Goal: Information Seeking & Learning: Learn about a topic

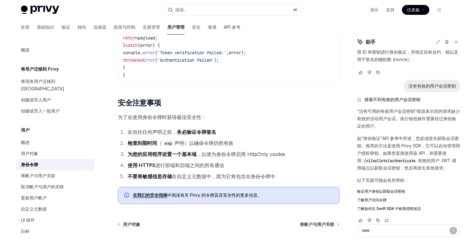
scroll to position [1878, 0]
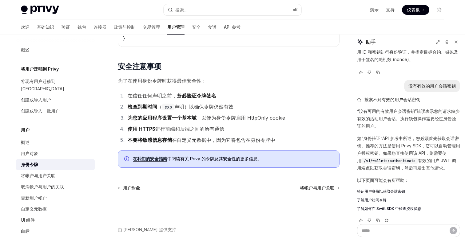
click at [372, 189] on font "验证用户身份以获取会话密钥" at bounding box center [381, 191] width 48 height 5
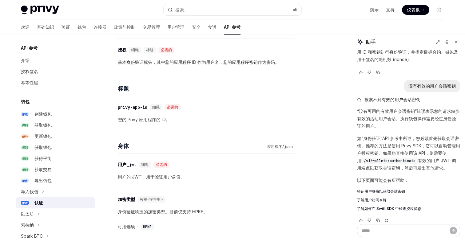
scroll to position [500, 0]
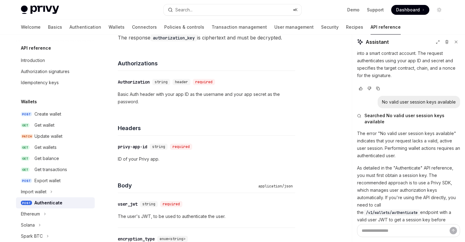
click at [246, 111] on div "​ Authorization string header required Basic Auth header with your app ID as th…" at bounding box center [207, 92] width 178 height 42
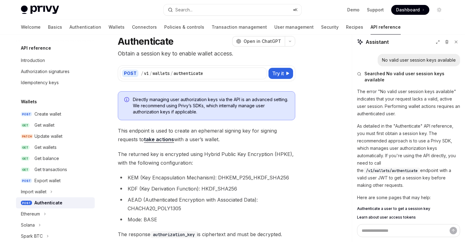
scroll to position [0, 0]
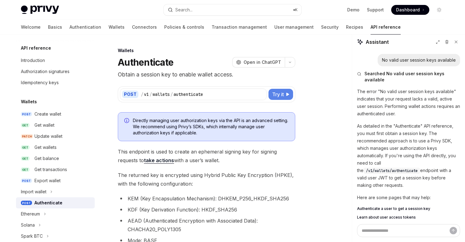
click at [279, 96] on span "Try it" at bounding box center [278, 93] width 12 height 7
type textarea "*"
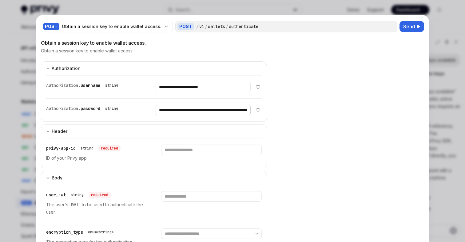
click at [223, 111] on input "**********" at bounding box center [203, 110] width 95 height 10
paste input "Enter password"
drag, startPoint x: 217, startPoint y: 112, endPoint x: 123, endPoint y: 110, distance: 93.9
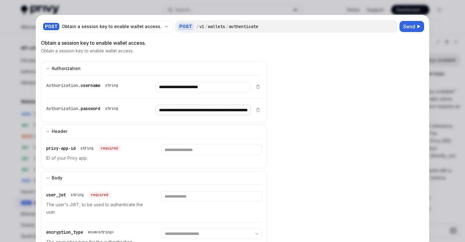
click at [123, 110] on div "**********" at bounding box center [148, 109] width 205 height 23
click at [192, 112] on input "**********" at bounding box center [203, 110] width 95 height 10
type input "**********"
drag, startPoint x: 222, startPoint y: 87, endPoint x: 140, endPoint y: 87, distance: 81.9
click at [140, 87] on div "**********" at bounding box center [148, 86] width 205 height 23
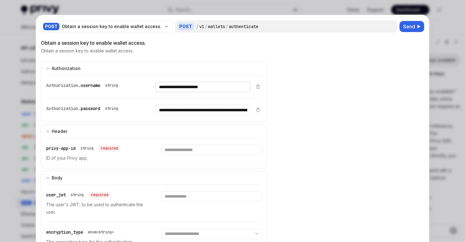
paste input "Enter username"
type input "**********"
click at [200, 149] on input "Enter privy-app-id" at bounding box center [211, 149] width 100 height 10
paste input "**********"
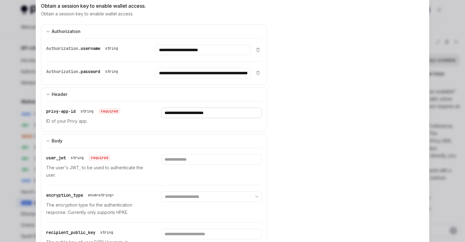
scroll to position [52, 0]
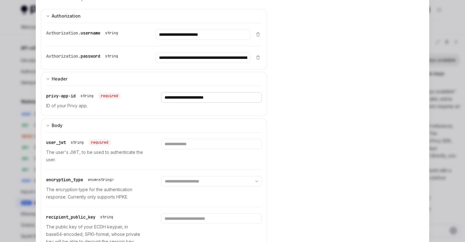
type input "**********"
click at [196, 146] on input "Enter user_jwt" at bounding box center [211, 143] width 100 height 10
click at [202, 142] on input "Enter user_jwt" at bounding box center [211, 143] width 100 height 10
paste input "**********"
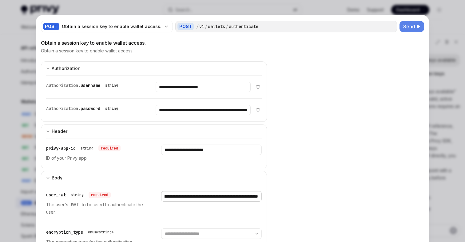
type input "**********"
click at [410, 26] on span "Send" at bounding box center [409, 26] width 12 height 7
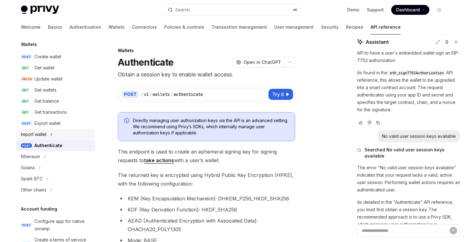
scroll to position [79, 0]
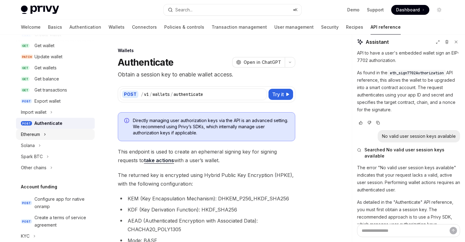
click at [43, 134] on button "Ethereum" at bounding box center [55, 134] width 79 height 11
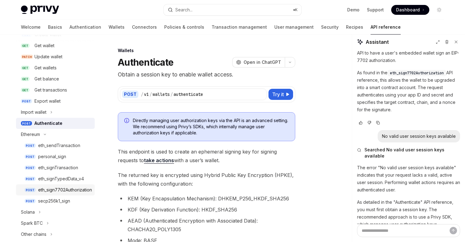
click at [64, 189] on div "eth_sign7702Authorization" at bounding box center [65, 189] width 54 height 7
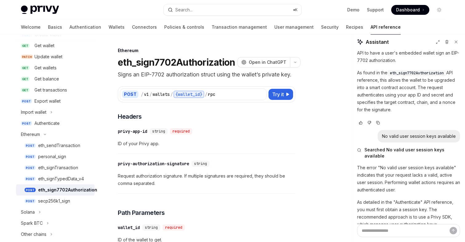
click at [282, 95] on div "POST / v1 / wallets / {wallet_id} / rpc Try it" at bounding box center [207, 94] width 178 height 16
click at [280, 98] on span "Try it" at bounding box center [278, 93] width 12 height 7
type textarea "*"
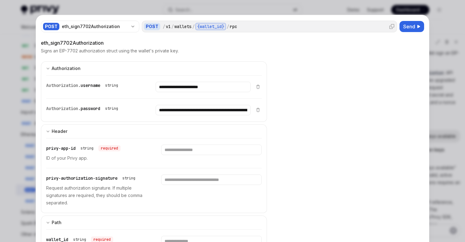
click at [223, 23] on div "{wallet_id}" at bounding box center [210, 26] width 31 height 7
drag, startPoint x: 230, startPoint y: 26, endPoint x: 199, endPoint y: 27, distance: 31.1
click at [199, 27] on div "/ v1 / wallets / {wallet_id} / rpc" at bounding box center [279, 26] width 232 height 7
drag, startPoint x: 221, startPoint y: 89, endPoint x: 150, endPoint y: 88, distance: 71.1
click at [150, 88] on div "**********" at bounding box center [148, 86] width 205 height 23
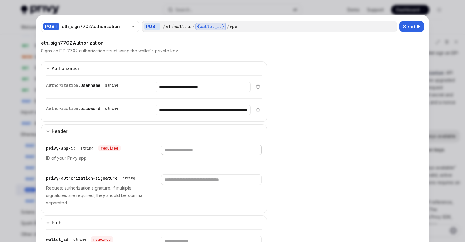
click at [189, 149] on input "Enter privy-app-id" at bounding box center [211, 149] width 100 height 10
paste input "**********"
type input "**********"
click at [226, 26] on div "{wallet_id}" at bounding box center [210, 26] width 31 height 7
click at [240, 27] on div "/ v1 / wallets / {wallet_id} / rpc" at bounding box center [279, 26] width 232 height 7
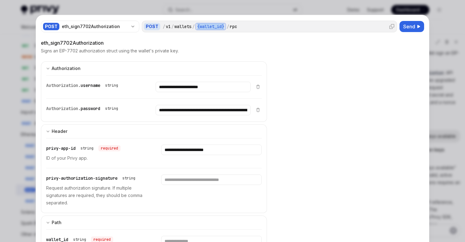
drag, startPoint x: 228, startPoint y: 26, endPoint x: 198, endPoint y: 27, distance: 30.2
click at [198, 27] on div "/ v1 / wallets / {wallet_id} / rpc" at bounding box center [279, 26] width 232 height 7
click at [251, 28] on div "/ v1 / wallets / {wallet_id} / rpc" at bounding box center [279, 26] width 232 height 7
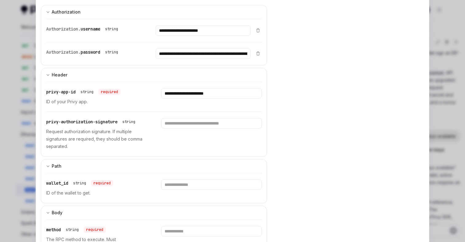
scroll to position [92, 0]
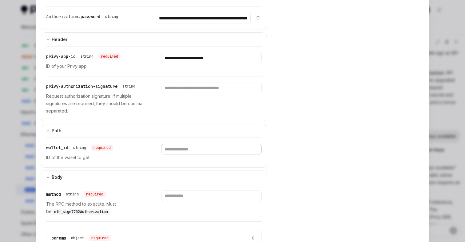
click at [197, 150] on input "Enter wallet_id" at bounding box center [211, 149] width 100 height 10
paste input "**********"
drag, startPoint x: 255, startPoint y: 150, endPoint x: 146, endPoint y: 147, distance: 109.0
click at [146, 147] on div "**********" at bounding box center [154, 153] width 216 height 30
paste input "Enter wallet_id"
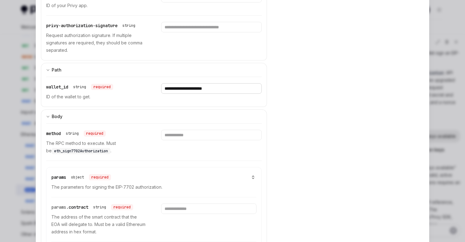
scroll to position [174, 0]
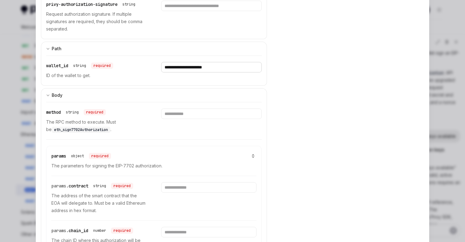
type input "**********"
click at [187, 114] on input "Enter method" at bounding box center [211, 113] width 100 height 10
paste input "**********"
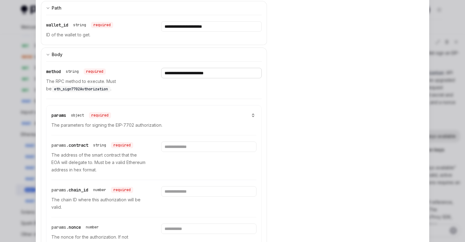
scroll to position [218, 0]
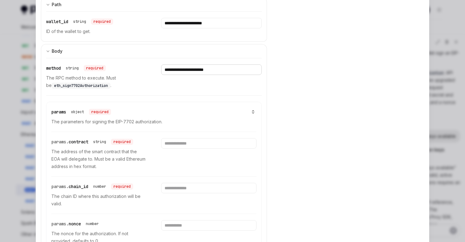
type input "**********"
click at [196, 142] on input "Enter contract" at bounding box center [208, 143] width 95 height 10
paste input "**********"
type input "**********"
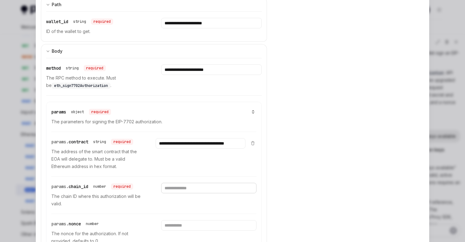
scroll to position [0, 0]
click at [208, 188] on input "Enter chain_id" at bounding box center [208, 188] width 95 height 10
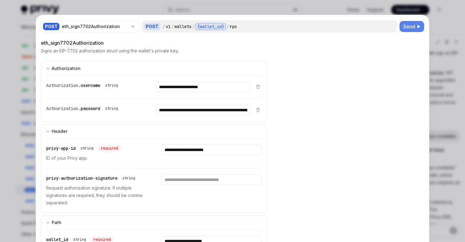
type input "**"
click at [409, 27] on span "Send" at bounding box center [409, 26] width 12 height 7
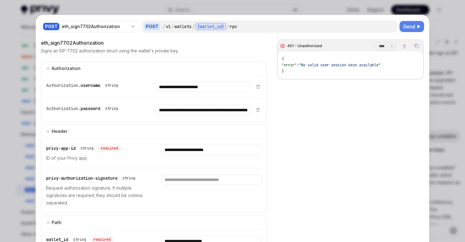
click at [448, 69] on div at bounding box center [232, 121] width 465 height 242
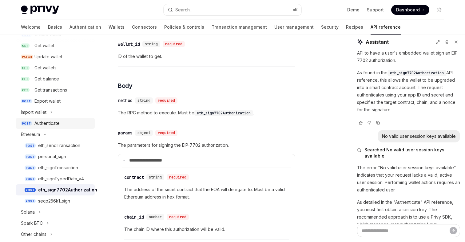
click at [47, 123] on div "Authenticate" at bounding box center [46, 122] width 25 height 7
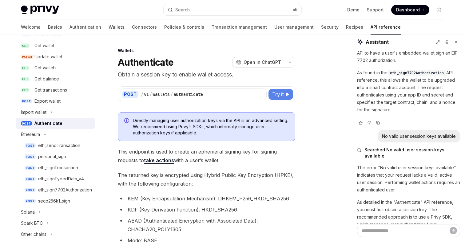
click at [287, 94] on icon at bounding box center [288, 94] width 4 height 4
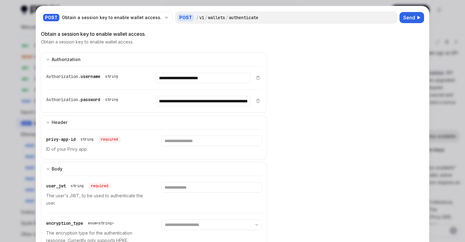
scroll to position [7, 0]
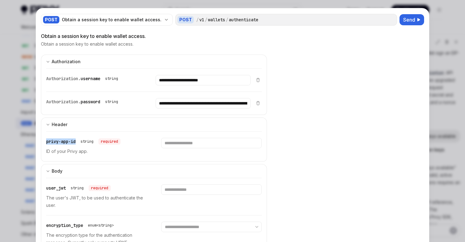
drag, startPoint x: 78, startPoint y: 141, endPoint x: 46, endPoint y: 141, distance: 31.1
click at [46, 141] on div "privy-app-id string required" at bounding box center [83, 141] width 74 height 7
copy span "privy-app-id"
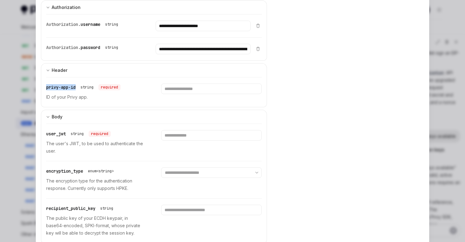
scroll to position [74, 0]
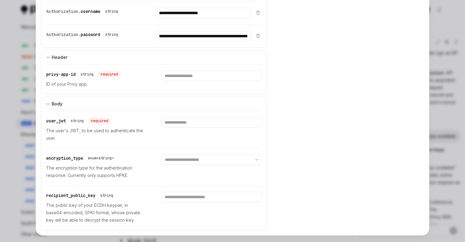
click at [62, 122] on span "user_jwt" at bounding box center [56, 121] width 20 height 6
copy span "user_jwt"
click at [62, 121] on span "user_jwt" at bounding box center [56, 121] width 20 height 6
drag, startPoint x: 66, startPoint y: 121, endPoint x: 45, endPoint y: 121, distance: 21.2
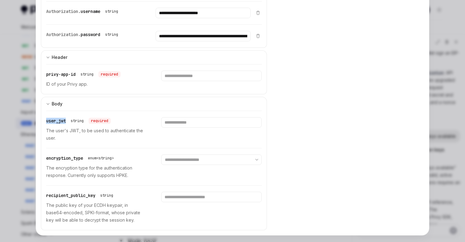
click at [45, 121] on div "**********" at bounding box center [154, 169] width 226 height 119
copy span "user_jwt"
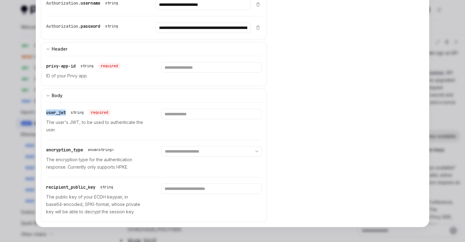
scroll to position [0, 0]
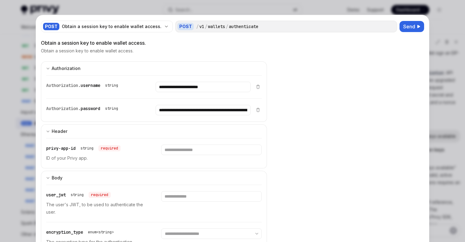
click at [443, 18] on div at bounding box center [232, 121] width 465 height 242
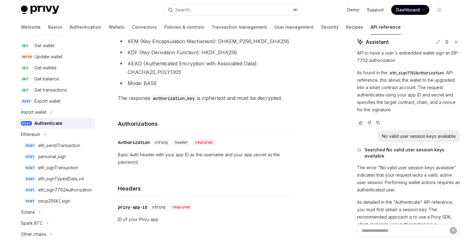
scroll to position [92, 0]
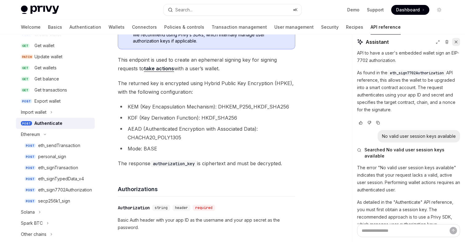
click at [458, 42] on icon at bounding box center [456, 42] width 4 height 4
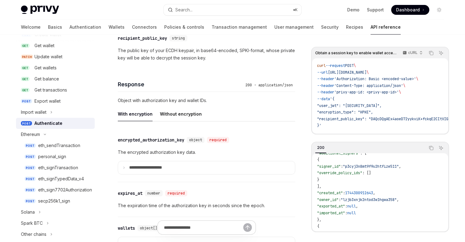
scroll to position [500, 0]
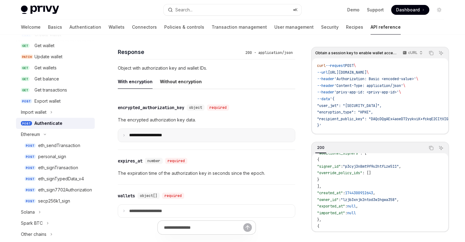
click at [127, 133] on summary "**********" at bounding box center [206, 135] width 177 height 13
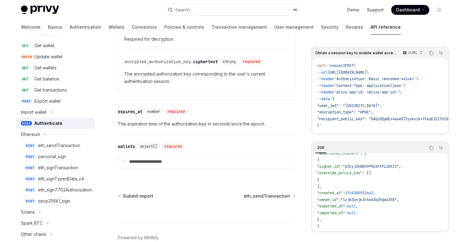
scroll to position [695, 0]
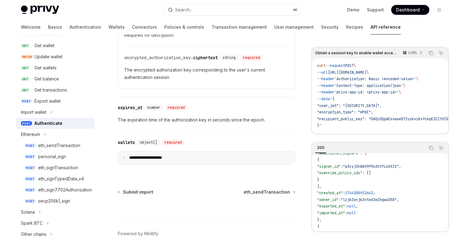
click at [124, 159] on icon at bounding box center [123, 157] width 3 height 3
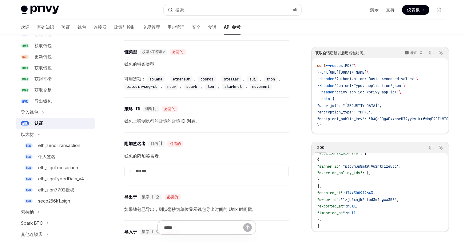
scroll to position [849, 0]
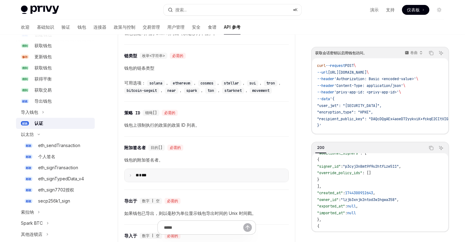
click at [130, 174] on icon at bounding box center [130, 175] width 3 height 3
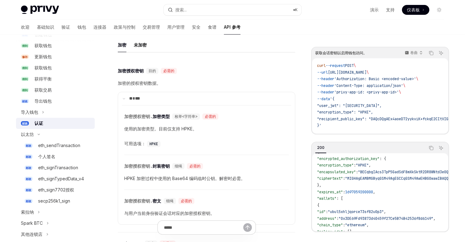
scroll to position [504, 0]
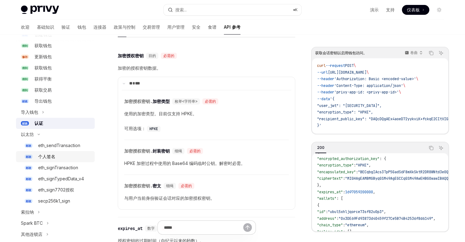
click at [54, 159] on div "个人签名" at bounding box center [46, 156] width 17 height 7
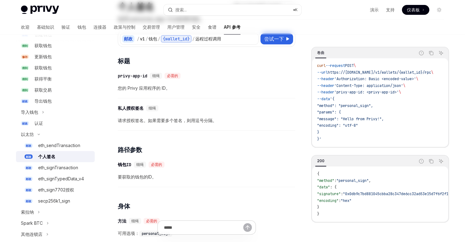
scroll to position [81, 0]
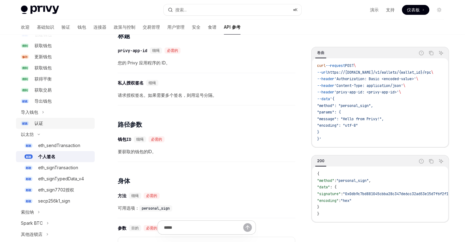
click at [39, 121] on font "认证" at bounding box center [38, 122] width 9 height 5
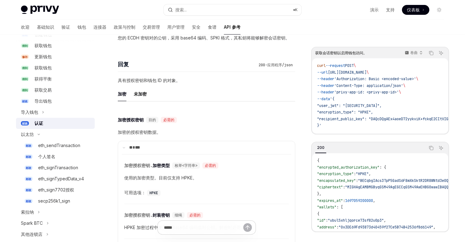
scroll to position [481, 0]
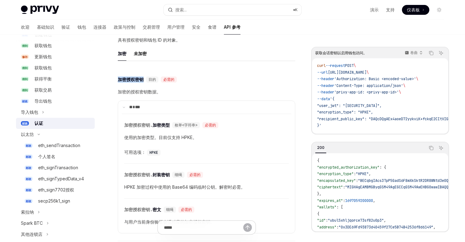
drag, startPoint x: 117, startPoint y: 79, endPoint x: 146, endPoint y: 81, distance: 28.7
click at [146, 81] on div "钱包 认证 OpenAI 在 ChatGPT 中打开 获取会话密钥以启用钱包访问。 OpenAI 在 ChatGPT 中打开 邮政 / v1 / 钱包 / 认…" at bounding box center [148, 185] width 295 height 1238
click at [148, 90] on font "加密的授权密钥数据。" at bounding box center [139, 91] width 43 height 5
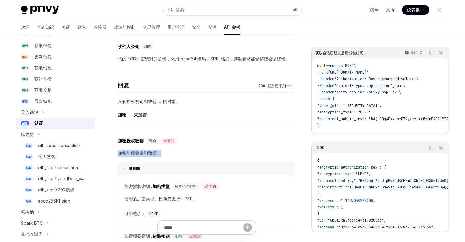
scroll to position [413, 0]
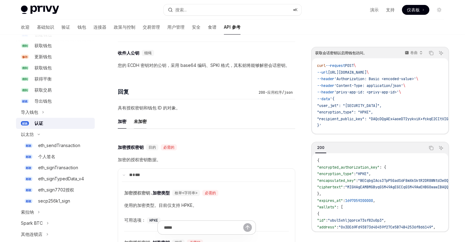
click at [143, 122] on font "未加密" at bounding box center [140, 120] width 13 height 5
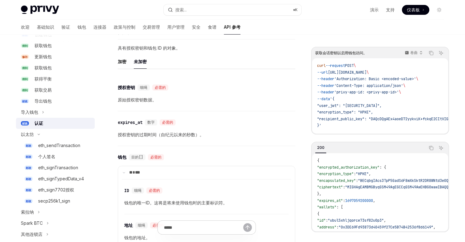
scroll to position [459, 0]
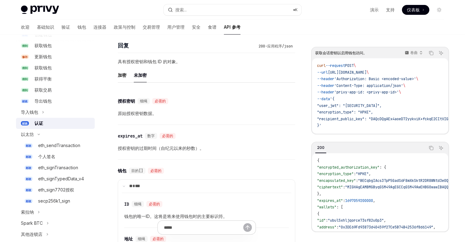
click at [123, 172] on font "钱包" at bounding box center [122, 171] width 9 height 6
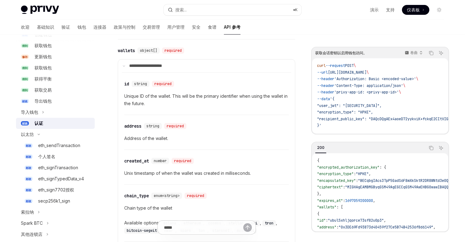
scroll to position [593, 0]
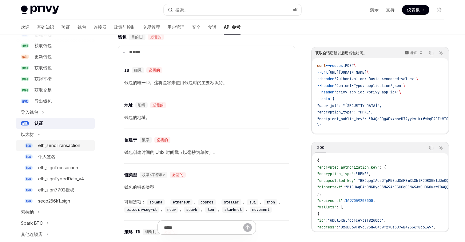
click at [60, 146] on font "eth_sendTransaction" at bounding box center [59, 144] width 42 height 5
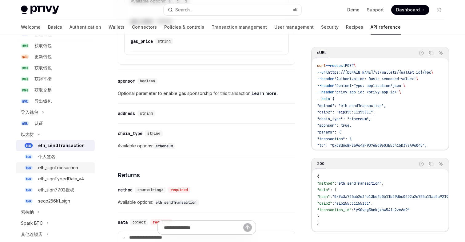
scroll to position [454, 0]
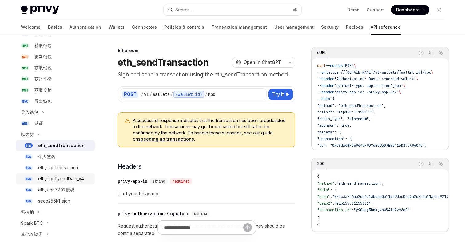
click at [61, 178] on font "eth_signTypedData_v4" at bounding box center [61, 178] width 46 height 5
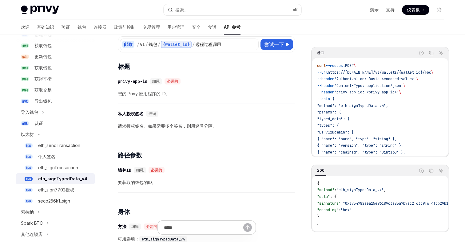
scroll to position [71, 0]
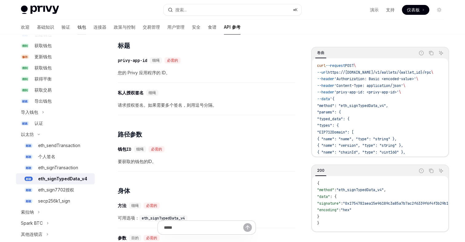
click at [78, 29] on font "钱包" at bounding box center [82, 26] width 9 height 5
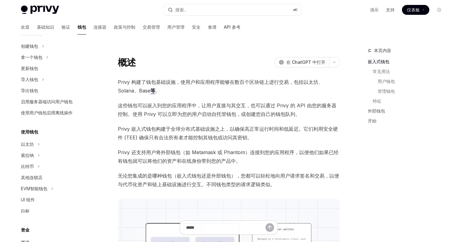
scroll to position [61, 0]
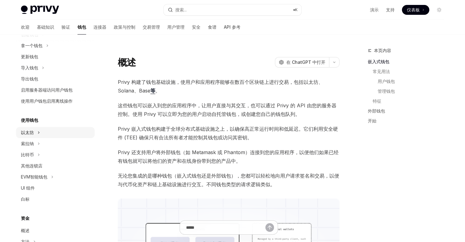
click at [35, 133] on button "以太坊" at bounding box center [55, 132] width 79 height 11
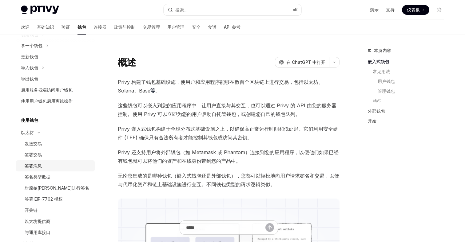
scroll to position [454, 0]
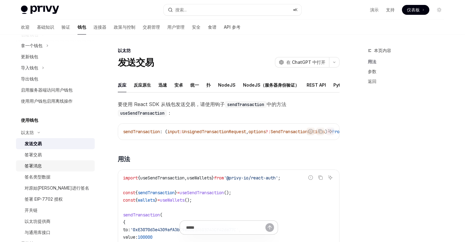
click at [44, 163] on div "签署消息" at bounding box center [58, 165] width 66 height 7
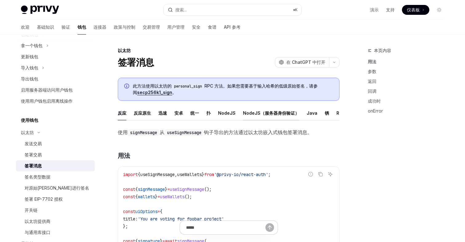
scroll to position [0, 13]
click at [165, 114] on font "[PERSON_NAME]" at bounding box center [166, 112] width 9 height 5
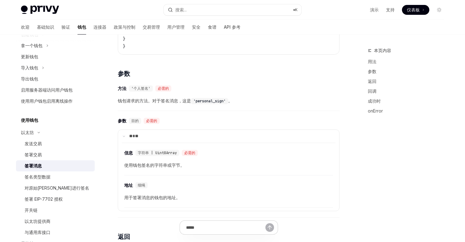
scroll to position [242, 0]
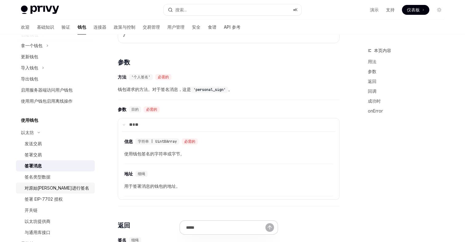
click at [43, 185] on div "对原始[PERSON_NAME]进行签名" at bounding box center [57, 187] width 65 height 7
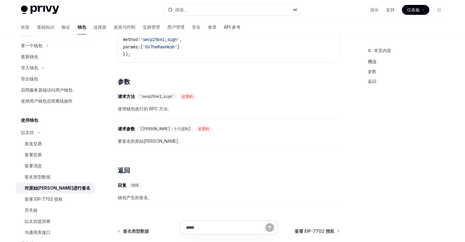
scroll to position [238, 0]
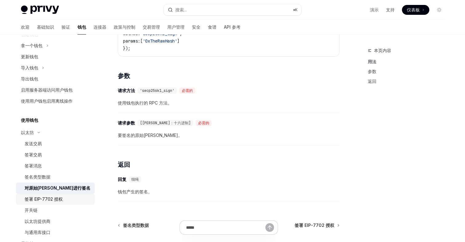
click at [37, 198] on font "签署 EIP-7702 授权" at bounding box center [44, 198] width 38 height 5
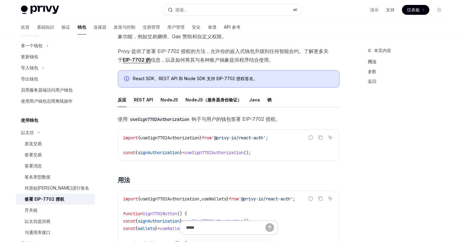
scroll to position [56, 0]
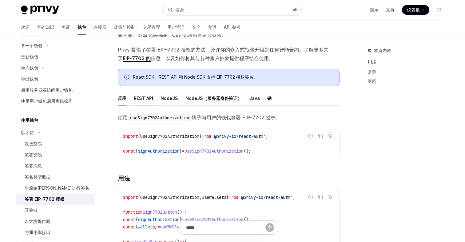
click at [146, 102] on div "REST API" at bounding box center [143, 98] width 19 height 14
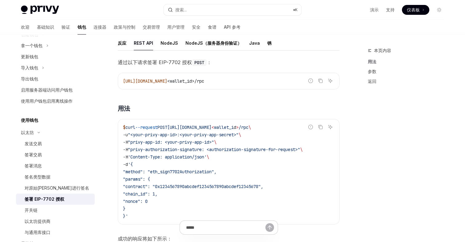
scroll to position [130, 0]
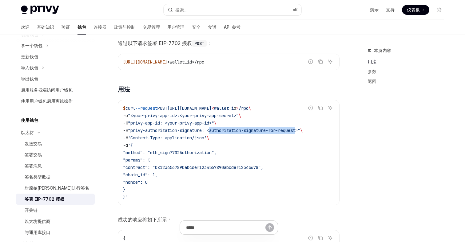
drag, startPoint x: 307, startPoint y: 131, endPoint x: 216, endPoint y: 131, distance: 91.1
click at [216, 131] on span ""privy-authorization-signature: <authorization-signature-for-request>"" at bounding box center [214, 130] width 172 height 6
copy span "authorization-signature-for-request"
click at [331, 108] on icon "询问人工智能" at bounding box center [330, 107] width 5 height 5
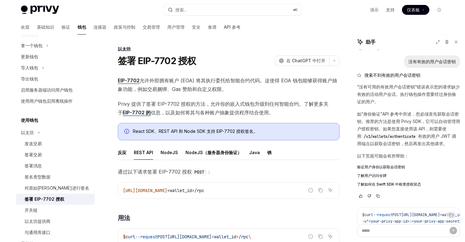
scroll to position [450, 0]
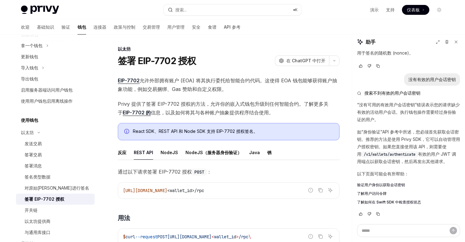
click at [373, 191] on font "了解用户访问令牌" at bounding box center [372, 193] width 30 height 5
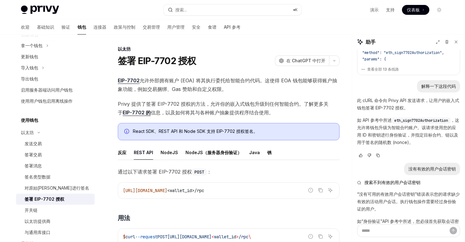
scroll to position [353, 0]
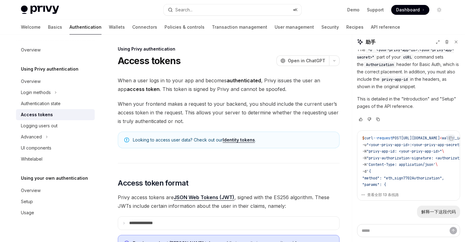
scroll to position [258, 0]
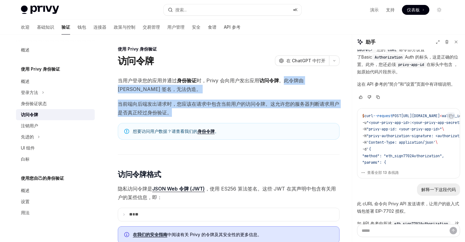
drag, startPoint x: 284, startPoint y: 81, endPoint x: 280, endPoint y: 115, distance: 34.4
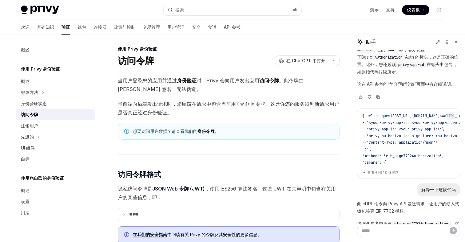
click at [255, 113] on span "当前端向后端发出请求时，您应该在请求中包含当前用户的访问令牌。这允许您的服务器判断请求用户是否真正经过身份验证。" at bounding box center [229, 107] width 222 height 17
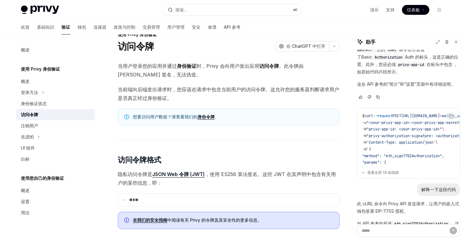
scroll to position [16, 0]
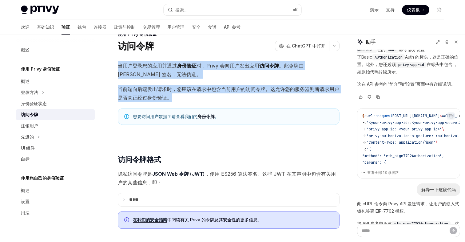
drag, startPoint x: 176, startPoint y: 100, endPoint x: 119, endPoint y: 67, distance: 65.8
click at [119, 67] on font "当用户登录您的应用并通过" at bounding box center [147, 65] width 59 height 6
drag, startPoint x: 119, startPoint y: 67, endPoint x: 175, endPoint y: 96, distance: 62.6
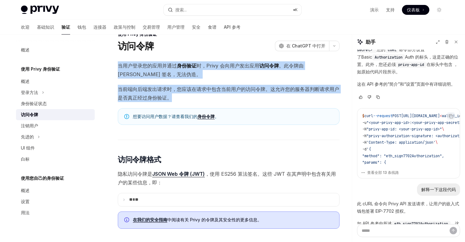
click at [175, 96] on span "当前端向后端发出请求时，您应该在请求中包含当前用户的访问令牌。这允许您的服务器判断请求用户是否真正经过身份验证。" at bounding box center [229, 93] width 222 height 17
drag, startPoint x: 173, startPoint y: 96, endPoint x: 118, endPoint y: 67, distance: 62.4
click at [118, 67] on font "当用户登录您的应用并通过" at bounding box center [147, 65] width 59 height 6
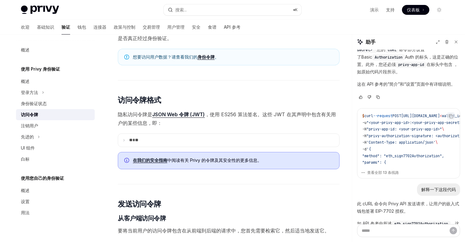
scroll to position [127, 0]
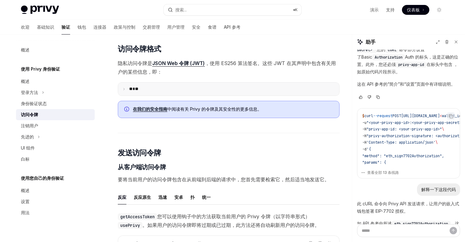
click at [123, 90] on icon at bounding box center [123, 88] width 3 height 3
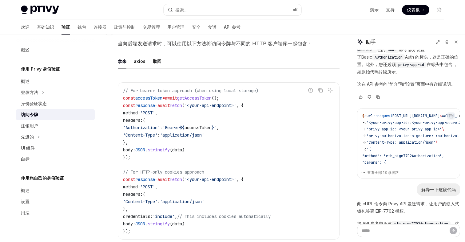
scroll to position [728, 0]
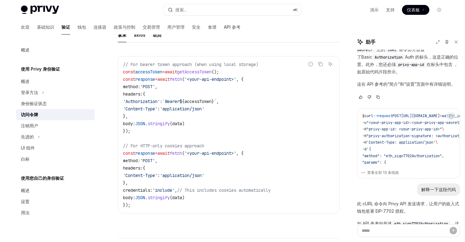
click at [212, 101] on span "accessToken" at bounding box center [198, 101] width 27 height 6
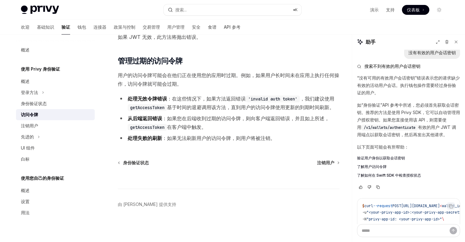
scroll to position [478, 0]
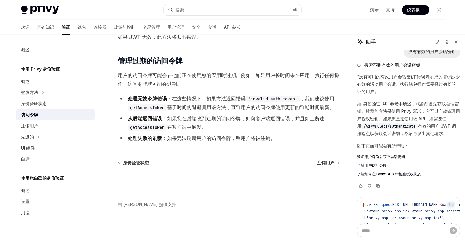
click at [381, 154] on font "验证用户身份以获取会话密钥" at bounding box center [381, 156] width 48 height 5
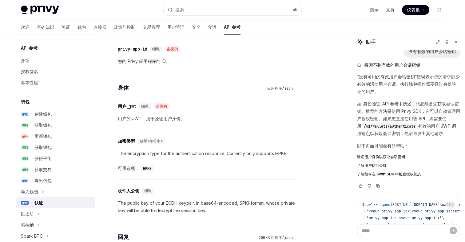
scroll to position [282, 0]
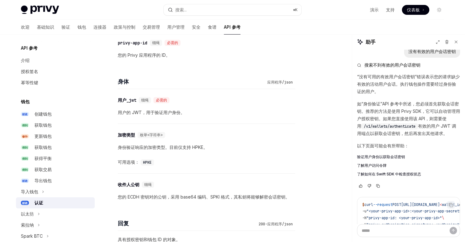
click at [375, 163] on font "了解用户访问令牌" at bounding box center [372, 165] width 30 height 5
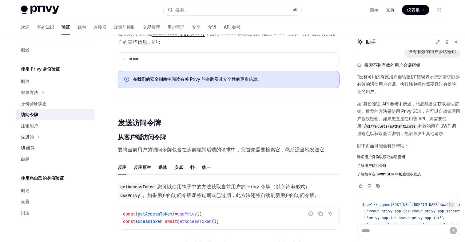
scroll to position [165, 0]
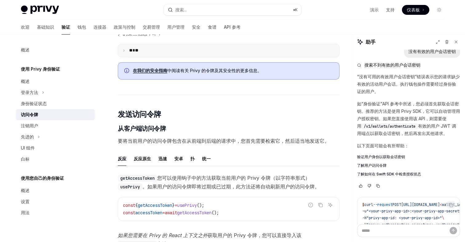
click at [154, 53] on summary "** **" at bounding box center [228, 50] width 221 height 13
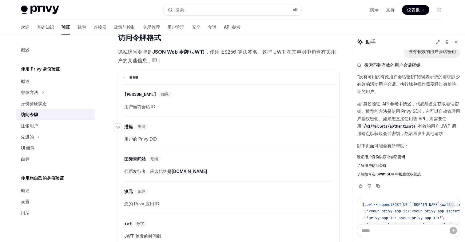
scroll to position [133, 0]
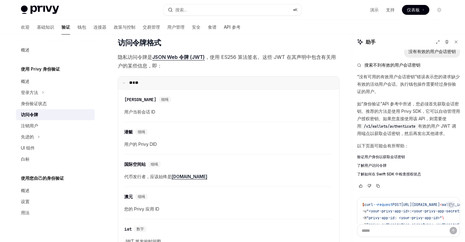
click at [154, 84] on summary "** **" at bounding box center [228, 82] width 221 height 13
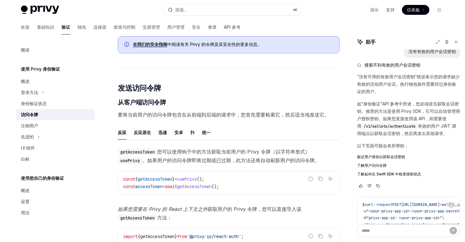
scroll to position [222, 0]
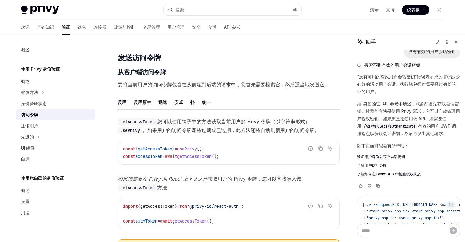
click at [178, 104] on font "[PERSON_NAME]" at bounding box center [179, 101] width 9 height 5
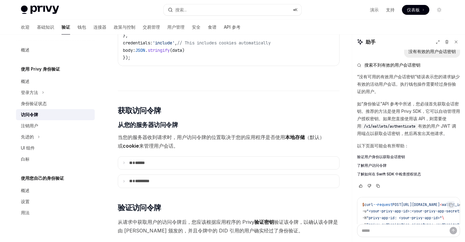
scroll to position [711, 0]
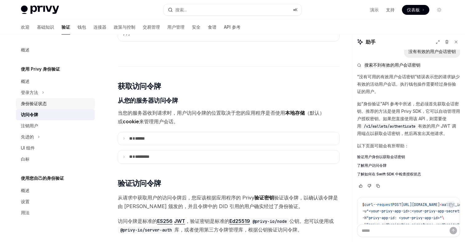
click at [38, 104] on font "身份验证状态" at bounding box center [34, 103] width 26 height 5
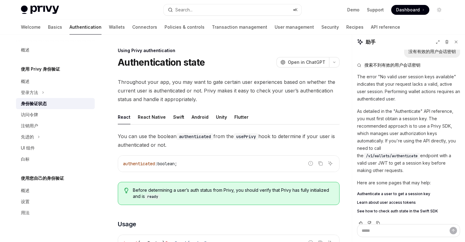
scroll to position [478, 0]
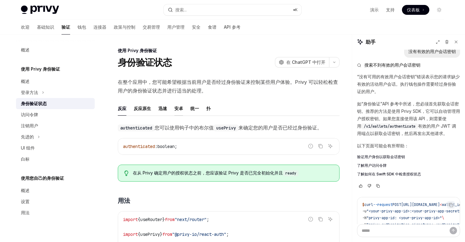
click at [176, 109] on font "[PERSON_NAME]" at bounding box center [179, 108] width 9 height 5
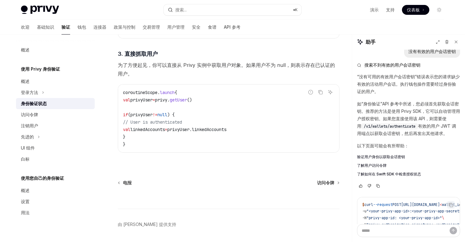
scroll to position [700, 0]
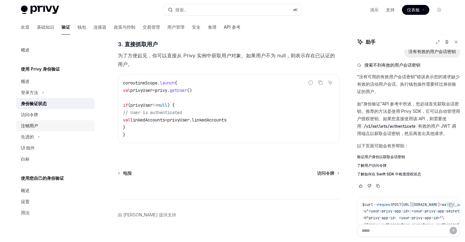
click at [34, 123] on font "注销用户" at bounding box center [29, 125] width 17 height 5
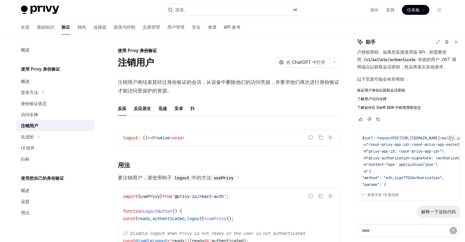
scroll to position [478, 0]
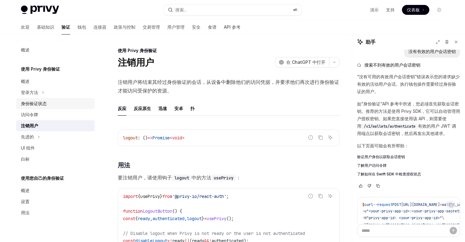
click at [35, 104] on font "身份验证状态" at bounding box center [34, 103] width 26 height 5
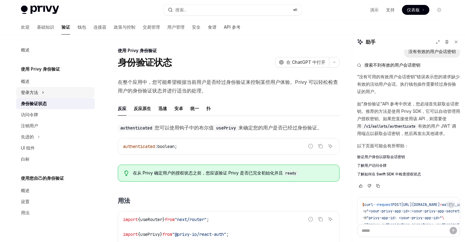
click at [31, 94] on font "登录方法" at bounding box center [29, 92] width 17 height 5
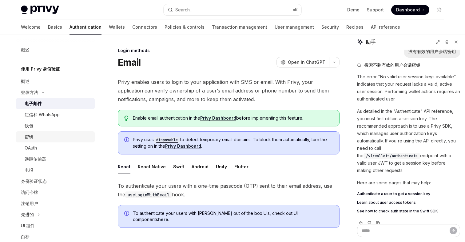
scroll to position [478, 0]
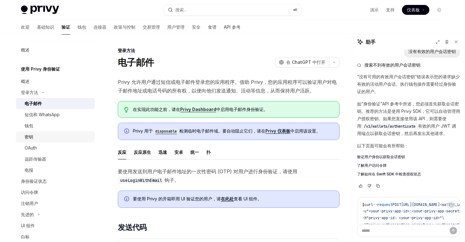
click at [35, 132] on link "密钥" at bounding box center [55, 136] width 79 height 11
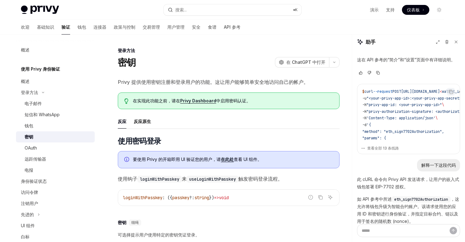
scroll to position [286, 0]
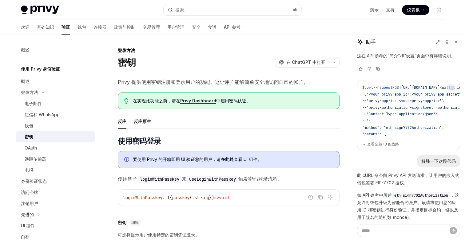
click at [395, 142] on font "查看全部 13 条线路" at bounding box center [383, 144] width 32 height 5
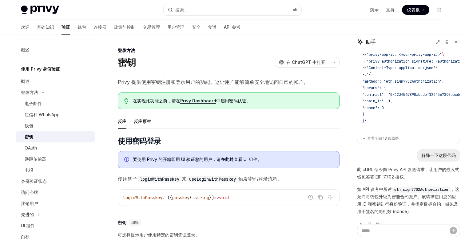
scroll to position [359, 0]
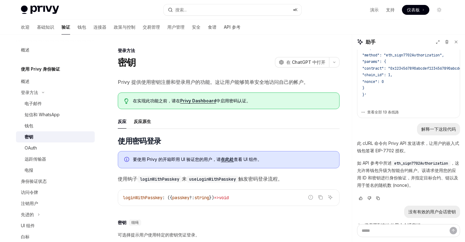
click at [379, 110] on font "查看全部 13 条线路" at bounding box center [383, 112] width 32 height 5
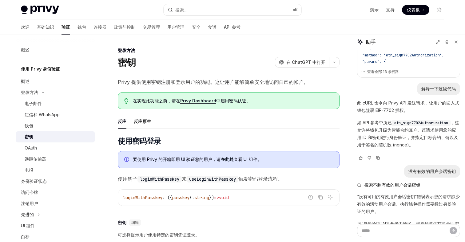
click at [379, 69] on font "查看全部 13 条线路" at bounding box center [383, 71] width 32 height 5
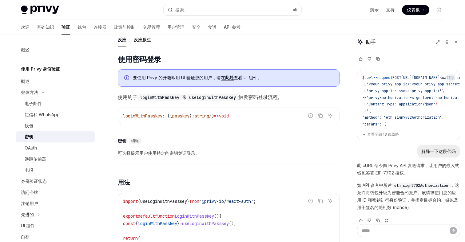
scroll to position [118, 0]
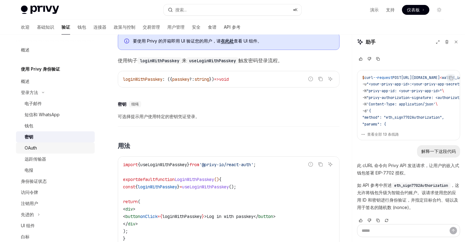
click at [37, 148] on font "OAuth" at bounding box center [31, 147] width 12 height 5
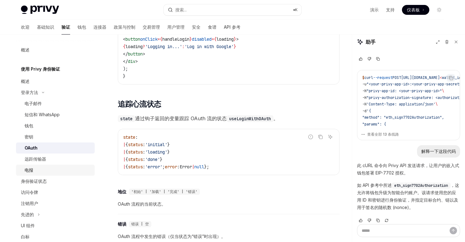
scroll to position [494, 0]
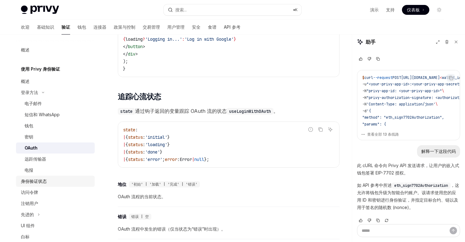
click at [43, 179] on font "身份验证状态" at bounding box center [34, 180] width 26 height 5
click at [32, 194] on font "访问令牌" at bounding box center [29, 191] width 17 height 5
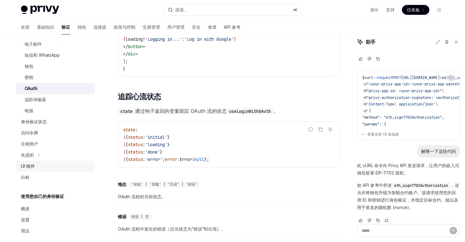
scroll to position [66, 0]
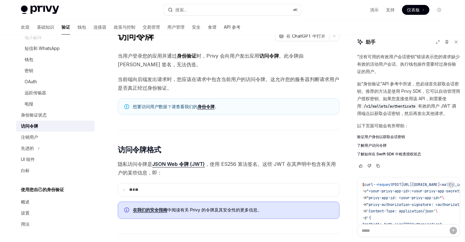
scroll to position [515, 0]
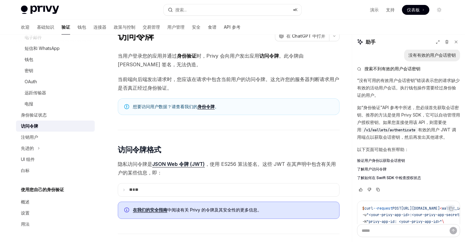
click at [372, 167] on font "了解用户访问令牌" at bounding box center [372, 169] width 30 height 5
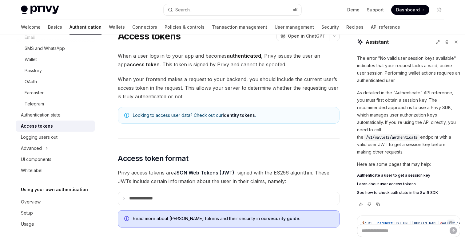
scroll to position [619, 0]
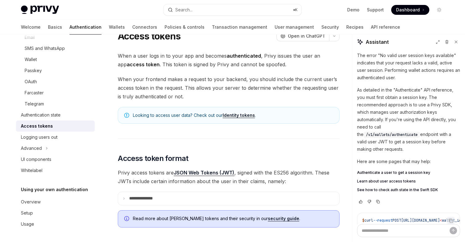
click at [383, 170] on span "Authenticate a user to get a session key" at bounding box center [393, 172] width 73 height 5
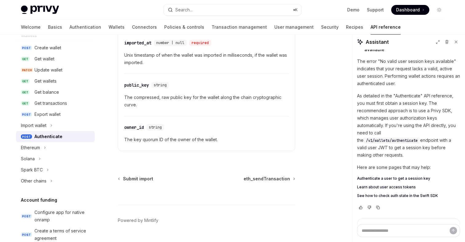
scroll to position [622, 0]
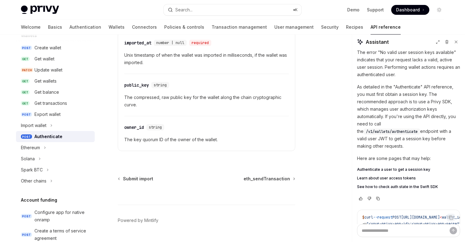
click at [391, 175] on span "Learn about user access tokens" at bounding box center [386, 177] width 59 height 5
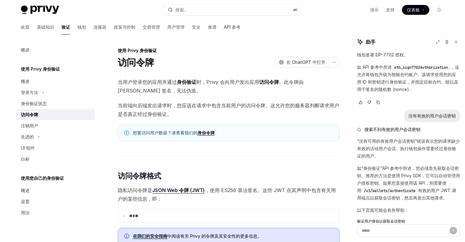
click at [207, 132] on font "身份令牌" at bounding box center [206, 132] width 17 height 5
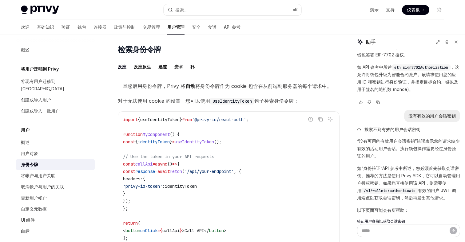
scroll to position [508, 0]
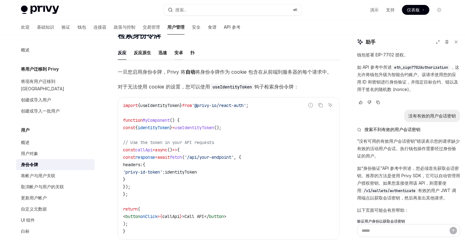
click at [178, 51] on font "[PERSON_NAME]" at bounding box center [179, 52] width 9 height 5
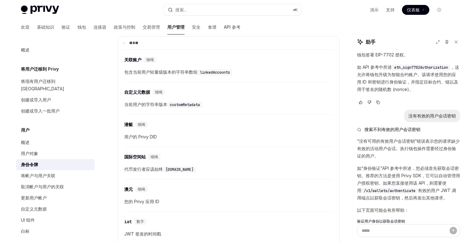
scroll to position [256, 0]
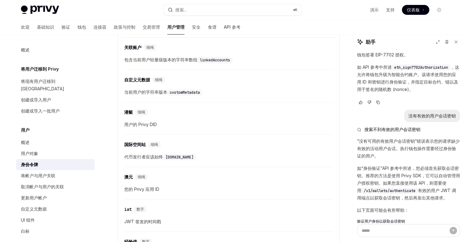
click at [340, 31] on div "欢迎 基础知识 验证 钱包 连接器 政策与控制 交易管理 用户管理 安全 食谱 API 参考" at bounding box center [232, 27] width 453 height 15
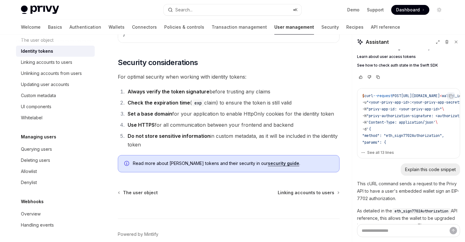
scroll to position [107, 0]
click at [70, 27] on link "Authentication" at bounding box center [86, 27] width 32 height 15
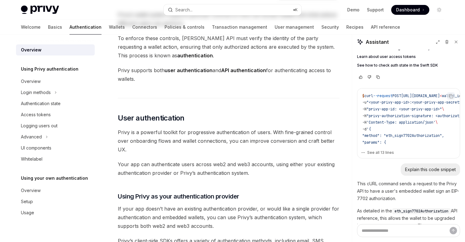
scroll to position [79, 0]
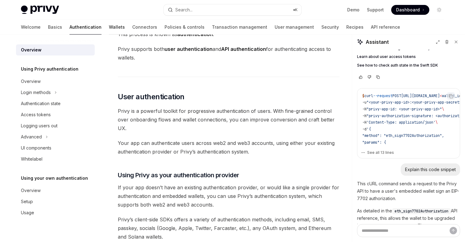
click at [109, 29] on link "Wallets" at bounding box center [117, 27] width 16 height 15
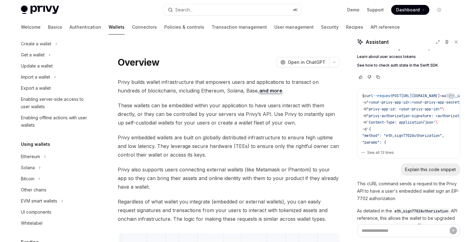
scroll to position [60, 0]
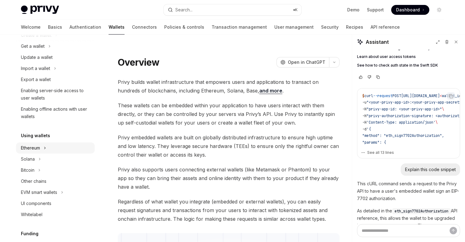
click at [44, 150] on button "Ethereum" at bounding box center [55, 147] width 79 height 11
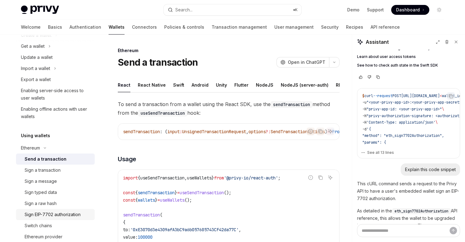
click at [55, 212] on div "Sign EIP-7702 authorization" at bounding box center [53, 214] width 56 height 7
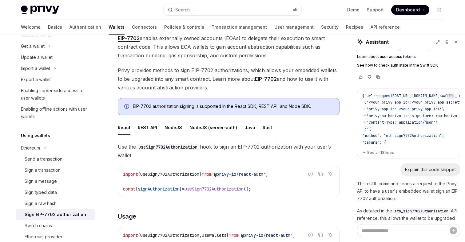
scroll to position [50, 0]
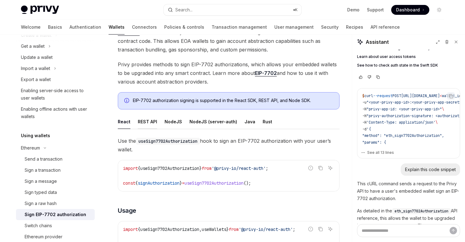
click at [151, 122] on div "REST API" at bounding box center [147, 121] width 19 height 14
type textarea "*"
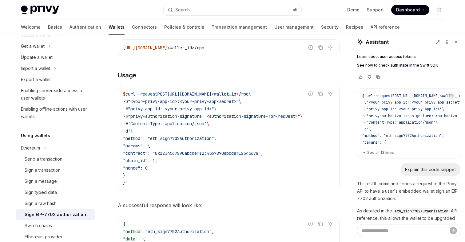
scroll to position [169, 0]
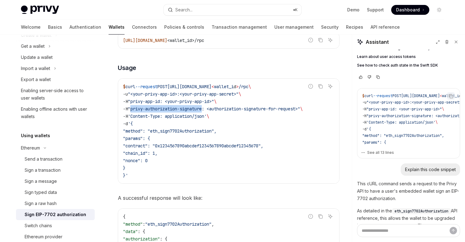
drag, startPoint x: 209, startPoint y: 109, endPoint x: 134, endPoint y: 110, distance: 75.7
click at [134, 110] on span ""privy-authorization-signature: <authorization-signature-for-request>"" at bounding box center [214, 109] width 172 height 6
copy span "privy-authorization-signature"
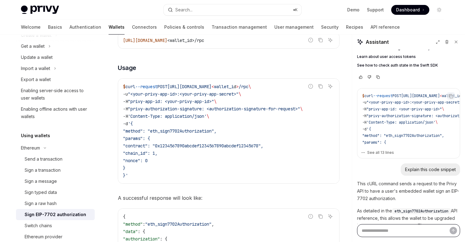
click at [368, 228] on textarea "Ask a question..." at bounding box center [408, 230] width 103 height 13
type textarea "*"
type textarea "**"
type textarea "*"
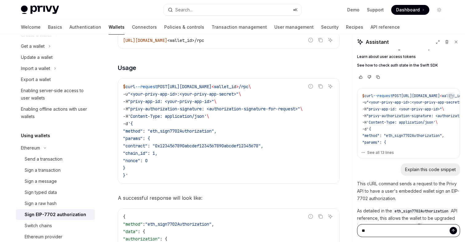
type textarea "***"
type textarea "*"
type textarea "***"
type textarea "*"
type textarea "*****"
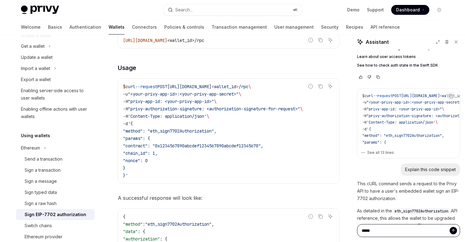
type textarea "*"
type textarea "******"
type textarea "*"
type textarea "******"
type textarea "*"
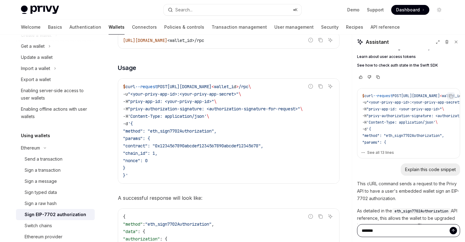
type textarea "********"
type textarea "*"
type textarea "*********"
type textarea "*"
type textarea "**********"
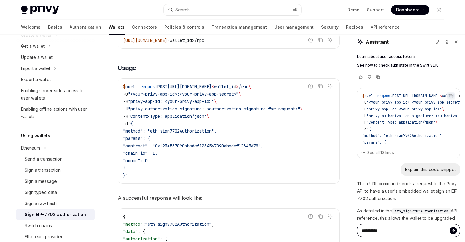
type textarea "*"
type textarea "**********"
type textarea "*"
paste textarea "**********"
type textarea "**********"
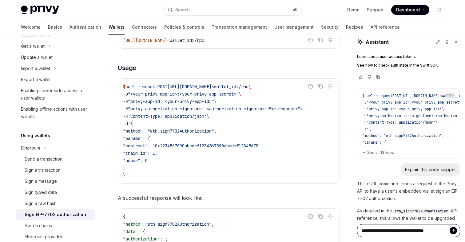
type textarea "*"
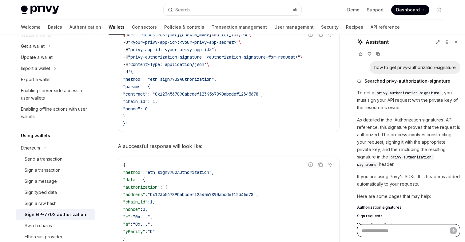
scroll to position [958, 0]
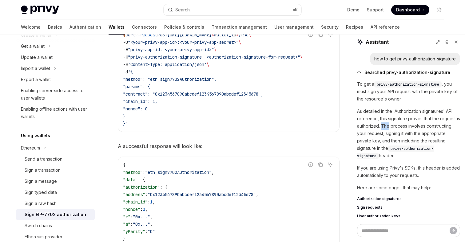
click at [383, 110] on p "As detailed in the 'Authorization signatures' API reference, this signature pro…" at bounding box center [408, 133] width 103 height 52
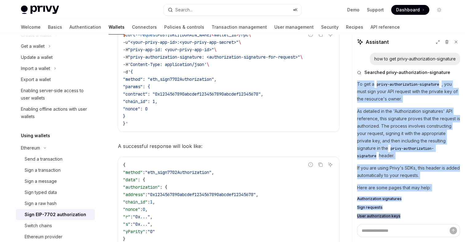
drag, startPoint x: 358, startPoint y: 70, endPoint x: 404, endPoint y: 204, distance: 141.6
click at [404, 204] on div "To get a privy-authorization-signature , you must sign your API request with th…" at bounding box center [408, 149] width 103 height 139
copy div "To get a privy-authorization-signature , you must sign your API request with th…"
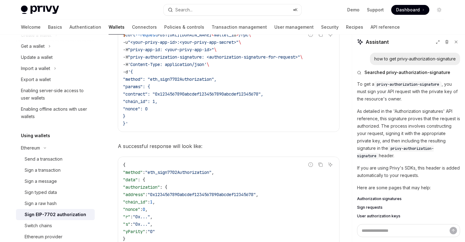
click at [391, 166] on div "To get a privy-authorization-signature , you must sign your API request with th…" at bounding box center [408, 149] width 103 height 139
click at [381, 196] on span "Authorization signatures" at bounding box center [379, 198] width 45 height 5
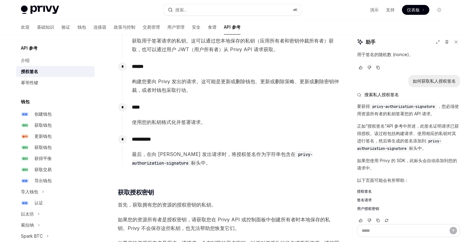
scroll to position [535, 0]
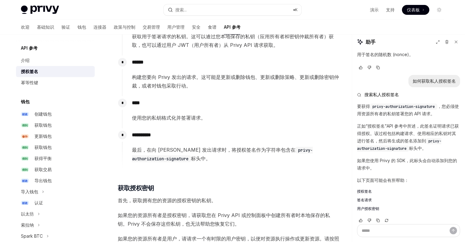
click at [191, 157] on font "标头中。" at bounding box center [201, 158] width 20 height 6
click at [161, 150] on font "最后，在向 Privy 发出请求时，将授权签名作为字符串包含在" at bounding box center [214, 149] width 164 height 6
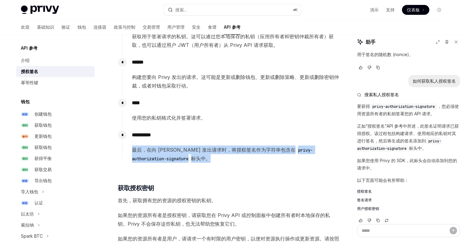
click at [161, 150] on font "最后，在向 Privy 发出请求时，将授权签名作为字符串包含在" at bounding box center [214, 149] width 164 height 6
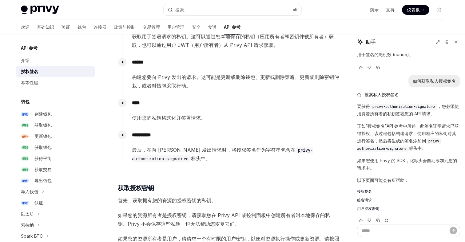
click at [187, 153] on span "最后，在向 Privy 发出请求时，将授权签名作为字符串包含在 privy-authorization-signature 标头中。" at bounding box center [235, 153] width 207 height 17
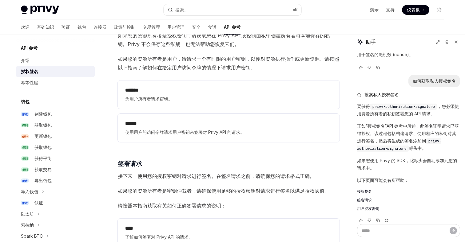
scroll to position [692, 0]
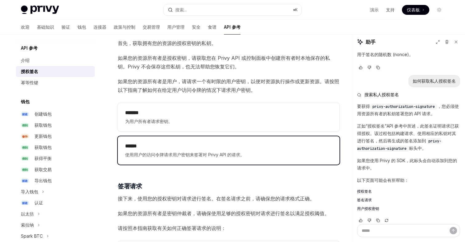
click at [203, 149] on h2 "******" at bounding box center [228, 145] width 207 height 7
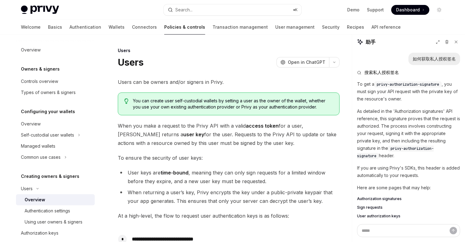
click at [265, 51] on div "Users" at bounding box center [229, 50] width 222 height 6
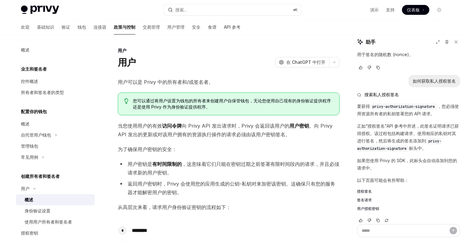
click at [223, 147] on span "为了确保用户密钥的安全：" at bounding box center [229, 149] width 222 height 9
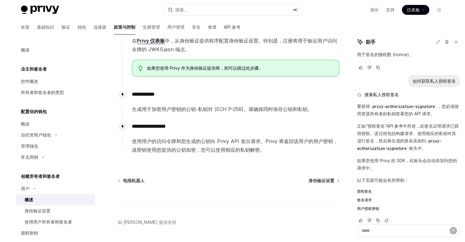
scroll to position [222, 0]
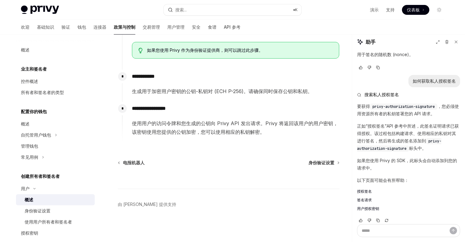
click at [213, 126] on span "使用用户的访问令牌和您生成的公钥向 Privy API 发出请求。Privy 将返回该用户的用户密钥，该密钥使用您提供的公钥加密，您可以使用相应的私钥解密。" at bounding box center [235, 127] width 207 height 17
click at [46, 211] on font "身份验证设置" at bounding box center [38, 210] width 26 height 5
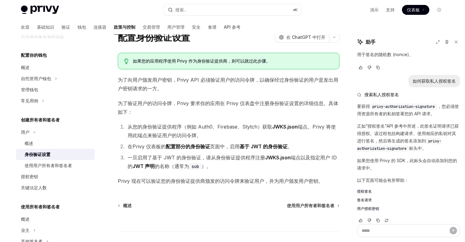
scroll to position [36, 0]
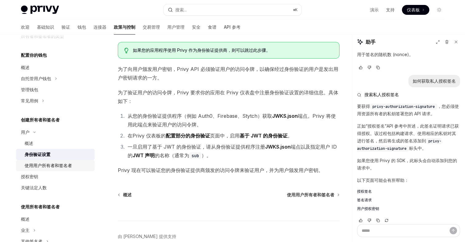
click at [53, 166] on font "使用用户所有者和签名者" at bounding box center [48, 165] width 47 height 5
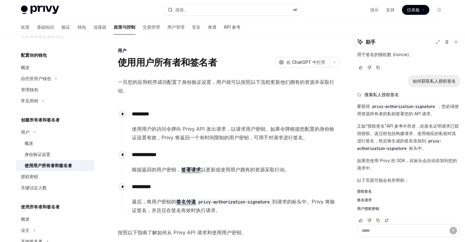
scroll to position [8, 0]
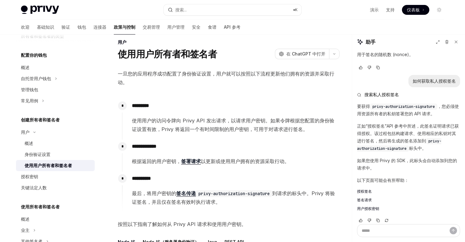
click at [186, 163] on font "签署请求" at bounding box center [191, 161] width 20 height 6
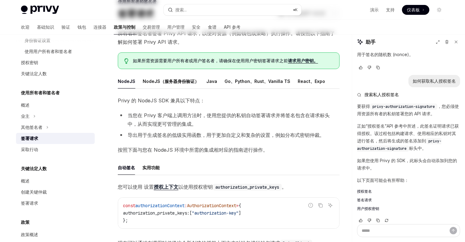
scroll to position [60, 0]
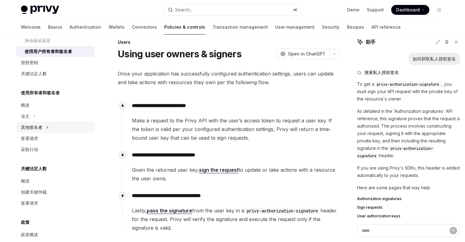
scroll to position [798, 0]
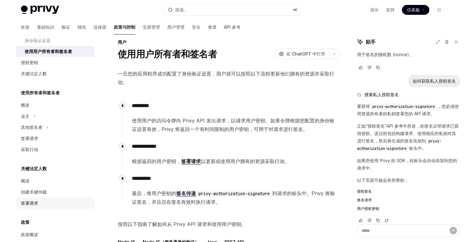
click at [26, 202] on font "签署请求" at bounding box center [29, 202] width 17 height 5
click at [190, 159] on font "签署请求" at bounding box center [191, 161] width 20 height 6
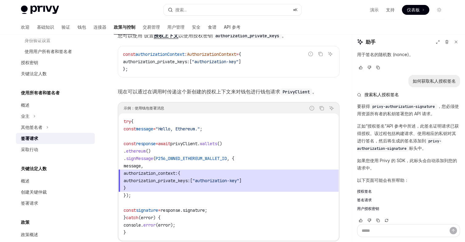
scroll to position [214, 0]
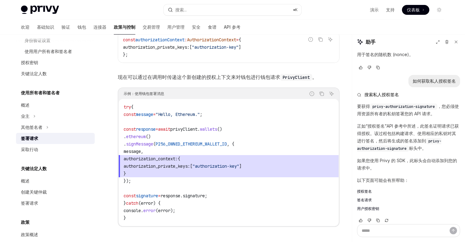
click at [365, 189] on font "授权签名" at bounding box center [364, 191] width 15 height 5
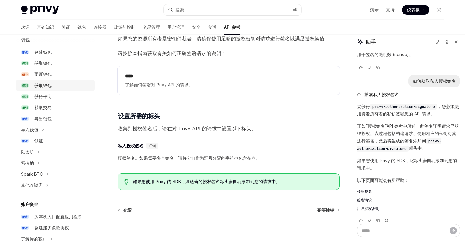
scroll to position [66, 0]
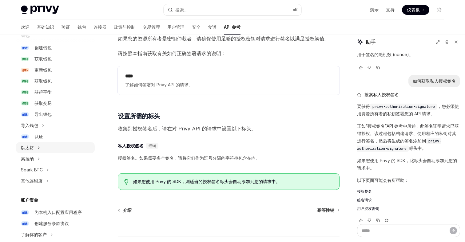
click at [46, 144] on button "以太坊" at bounding box center [55, 147] width 79 height 11
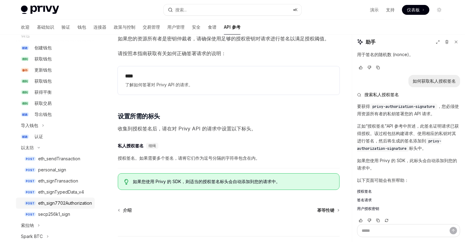
click at [64, 201] on div "eth_sign7702Authorization" at bounding box center [65, 202] width 54 height 7
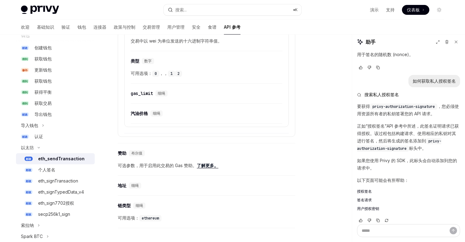
scroll to position [505, 0]
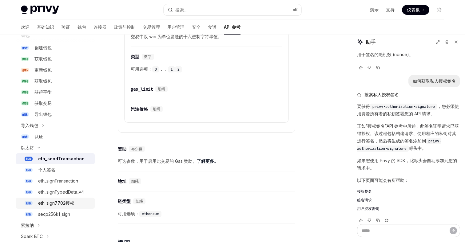
click at [62, 200] on div "eth_sign7702授权" at bounding box center [56, 202] width 36 height 7
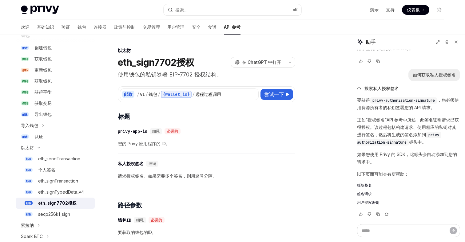
scroll to position [798, 0]
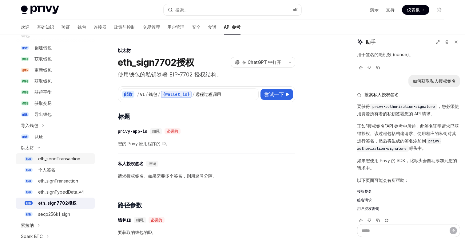
click at [64, 159] on font "eth_sendTransaction" at bounding box center [59, 158] width 42 height 5
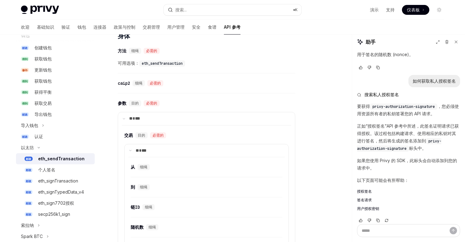
scroll to position [312, 0]
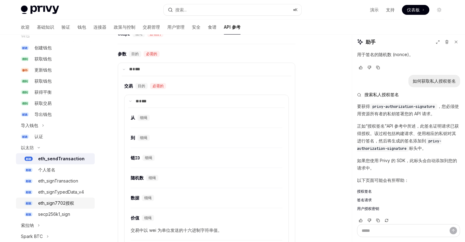
click at [60, 203] on font "eth_sign7702授权" at bounding box center [56, 202] width 36 height 5
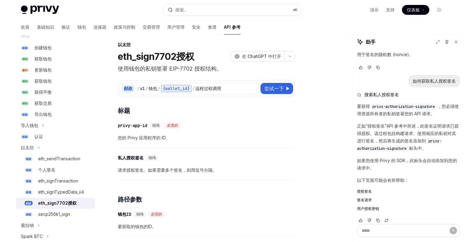
scroll to position [7, 0]
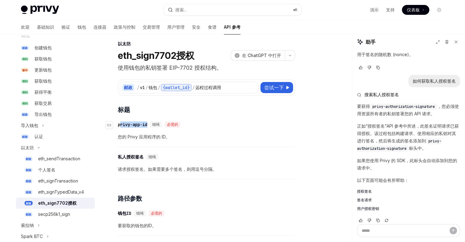
drag, startPoint x: 149, startPoint y: 124, endPoint x: 120, endPoint y: 124, distance: 29.2
click at [120, 124] on div "​ privy-app-id 细绳 必需的" at bounding box center [150, 124] width 65 height 6
click at [132, 126] on font "privy-app-id" at bounding box center [133, 125] width 30 height 6
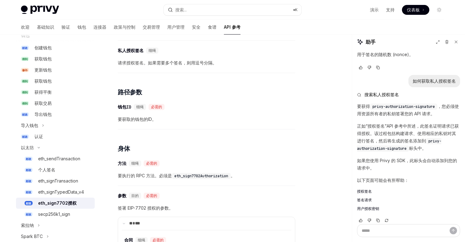
scroll to position [168, 0]
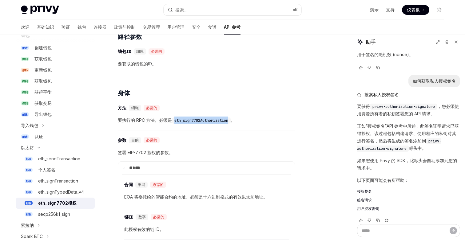
drag, startPoint x: 174, startPoint y: 121, endPoint x: 232, endPoint y: 120, distance: 57.6
click at [231, 120] on code "eth_sign7702Authorization" at bounding box center [201, 120] width 59 height 6
drag, startPoint x: 230, startPoint y: 120, endPoint x: 175, endPoint y: 121, distance: 55.1
click at [175, 121] on code "eth_sign7702Authorization" at bounding box center [201, 120] width 59 height 6
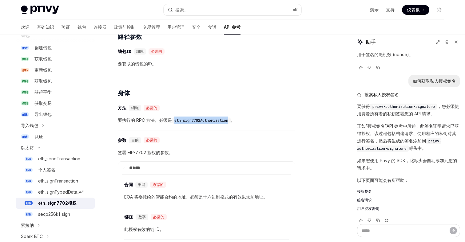
click at [175, 121] on code "eth_sign7702Authorization" at bounding box center [201, 120] width 59 height 6
drag, startPoint x: 175, startPoint y: 121, endPoint x: 230, endPoint y: 121, distance: 55.4
click at [230, 121] on code "eth_sign7702Authorization" at bounding box center [201, 120] width 59 height 6
drag, startPoint x: 230, startPoint y: 121, endPoint x: 174, endPoint y: 122, distance: 56.0
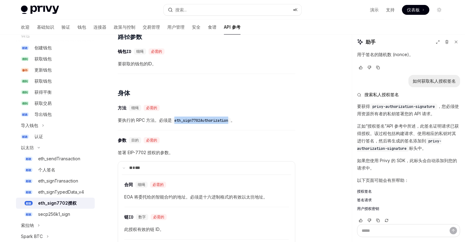
click at [174, 122] on code "eth_sign7702Authorization" at bounding box center [201, 120] width 59 height 6
drag, startPoint x: 175, startPoint y: 120, endPoint x: 233, endPoint y: 120, distance: 58.2
click at [233, 120] on span "要执行的 RPC 方法。必须是 eth_sign7702Authorization 。" at bounding box center [207, 119] width 178 height 7
click at [229, 120] on code "eth_sign7702Authorization" at bounding box center [201, 120] width 59 height 6
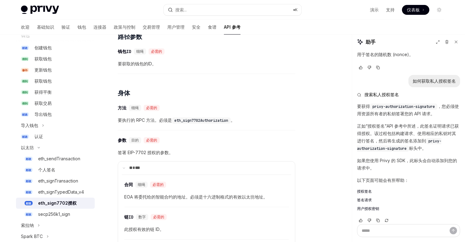
scroll to position [206, 0]
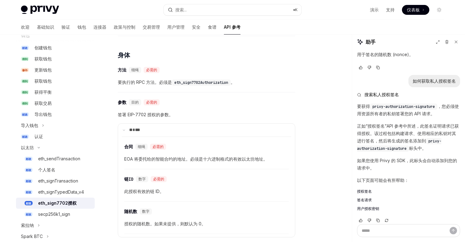
click at [129, 115] on font "签署 EIP-7702 授权的参数。" at bounding box center [145, 114] width 55 height 5
click at [149, 115] on font "签署 EIP-7702 授权的参数。" at bounding box center [145, 114] width 55 height 5
click at [156, 114] on font "签署 EIP-7702 授权的参数。" at bounding box center [145, 114] width 55 height 5
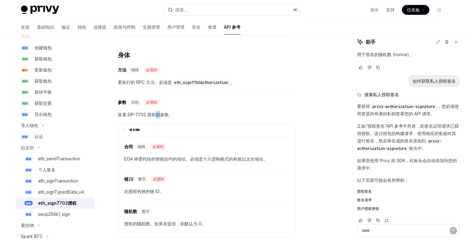
click at [156, 114] on font "签署 EIP-7702 授权的参数。" at bounding box center [145, 114] width 55 height 5
click at [163, 115] on font "签署 EIP-7702 授权的参数。" at bounding box center [145, 114] width 55 height 5
drag, startPoint x: 169, startPoint y: 114, endPoint x: 119, endPoint y: 114, distance: 49.2
click at [119, 114] on font "签署 EIP-7702 授权的参数。" at bounding box center [145, 114] width 55 height 5
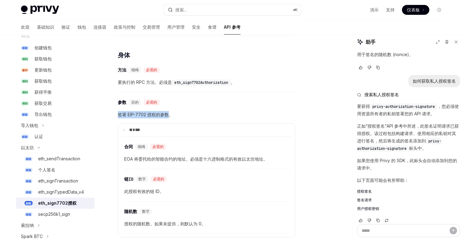
click at [119, 114] on font "签署 EIP-7702 授权的参数。" at bounding box center [145, 114] width 55 height 5
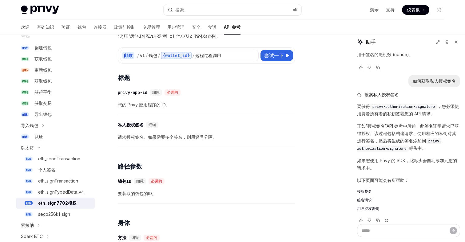
scroll to position [19, 0]
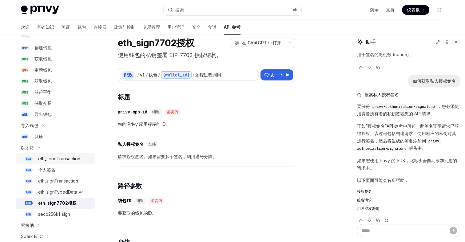
click at [64, 159] on font "eth_sendTransaction" at bounding box center [59, 158] width 42 height 5
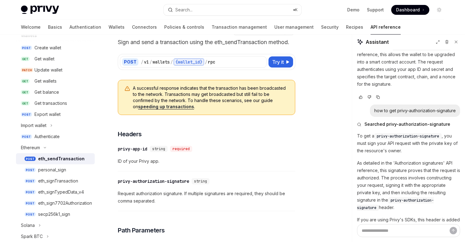
scroll to position [12, 0]
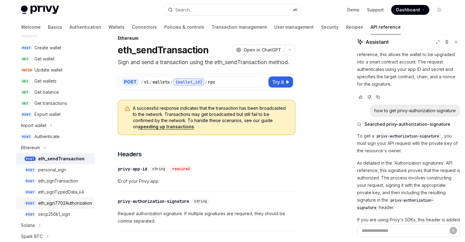
click at [61, 202] on div "eth_sign7702Authorization" at bounding box center [65, 202] width 54 height 7
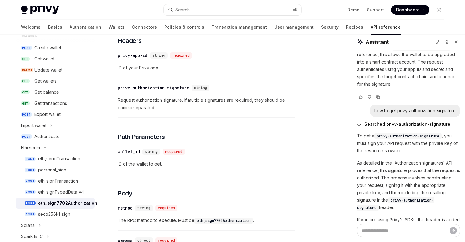
scroll to position [80, 0]
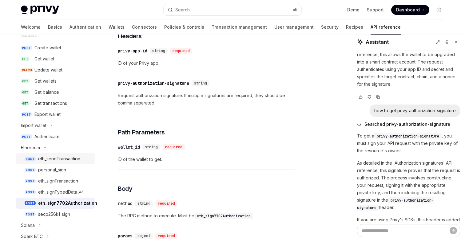
click at [74, 162] on link "POST eth_sendTransaction" at bounding box center [55, 158] width 79 height 11
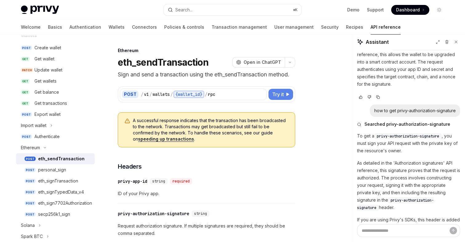
click at [280, 94] on span "Try it" at bounding box center [278, 93] width 12 height 7
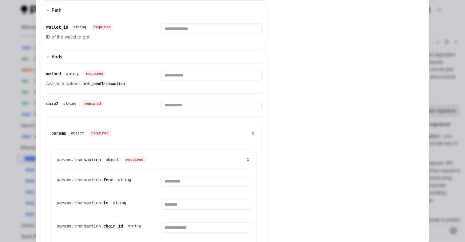
scroll to position [193, 0]
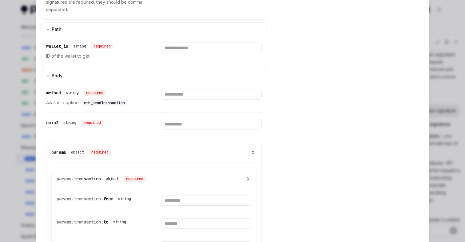
click at [456, 20] on div at bounding box center [232, 121] width 465 height 242
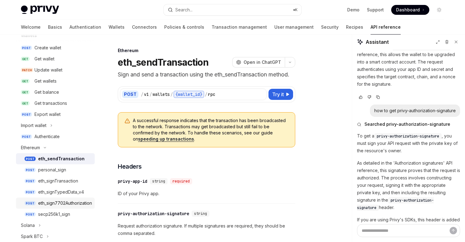
click at [49, 205] on div "eth_sign7702Authorization" at bounding box center [65, 202] width 54 height 7
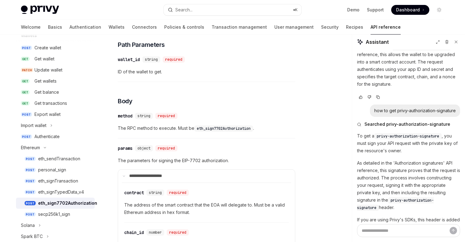
scroll to position [189, 0]
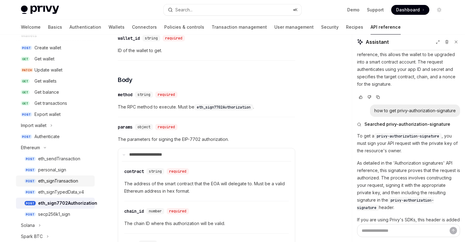
click at [58, 181] on div "eth_signTransaction" at bounding box center [58, 180] width 40 height 7
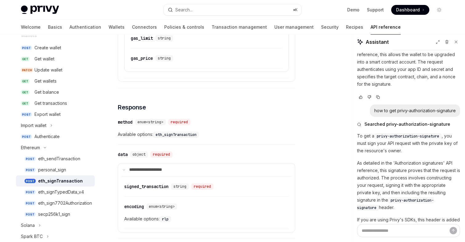
scroll to position [523, 0]
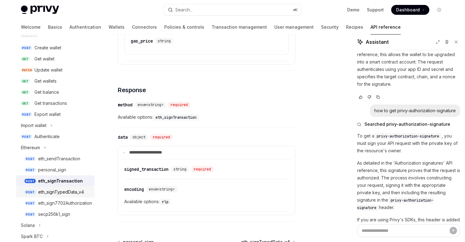
click at [58, 191] on div "eth_signTypedData_v4" at bounding box center [61, 191] width 46 height 7
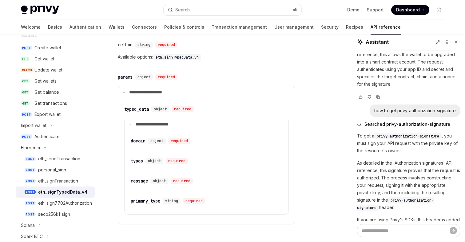
scroll to position [233, 0]
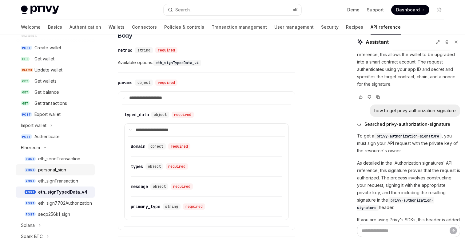
click at [58, 170] on div "personal_sign" at bounding box center [52, 169] width 28 height 7
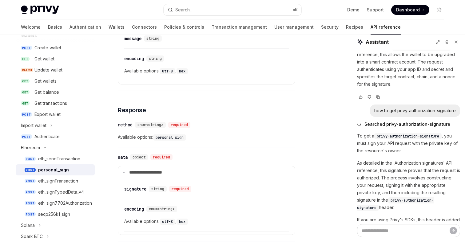
scroll to position [312, 0]
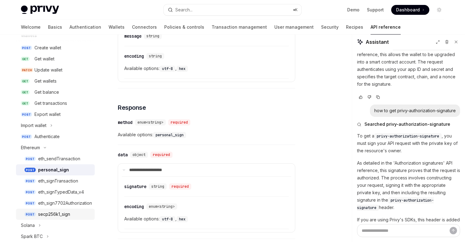
click at [52, 211] on div "secp256k1_sign" at bounding box center [54, 213] width 32 height 7
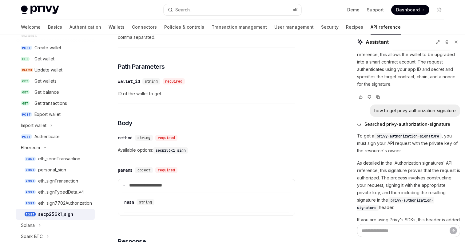
scroll to position [154, 0]
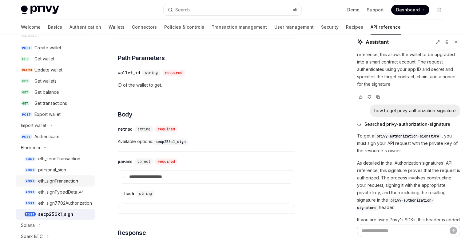
click at [57, 182] on div "eth_signTransaction" at bounding box center [58, 180] width 40 height 7
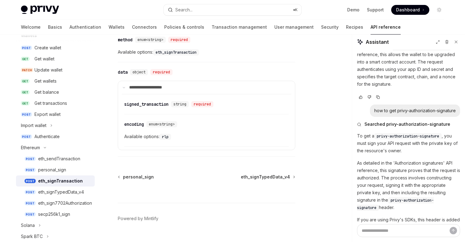
scroll to position [602, 0]
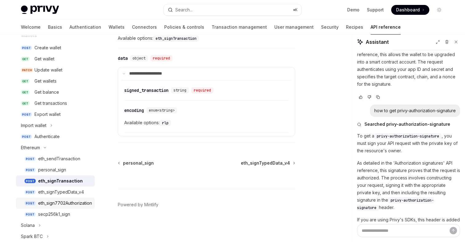
click at [66, 201] on div "eth_sign7702Authorization" at bounding box center [65, 202] width 54 height 7
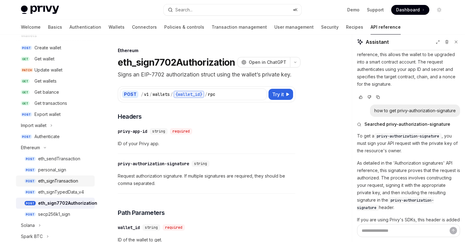
click at [65, 181] on div "eth_signTransaction" at bounding box center [58, 180] width 40 height 7
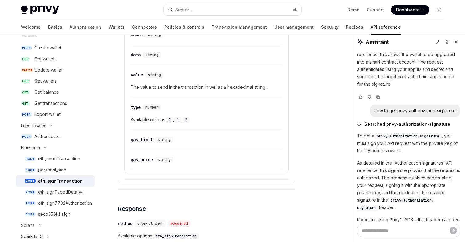
scroll to position [408, 0]
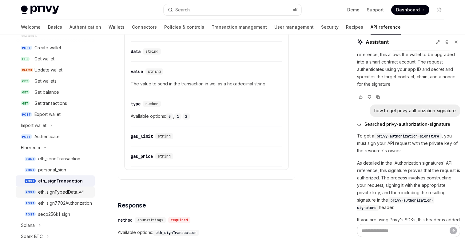
click at [66, 192] on div "eth_signTypedData_v4" at bounding box center [61, 191] width 46 height 7
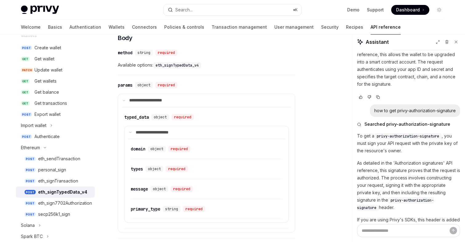
scroll to position [239, 0]
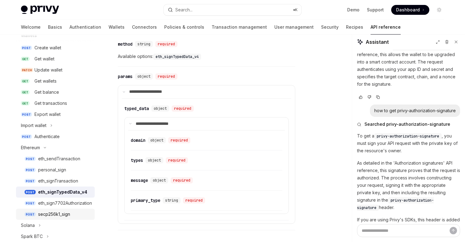
click at [52, 213] on div "secp256k1_sign" at bounding box center [54, 213] width 32 height 7
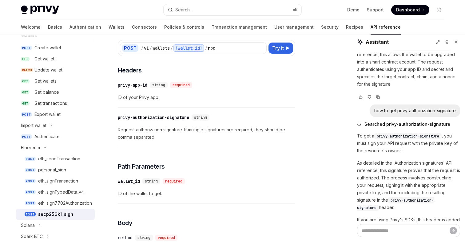
scroll to position [58, 0]
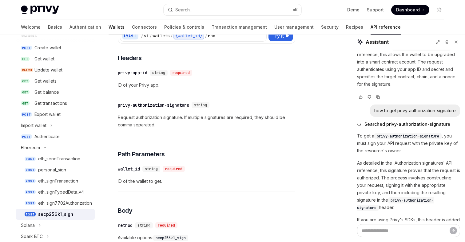
click at [109, 30] on link "Wallets" at bounding box center [117, 27] width 16 height 15
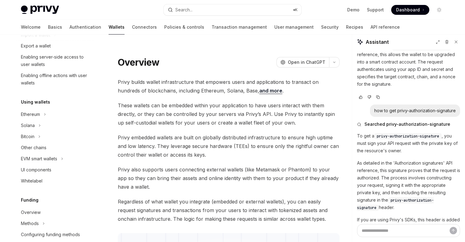
scroll to position [106, 0]
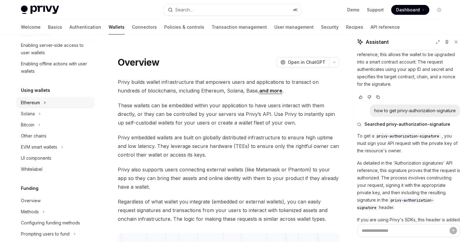
click at [43, 103] on button "Ethereum" at bounding box center [55, 102] width 79 height 11
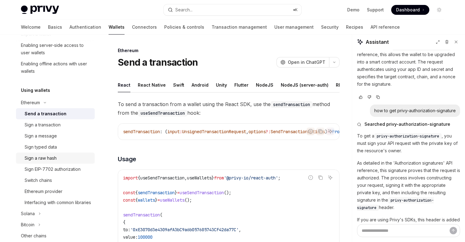
click at [52, 158] on div "Sign a raw hash" at bounding box center [41, 157] width 32 height 7
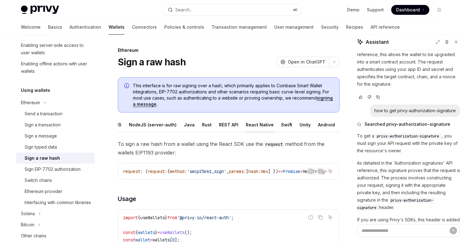
scroll to position [0, 41]
click at [301, 122] on ul "React NodeJS NodeJS (server-auth) Java Rust REST API React Native Swift Unity A…" at bounding box center [229, 124] width 222 height 15
click at [311, 125] on div "Android" at bounding box center [319, 124] width 17 height 14
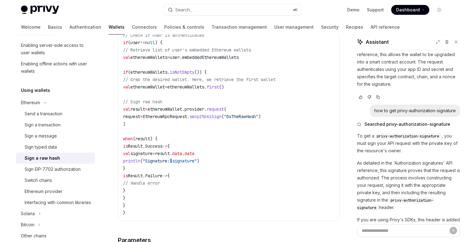
scroll to position [169, 0]
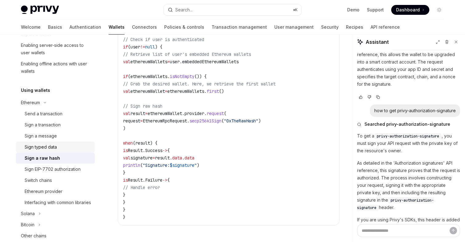
click at [53, 146] on div "Sign typed data" at bounding box center [41, 146] width 32 height 7
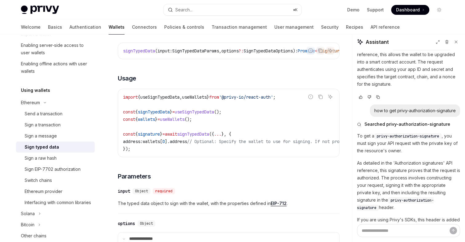
scroll to position [32, 0]
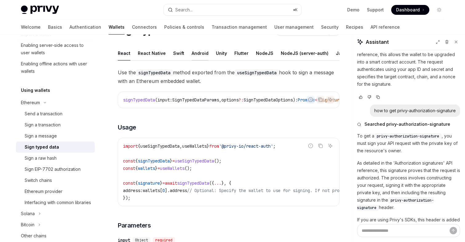
click at [198, 52] on div "Android" at bounding box center [200, 53] width 17 height 14
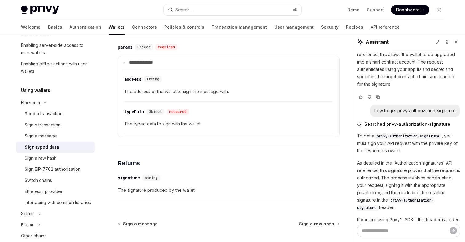
scroll to position [227, 0]
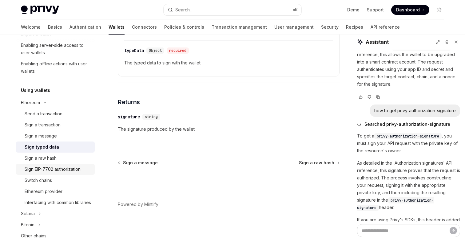
click at [52, 167] on div "Sign EIP-7702 authorization" at bounding box center [53, 168] width 56 height 7
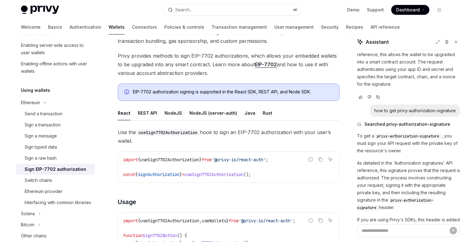
scroll to position [60, 0]
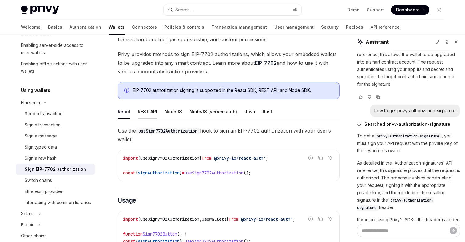
click at [149, 113] on div "REST API" at bounding box center [147, 111] width 19 height 14
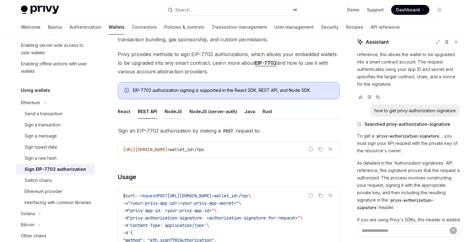
click at [173, 112] on div "NodeJS" at bounding box center [174, 111] width 18 height 14
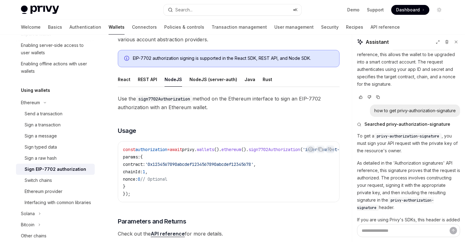
scroll to position [87, 0]
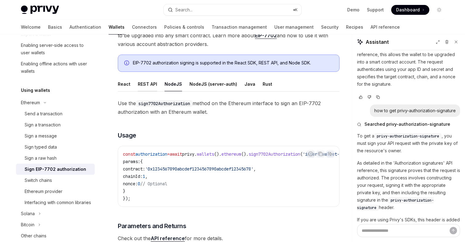
click at [148, 84] on div "REST API" at bounding box center [147, 84] width 19 height 14
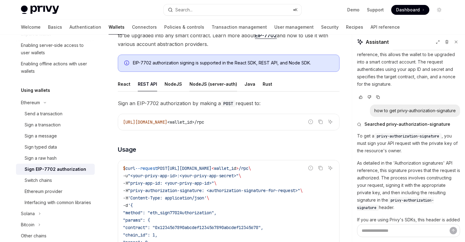
click at [215, 87] on div "NodeJS (server-auth)" at bounding box center [214, 84] width 48 height 14
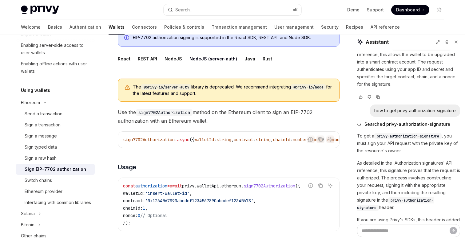
scroll to position [111, 0]
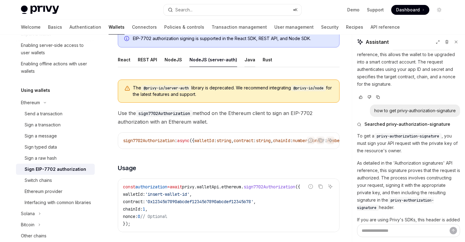
click at [245, 63] on div "Java" at bounding box center [250, 59] width 11 height 14
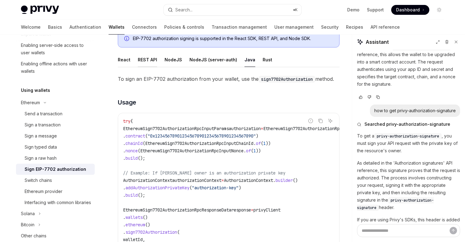
click at [153, 61] on div "REST API" at bounding box center [147, 59] width 19 height 14
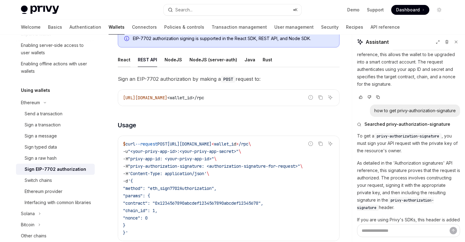
click at [120, 58] on div "React" at bounding box center [124, 59] width 13 height 14
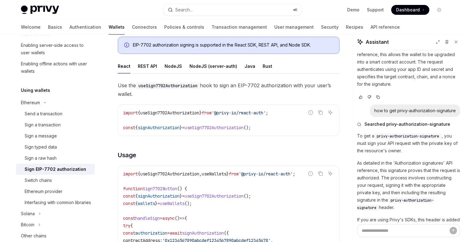
scroll to position [102, 0]
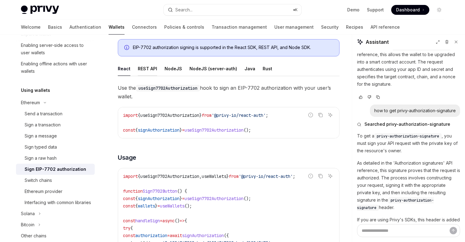
click at [149, 68] on div "REST API" at bounding box center [147, 68] width 19 height 14
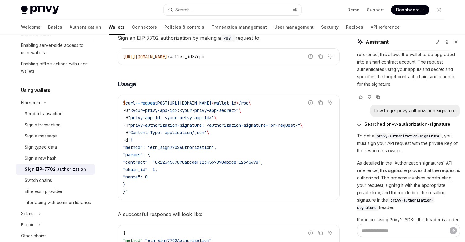
scroll to position [161, 0]
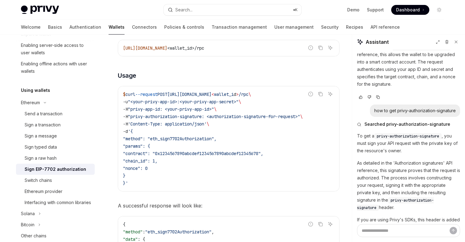
click at [195, 141] on span ""method": "eth_sign7702Authorization"," at bounding box center [170, 139] width 94 height 6
copy span "eth_sign7702Authorization"
click at [192, 136] on span ""method": "eth_sign7702Authorization"," at bounding box center [170, 139] width 94 height 6
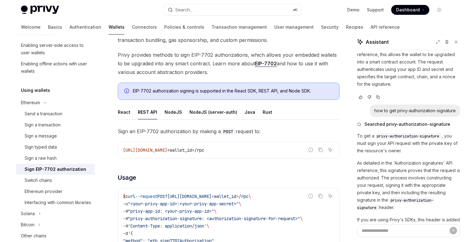
scroll to position [42, 0]
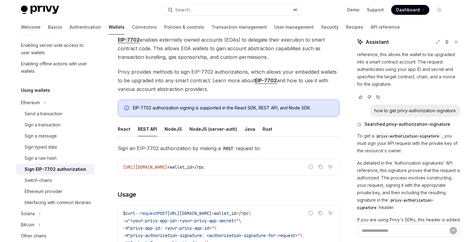
click at [215, 109] on div "EIP-7702 authorization signing is supported in the React SDK, REST API, and Nod…" at bounding box center [233, 108] width 200 height 7
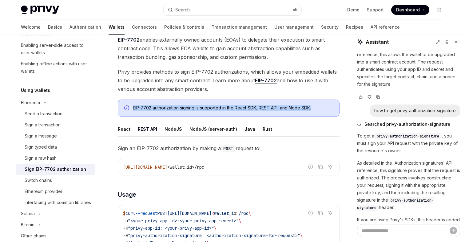
click at [215, 109] on div "EIP-7702 authorization signing is supported in the React SDK, REST API, and Nod…" at bounding box center [233, 108] width 200 height 7
copy div "EIP-7702 authorization signing is supported in the React SDK, REST API, and Nod…"
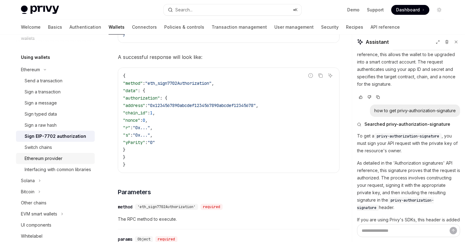
scroll to position [152, 0]
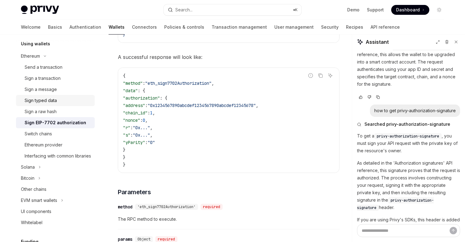
click at [44, 101] on div "Sign typed data" at bounding box center [41, 100] width 32 height 7
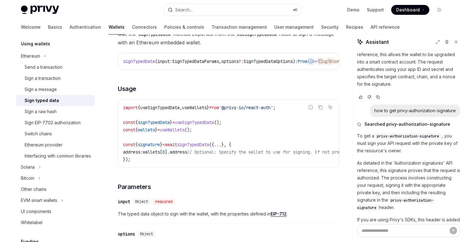
scroll to position [48, 0]
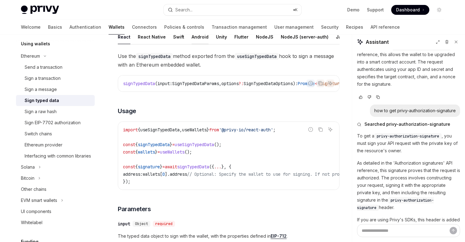
click at [195, 38] on div "Android" at bounding box center [200, 37] width 17 height 14
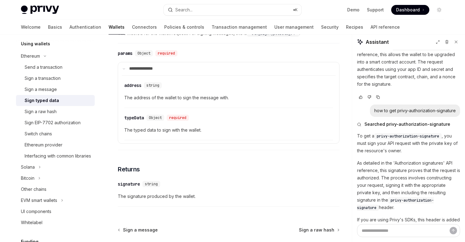
scroll to position [135, 0]
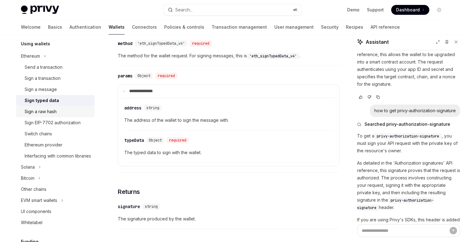
click at [40, 114] on div "Sign a raw hash" at bounding box center [41, 111] width 32 height 7
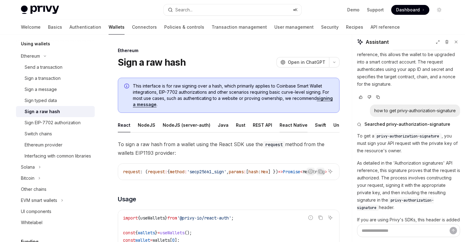
scroll to position [0, 42]
click at [310, 125] on div "Android" at bounding box center [318, 125] width 17 height 14
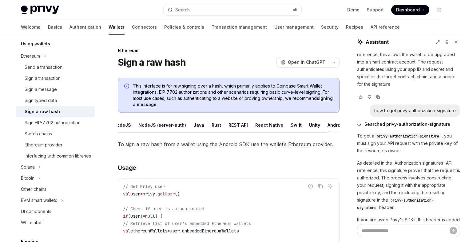
scroll to position [0, 42]
click at [310, 122] on div "Android" at bounding box center [318, 125] width 17 height 14
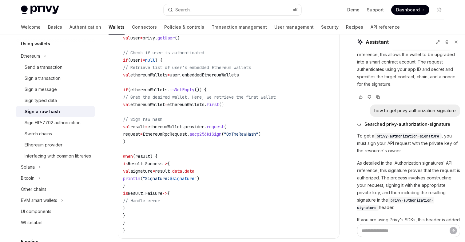
scroll to position [143, 0]
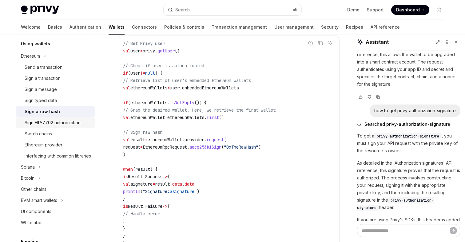
click at [52, 123] on div "Sign EIP-7702 authorization" at bounding box center [53, 122] width 56 height 7
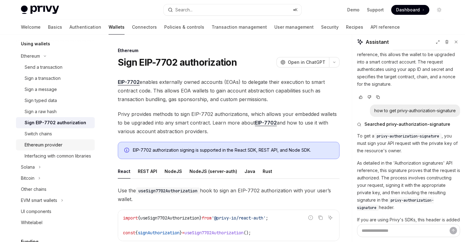
click at [53, 144] on div "Ethereum provider" at bounding box center [44, 144] width 38 height 7
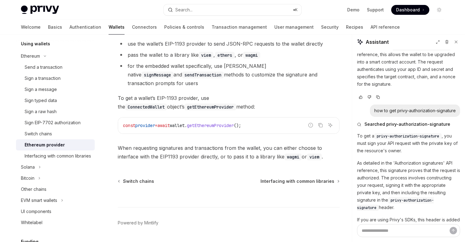
scroll to position [133, 0]
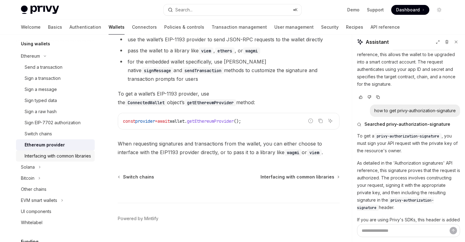
click at [45, 157] on div "Interfacing with common libraries" at bounding box center [58, 155] width 66 height 7
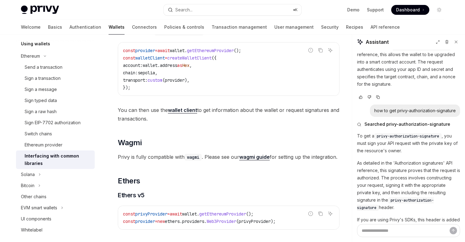
scroll to position [529, 0]
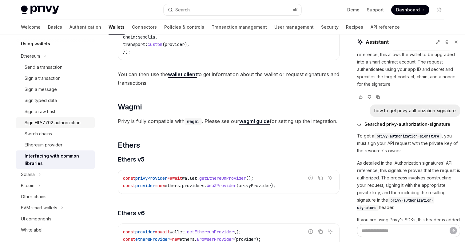
click at [70, 123] on div "Sign EIP-7702 authorization" at bounding box center [53, 122] width 56 height 7
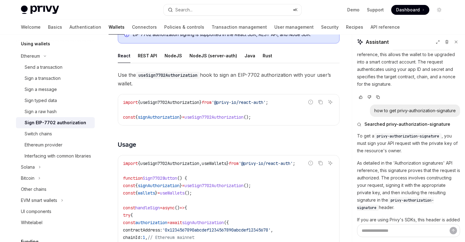
scroll to position [89, 0]
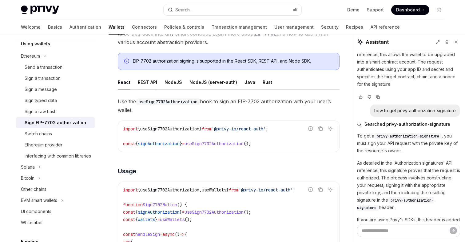
click at [150, 79] on div "REST API" at bounding box center [147, 82] width 19 height 14
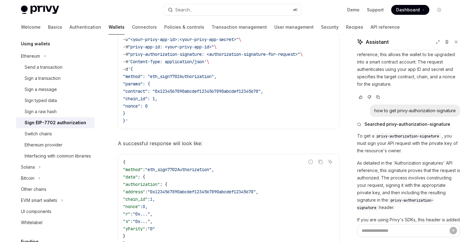
scroll to position [229, 0]
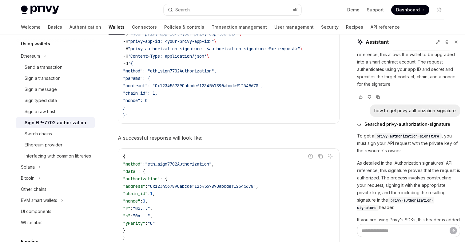
click at [183, 163] on span ""eth_sign7702Authorization"" at bounding box center [178, 164] width 66 height 6
copy span "eth_sign7702Authorization"
click at [196, 176] on code "{ "method" : "eth_sign7702Authorization" , "data" : { "authorization" : { "addr…" at bounding box center [228, 201] width 211 height 96
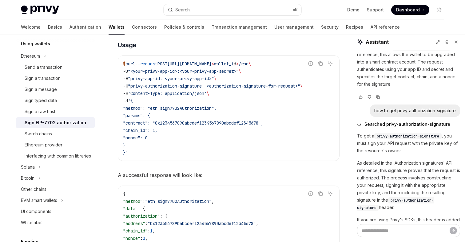
scroll to position [179, 0]
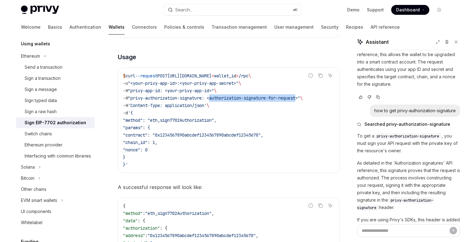
drag, startPoint x: 307, startPoint y: 98, endPoint x: 216, endPoint y: 98, distance: 90.5
click at [216, 98] on span ""privy-authorization-signature: <authorization-signature-for-request>"" at bounding box center [214, 98] width 172 height 6
copy span "authorization-signature-for-request"
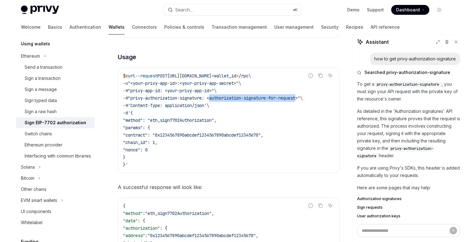
scroll to position [954, 0]
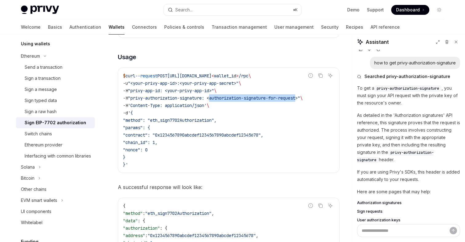
drag, startPoint x: 376, startPoint y: 147, endPoint x: 359, endPoint y: 75, distance: 74.1
click at [359, 84] on div "To get a privy-authorization-signature , you must sign your API request with th…" at bounding box center [408, 153] width 103 height 139
click at [359, 84] on p "To get a privy-authorization-signature , you must sign your API request with th…" at bounding box center [408, 95] width 103 height 22
drag, startPoint x: 358, startPoint y: 73, endPoint x: 376, endPoint y: 145, distance: 74.9
click at [376, 145] on div "To get a privy-authorization-signature , you must sign your API request with th…" at bounding box center [408, 153] width 103 height 139
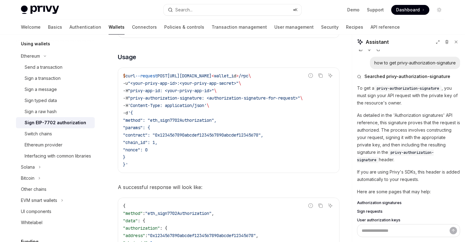
scroll to position [958, 0]
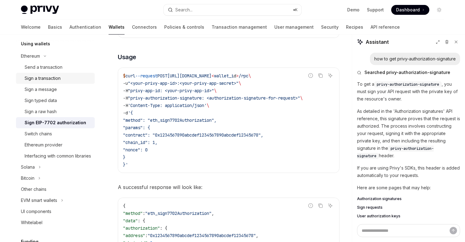
click at [51, 79] on div "Sign a transaction" at bounding box center [43, 77] width 36 height 7
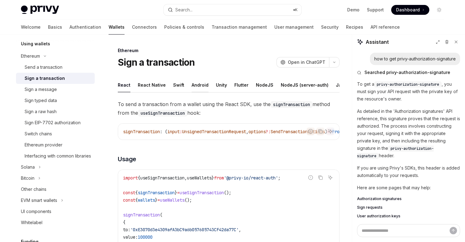
click at [201, 86] on div "Android" at bounding box center [200, 85] width 17 height 14
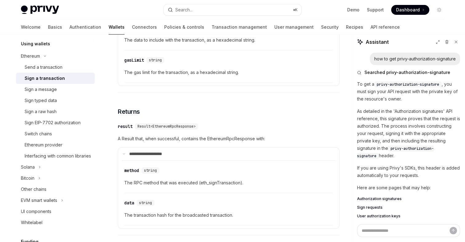
scroll to position [550, 0]
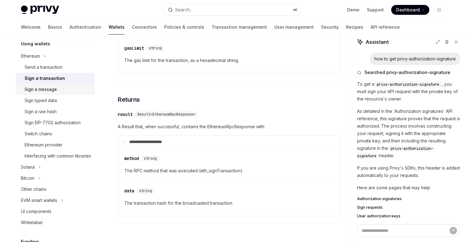
click at [49, 89] on div "Sign a message" at bounding box center [41, 89] width 32 height 7
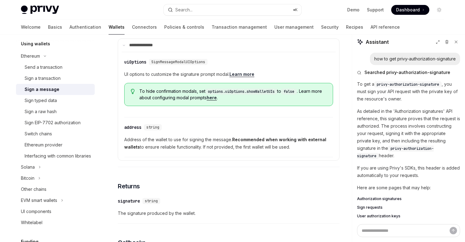
scroll to position [354, 0]
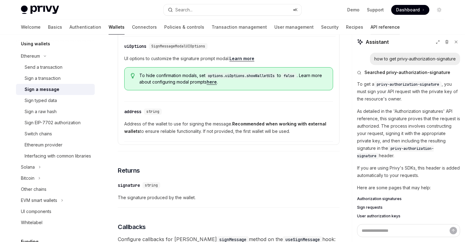
click at [371, 29] on link "API reference" at bounding box center [385, 27] width 29 height 15
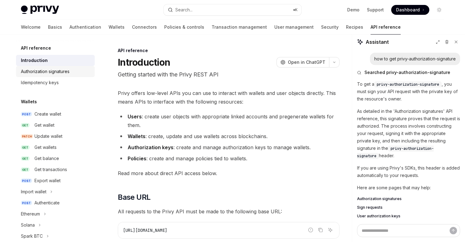
click at [58, 73] on div "Authorization signatures" at bounding box center [45, 71] width 49 height 7
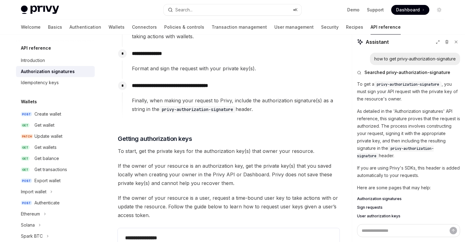
scroll to position [703, 0]
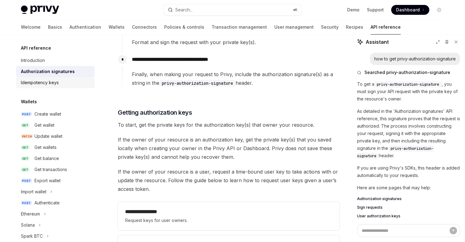
click at [52, 83] on div "Idempotency keys" at bounding box center [40, 82] width 38 height 7
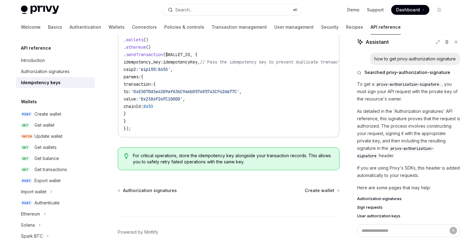
scroll to position [723, 0]
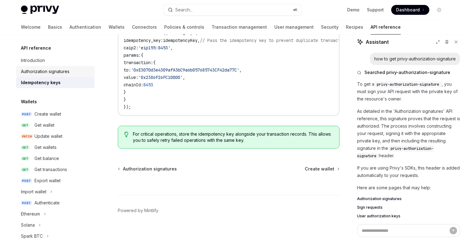
click at [53, 74] on div "Authorization signatures" at bounding box center [45, 71] width 49 height 7
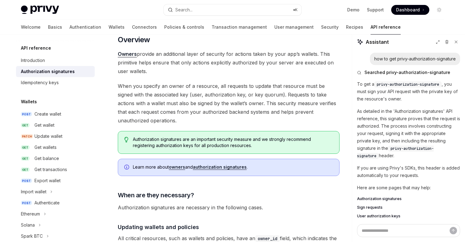
scroll to position [16, 0]
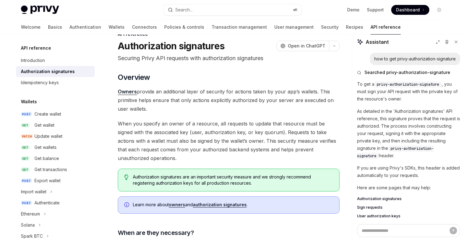
click at [218, 204] on link "authorization signatures" at bounding box center [220, 205] width 54 height 6
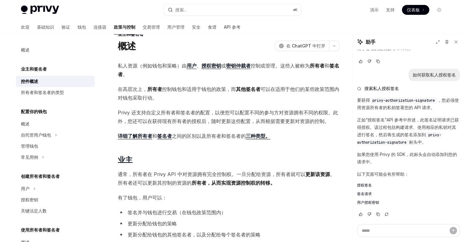
scroll to position [798, 0]
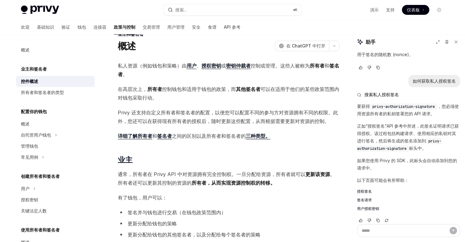
click at [219, 110] on font "Privy 还支持自定义所有者和签名者的配置，以便您可以配置不同的参与方对资源拥有不同的权限。此外，您还可以在获得现有所有者的授权后，随时更新这些配置，从而根…" at bounding box center [228, 116] width 220 height 15
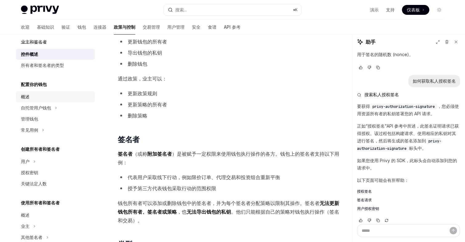
scroll to position [33, 0]
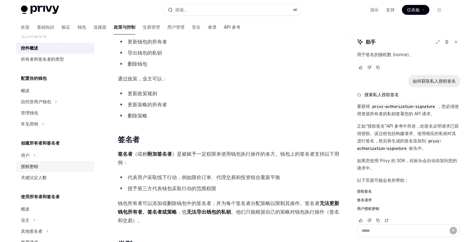
click at [31, 169] on div "授权密钥" at bounding box center [29, 166] width 17 height 7
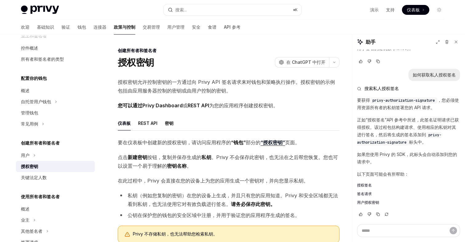
scroll to position [798, 0]
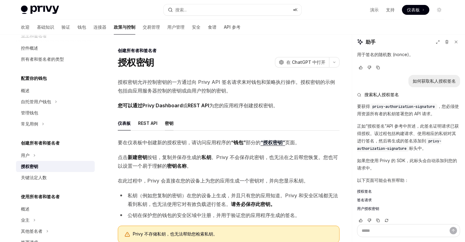
click at [168, 121] on font "密钥" at bounding box center [169, 122] width 9 height 5
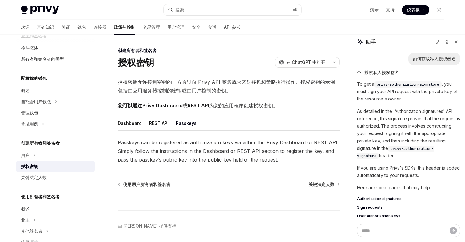
scroll to position [798, 0]
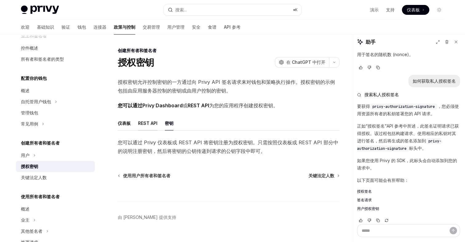
click at [148, 122] on font "REST API" at bounding box center [147, 122] width 19 height 5
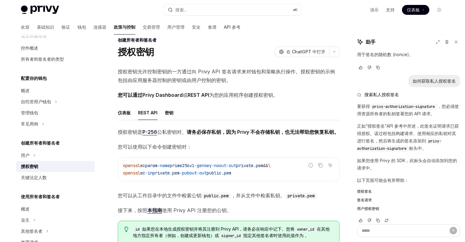
scroll to position [39, 0]
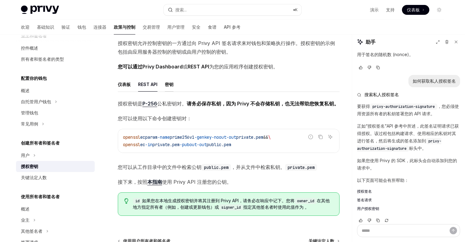
click at [168, 90] on div "密钥" at bounding box center [169, 84] width 9 height 14
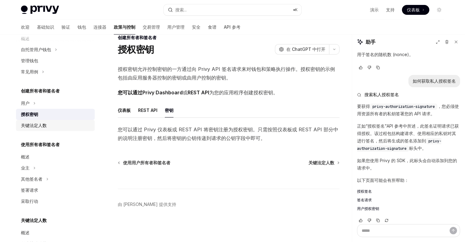
scroll to position [112, 0]
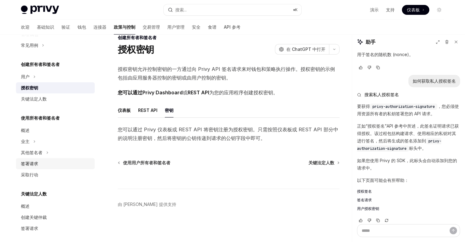
click at [28, 163] on font "签署请求" at bounding box center [29, 163] width 17 height 5
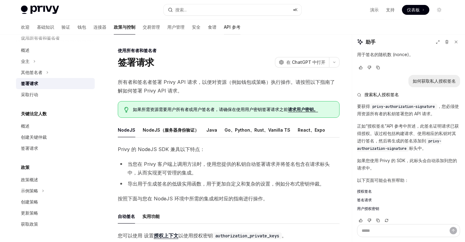
click at [224, 29] on font "API 参考" at bounding box center [232, 26] width 17 height 5
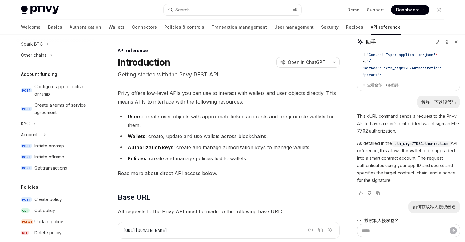
scroll to position [946, 0]
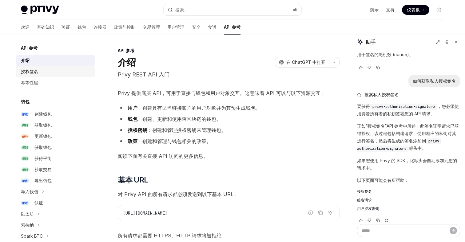
click at [43, 72] on div "授权签名" at bounding box center [56, 71] width 70 height 7
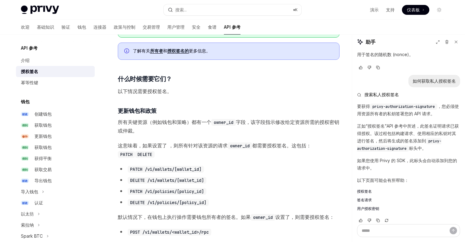
scroll to position [140, 0]
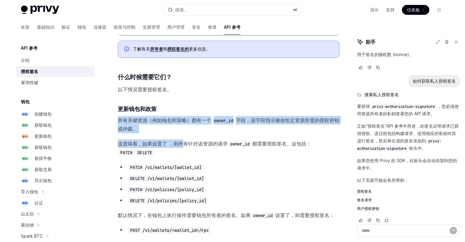
drag, startPoint x: 118, startPoint y: 118, endPoint x: 185, endPoint y: 141, distance: 70.2
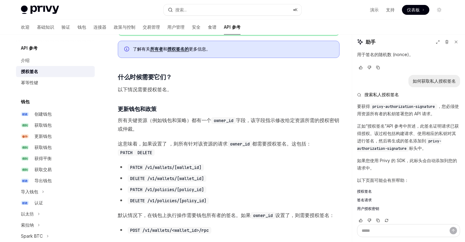
click at [199, 144] on font "该资源的请求" at bounding box center [213, 143] width 30 height 6
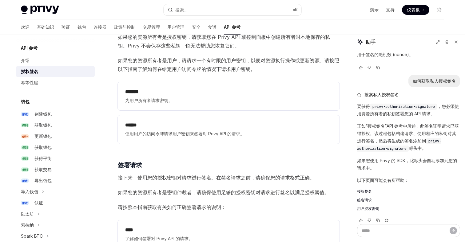
scroll to position [696, 0]
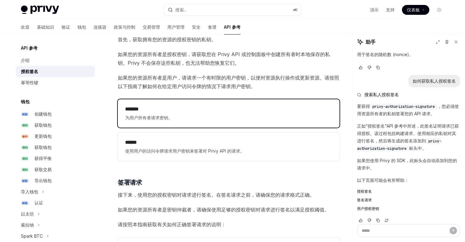
click at [209, 110] on h2 "*******" at bounding box center [228, 108] width 207 height 7
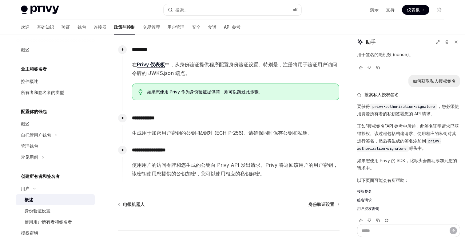
scroll to position [222, 0]
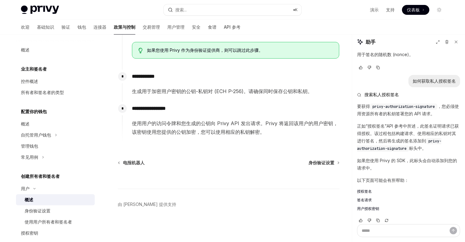
click at [188, 126] on span "使用用户的访问令牌和您生成的公钥向 Privy API 发出请求。Privy 将返回该用户的用户密钥，该密钥使用您提供的公钥加密，您可以使用相应的私钥解密。" at bounding box center [235, 127] width 207 height 17
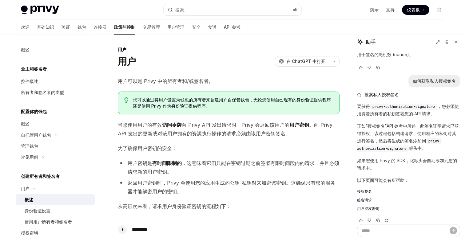
scroll to position [0, 0]
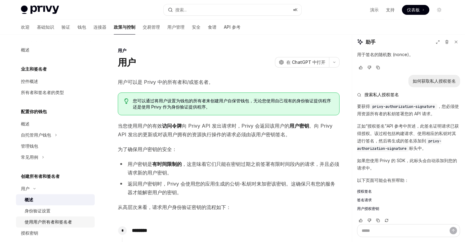
click at [57, 220] on font "使用用户所有者和签名者" at bounding box center [48, 221] width 47 height 5
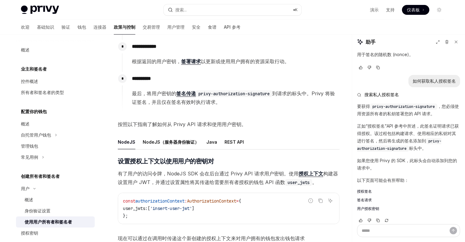
scroll to position [122, 0]
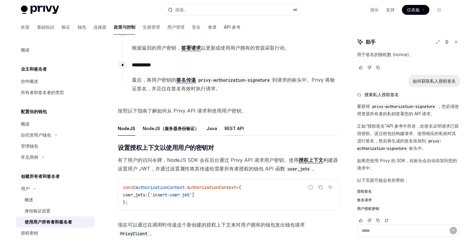
click at [231, 129] on font "REST API" at bounding box center [234, 128] width 19 height 5
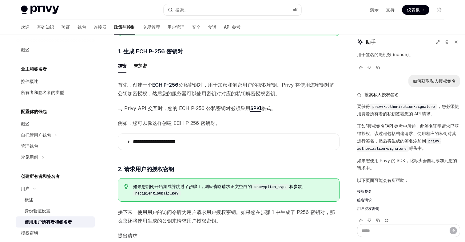
scroll to position [311, 0]
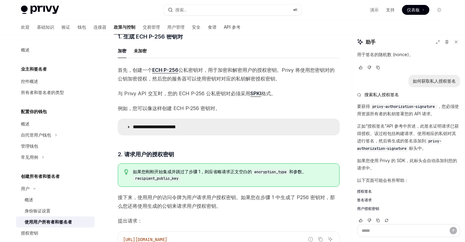
click at [176, 128] on font "**********" at bounding box center [154, 126] width 43 height 5
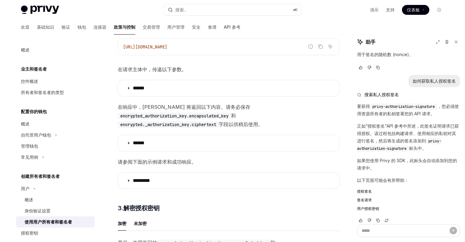
scroll to position [753, 0]
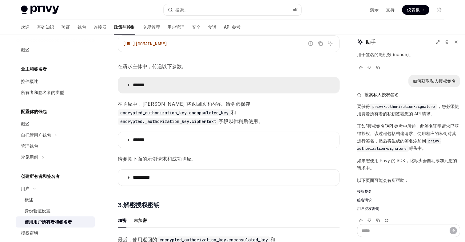
click at [176, 86] on summary "******" at bounding box center [228, 85] width 221 height 16
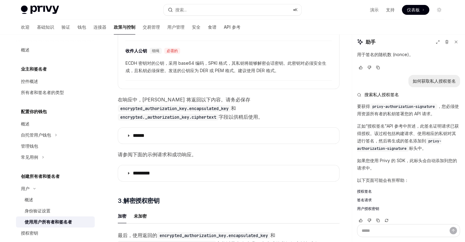
scroll to position [948, 0]
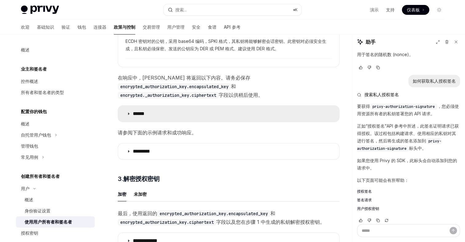
click at [190, 116] on summary "******" at bounding box center [228, 114] width 221 height 16
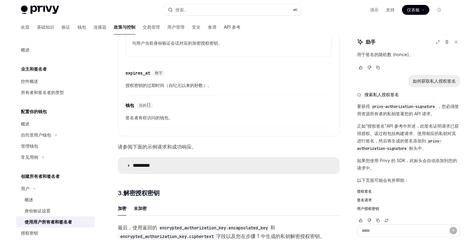
click at [150, 165] on font "*********" at bounding box center [141, 165] width 17 height 5
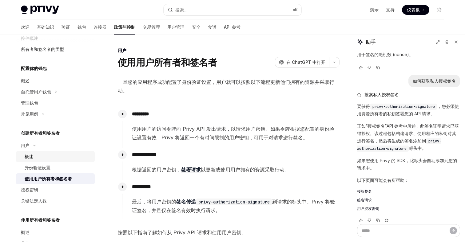
scroll to position [62, 0]
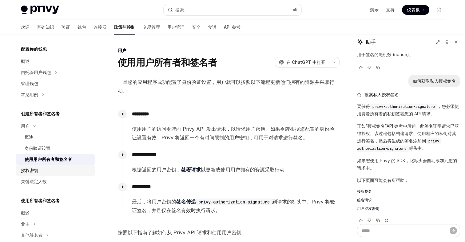
click at [31, 171] on font "授权密钥" at bounding box center [29, 169] width 17 height 5
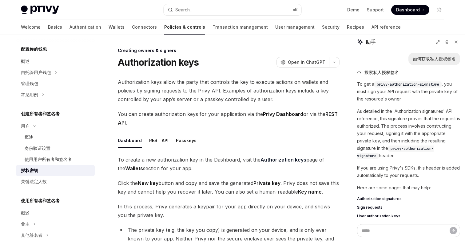
scroll to position [798, 0]
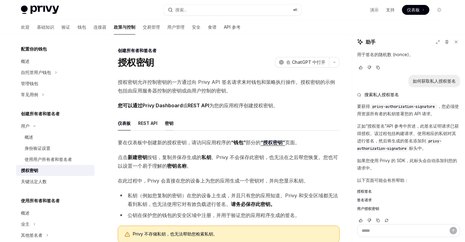
click at [172, 126] on font "密钥" at bounding box center [169, 122] width 9 height 7
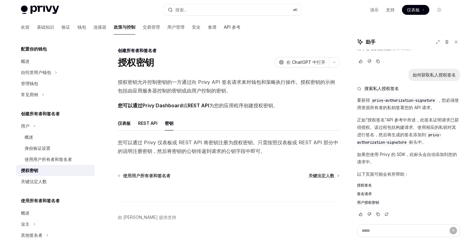
scroll to position [798, 0]
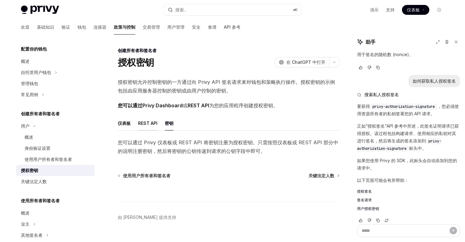
click at [150, 125] on font "REST API" at bounding box center [147, 122] width 19 height 5
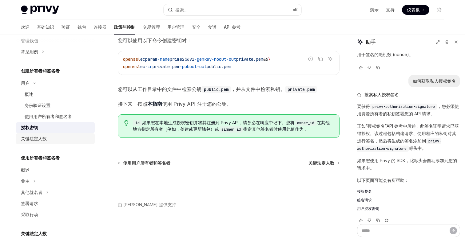
scroll to position [126, 0]
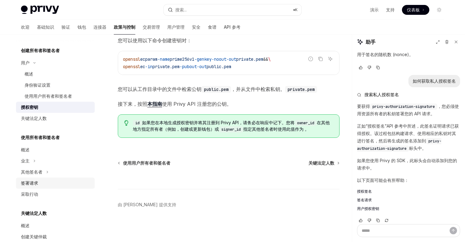
click at [34, 181] on font "签署请求" at bounding box center [29, 182] width 17 height 5
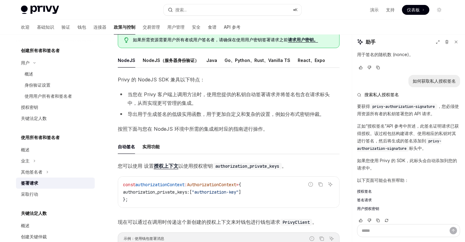
scroll to position [41, 0]
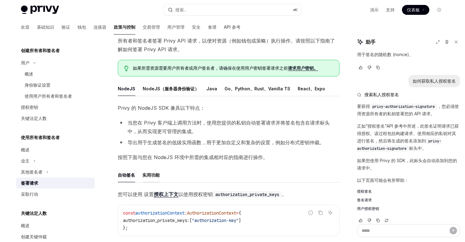
click at [150, 179] on div "实用功能" at bounding box center [150, 174] width 17 height 14
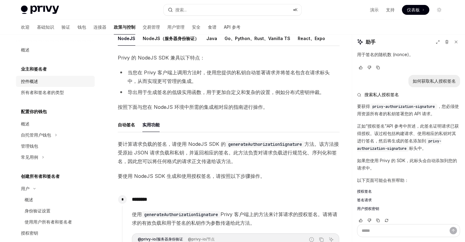
click at [37, 82] on font "控件概述" at bounding box center [29, 80] width 17 height 5
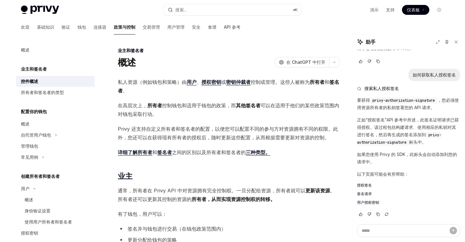
scroll to position [798, 0]
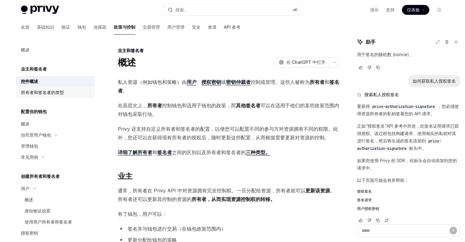
click at [58, 94] on font "所有者和签名者的类型" at bounding box center [42, 92] width 43 height 5
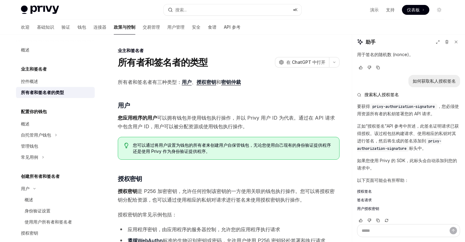
click at [42, 71] on font "业主和签名者" at bounding box center [34, 68] width 26 height 5
click at [32, 78] on font "控件概述" at bounding box center [29, 80] width 17 height 5
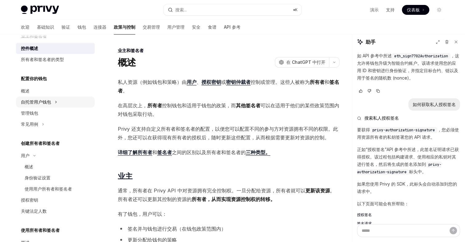
scroll to position [44, 0]
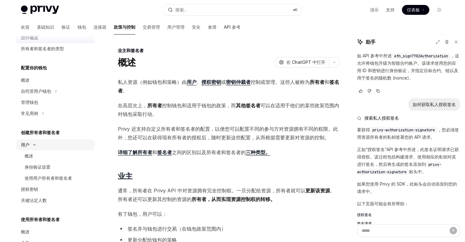
click at [34, 147] on button "用户" at bounding box center [55, 144] width 79 height 11
click at [34, 147] on icon "切换用户部分" at bounding box center [34, 144] width 2 height 7
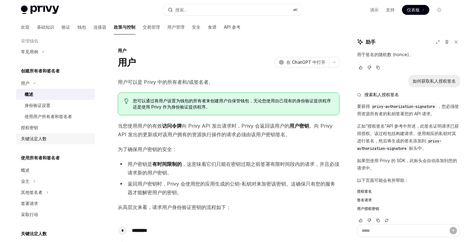
scroll to position [106, 0]
click at [364, 197] on font "签名请求" at bounding box center [364, 199] width 15 height 5
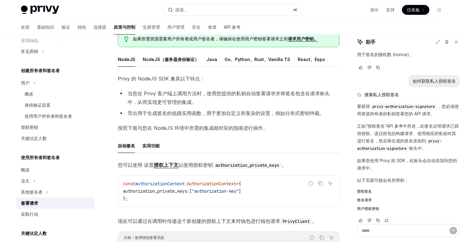
scroll to position [60, 0]
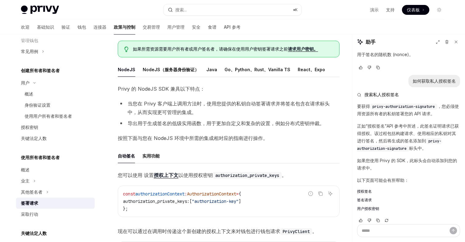
click at [363, 189] on font "授权签名" at bounding box center [364, 191] width 15 height 5
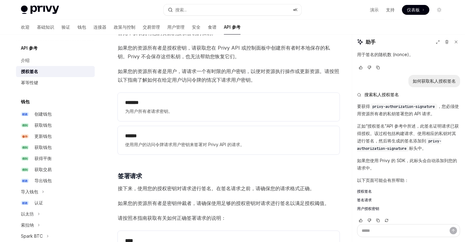
scroll to position [728, 0]
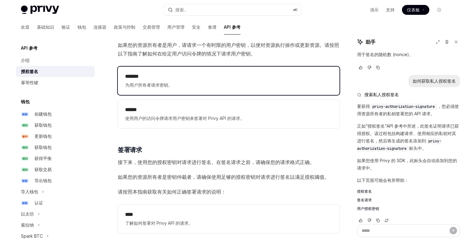
click at [208, 86] on span "为用户所有者请求密钥。" at bounding box center [228, 84] width 207 height 7
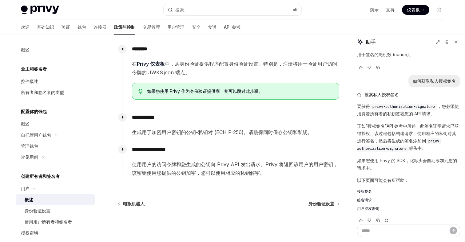
scroll to position [185, 0]
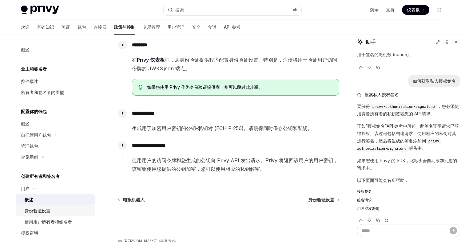
click at [43, 209] on font "身份验证设置" at bounding box center [38, 210] width 26 height 5
click at [151, 61] on font "Privy 仪表板" at bounding box center [151, 60] width 28 height 6
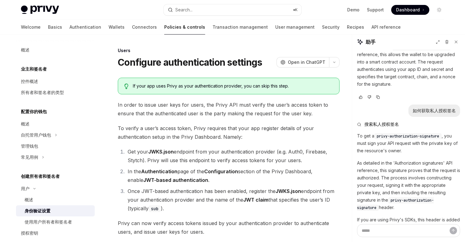
scroll to position [798, 0]
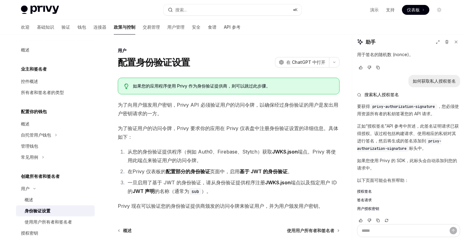
click at [262, 169] on font "基于 JWT 的身份验证" at bounding box center [264, 171] width 48 height 6
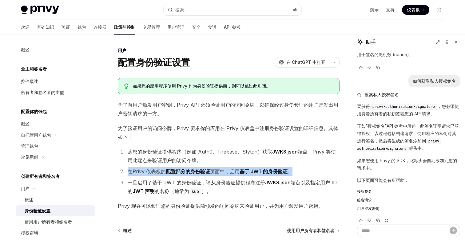
click at [262, 169] on font "基于 JWT 的身份验证" at bounding box center [264, 171] width 48 height 6
click at [254, 170] on font "基于 JWT 的身份验证" at bounding box center [264, 171] width 48 height 6
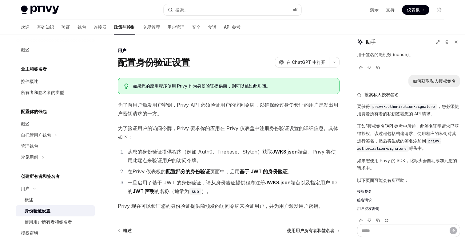
click at [197, 169] on font "身份验证" at bounding box center [201, 171] width 20 height 6
click at [185, 172] on font "配置部分的" at bounding box center [178, 171] width 25 height 6
click at [28, 202] on font "概述" at bounding box center [29, 199] width 9 height 5
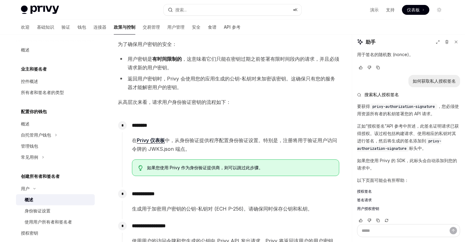
scroll to position [111, 0]
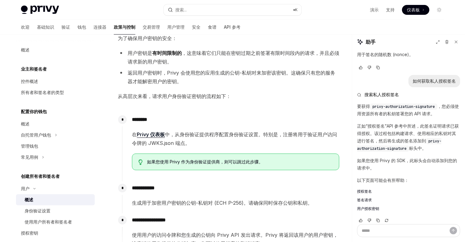
click at [157, 134] on font "Privy 仪表板" at bounding box center [151, 134] width 28 height 6
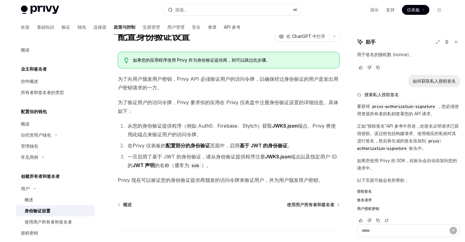
scroll to position [32, 0]
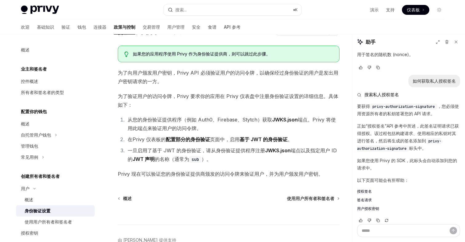
click at [255, 79] on span "为了向用户颁发用户密钥，Privy API 必须验证用户的访问令牌，以确保经过身份验证的用户是发出用户密钥请求的一方。" at bounding box center [229, 76] width 222 height 17
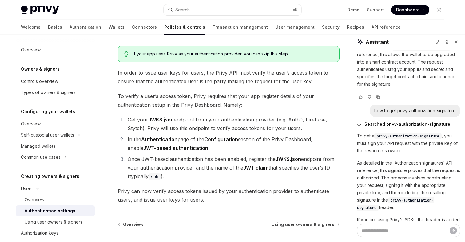
click at [199, 144] on li "In the Authentication page of the Configuration section of the Privy Dashboard,…" at bounding box center [233, 143] width 214 height 17
click at [225, 139] on strong "Configuration" at bounding box center [221, 139] width 34 height 6
drag, startPoint x: 191, startPoint y: 149, endPoint x: 127, endPoint y: 149, distance: 64.0
click at [127, 149] on li "In the Authentication page of the Configuration section of the Privy Dashboard,…" at bounding box center [233, 143] width 214 height 17
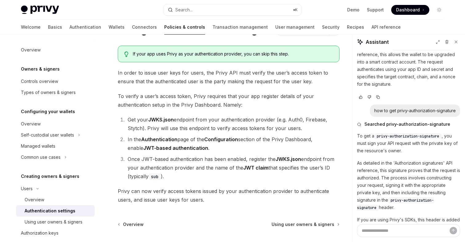
click at [219, 148] on li "In the Authentication page of the Configuration section of the Privy Dashboard,…" at bounding box center [233, 143] width 214 height 17
click at [163, 140] on strong "Authentication" at bounding box center [159, 139] width 36 height 6
click at [224, 139] on strong "Configuration" at bounding box center [221, 139] width 34 height 6
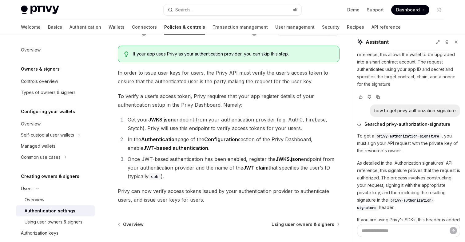
click at [272, 138] on li "In the Authentication page of the Configuration section of the Privy Dashboard,…" at bounding box center [233, 143] width 214 height 17
drag, startPoint x: 191, startPoint y: 148, endPoint x: 124, endPoint y: 148, distance: 67.1
click at [124, 148] on ol "Get your JWKS.json endpoint from your authentication provider (e.g. Auth0, Fire…" at bounding box center [229, 147] width 222 height 65
click at [232, 152] on li "In the Authentication page of the Configuration section of the Privy Dashboard,…" at bounding box center [233, 143] width 214 height 17
click at [296, 88] on div "If your app uses Privy as your authentication provider, you can skip this step.…" at bounding box center [229, 125] width 222 height 158
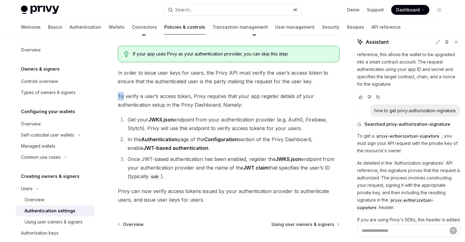
click at [296, 88] on div "If your app uses Privy as your authentication provider, you can skip this step.…" at bounding box center [229, 125] width 222 height 158
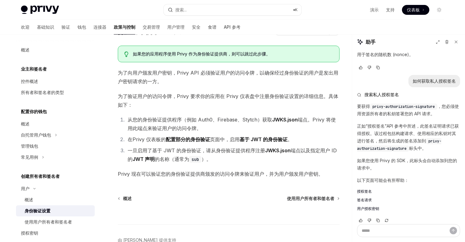
click at [227, 163] on div "如果您的应用程序使用 Privy 作为身份验证提供商，则可以跳过此步骤。 为了向用户颁发用户密钥，Privy API 必须验证用户的访问令牌，以确保经过身份验…" at bounding box center [229, 112] width 222 height 132
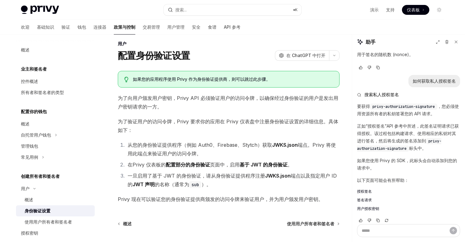
scroll to position [0, 0]
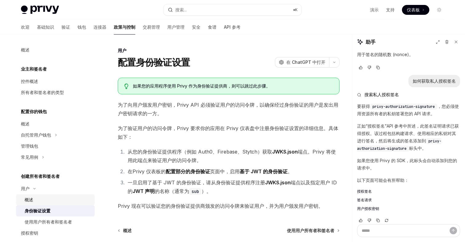
click at [32, 201] on font "概述" at bounding box center [29, 199] width 9 height 5
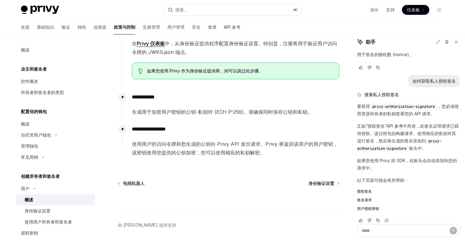
scroll to position [219, 0]
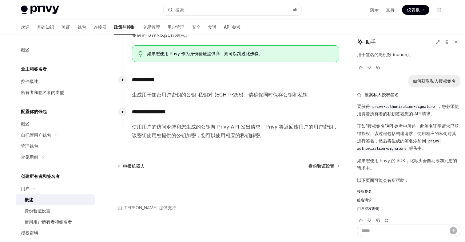
click at [155, 80] on font "**********" at bounding box center [143, 79] width 23 height 5
click at [38, 212] on font "身份验证设置" at bounding box center [38, 210] width 26 height 5
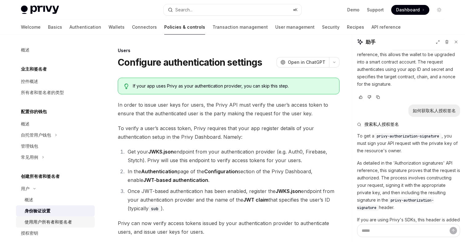
scroll to position [798, 0]
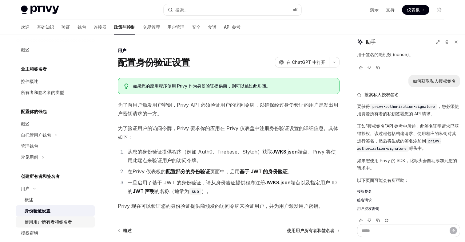
click at [50, 219] on font "使用用户所有者和签名者" at bounding box center [48, 221] width 47 height 5
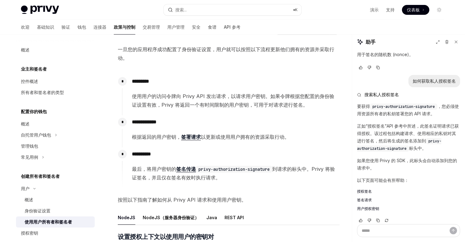
scroll to position [42, 0]
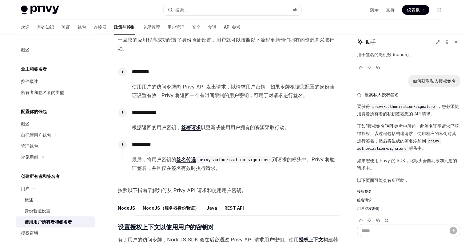
click at [157, 128] on font "根据返回的用户密钥，" at bounding box center [156, 127] width 49 height 6
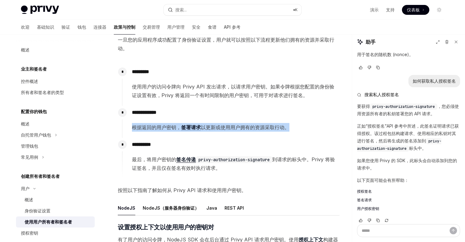
click at [157, 128] on font "根据返回的用户密钥，" at bounding box center [156, 127] width 49 height 6
click at [161, 127] on font "根据返回的用户密钥，" at bounding box center [156, 127] width 49 height 6
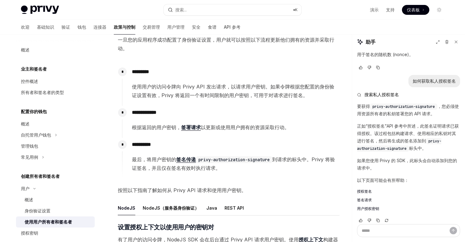
click at [190, 129] on font "签署请求" at bounding box center [191, 127] width 20 height 6
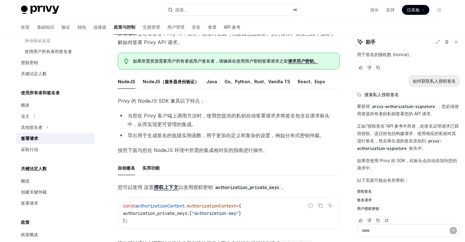
scroll to position [45, 0]
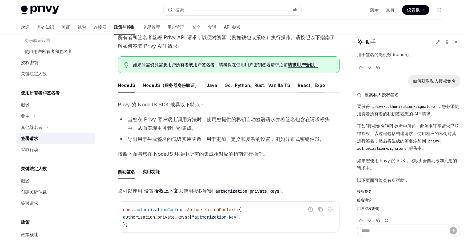
click at [313, 86] on font "React、Expo" at bounding box center [311, 84] width 27 height 5
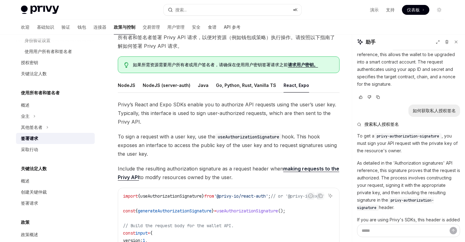
scroll to position [798, 0]
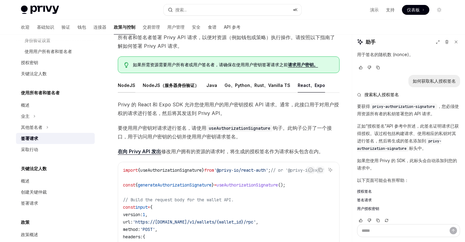
click at [123, 82] on font "NodeJS" at bounding box center [127, 85] width 18 height 7
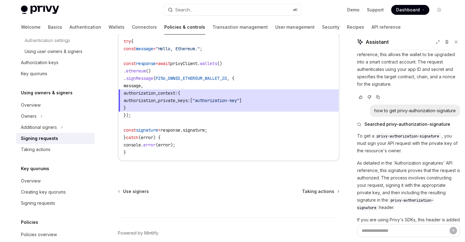
scroll to position [334, 0]
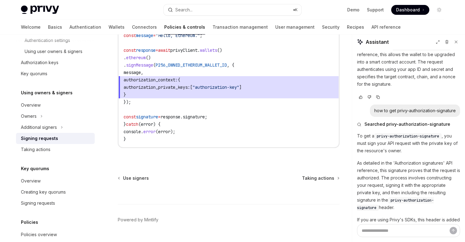
click at [195, 96] on span "}" at bounding box center [229, 94] width 210 height 7
click at [183, 86] on span "authorization_private_keys:" at bounding box center [157, 87] width 66 height 6
click at [178, 72] on code "try { const message = "Hello, Ethereum." ; const response = await privyClient .…" at bounding box center [229, 83] width 210 height 118
click at [138, 82] on span "authorization_context: {" at bounding box center [229, 79] width 210 height 7
click at [162, 102] on code "try { const message = "Hello, Ethereum." ; const response = await privyClient .…" at bounding box center [229, 83] width 210 height 118
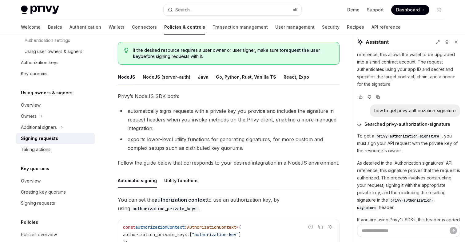
scroll to position [0, 0]
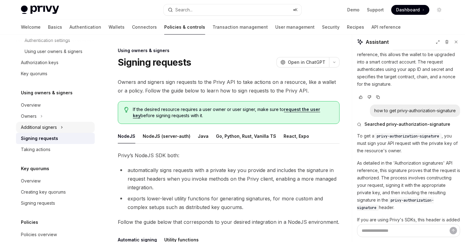
click at [31, 128] on div "Additional signers" at bounding box center [39, 126] width 36 height 7
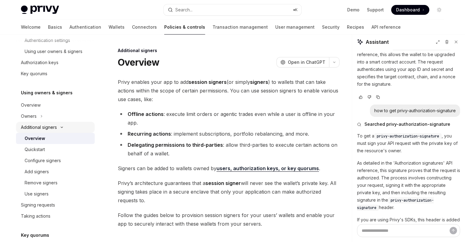
click at [45, 127] on div "Additional signers" at bounding box center [39, 126] width 36 height 7
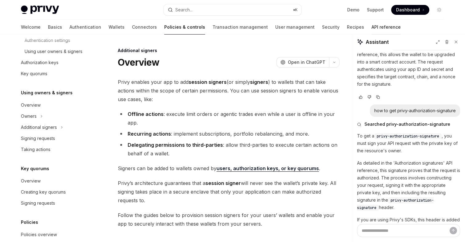
click at [372, 27] on link "API reference" at bounding box center [386, 27] width 29 height 15
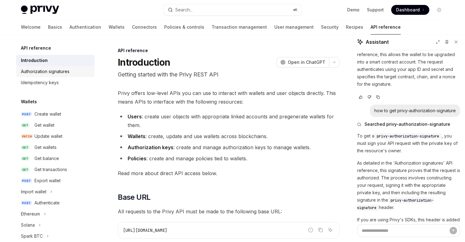
click at [57, 71] on div "Authorization signatures" at bounding box center [45, 71] width 49 height 7
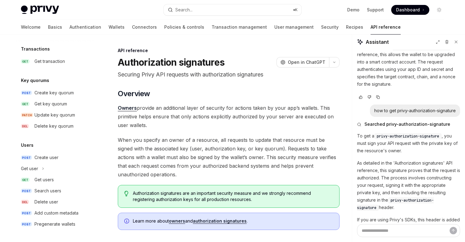
scroll to position [958, 0]
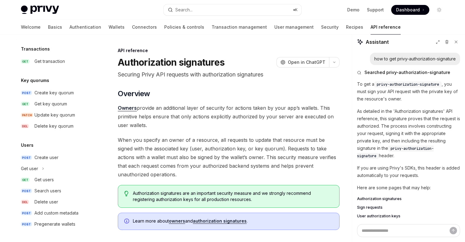
click at [375, 196] on span "Authorization signatures" at bounding box center [379, 198] width 45 height 5
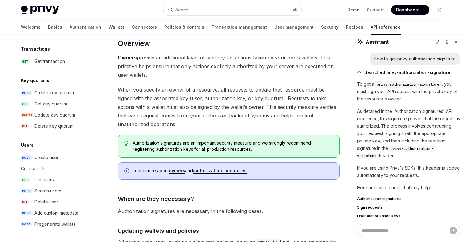
scroll to position [62, 0]
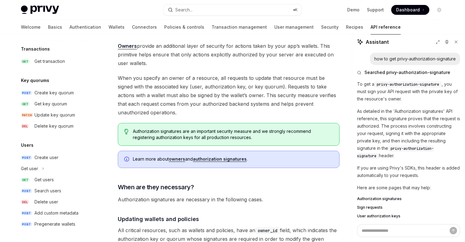
click at [230, 159] on link "authorization signatures" at bounding box center [220, 159] width 54 height 6
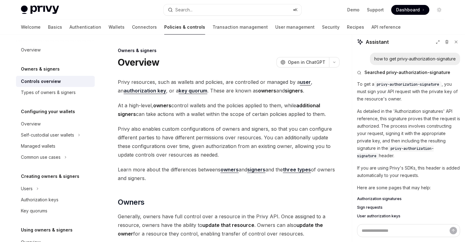
click at [193, 178] on span "Learn more about the differences betweens owners and signers and the three type…" at bounding box center [229, 173] width 222 height 17
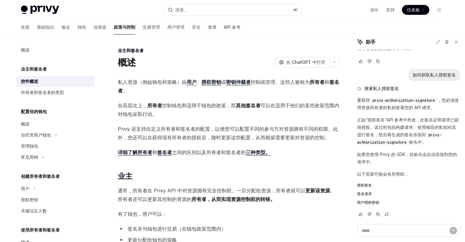
scroll to position [798, 0]
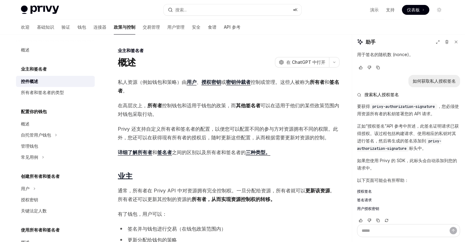
click at [34, 114] on h5 "配置你的钱包" at bounding box center [34, 111] width 26 height 7
click at [41, 137] on font "自托管用户钱包" at bounding box center [36, 134] width 30 height 5
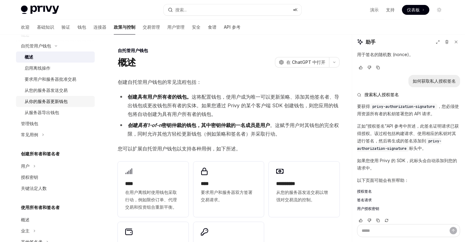
scroll to position [102, 0]
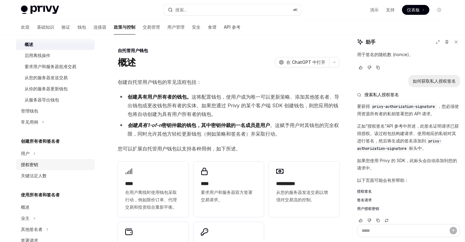
click at [31, 165] on font "授权密钥" at bounding box center [29, 164] width 17 height 5
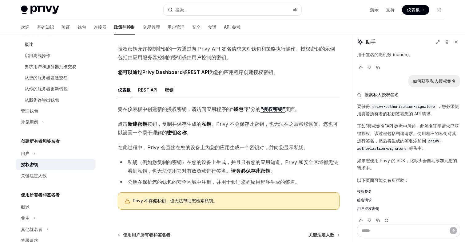
scroll to position [53, 0]
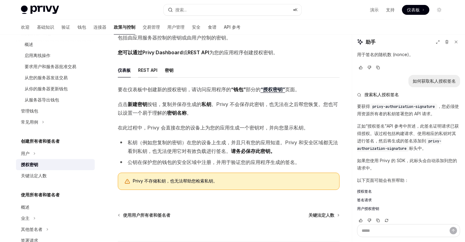
click at [142, 70] on font "REST API" at bounding box center [147, 69] width 19 height 5
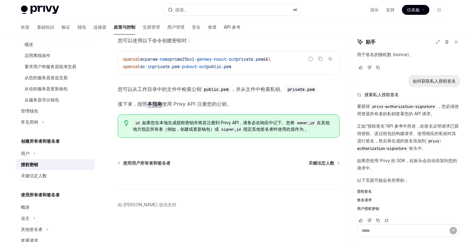
scroll to position [116, 0]
click at [154, 104] on font "本指南" at bounding box center [154, 105] width 15 height 6
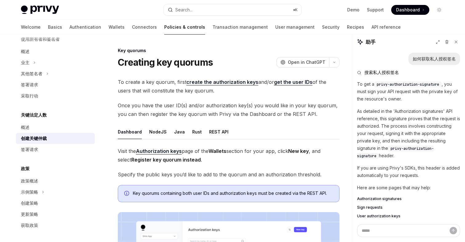
scroll to position [798, 0]
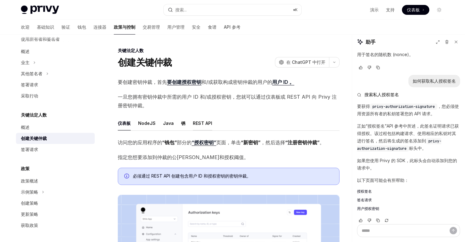
click at [203, 121] on font "REST API" at bounding box center [202, 122] width 19 height 5
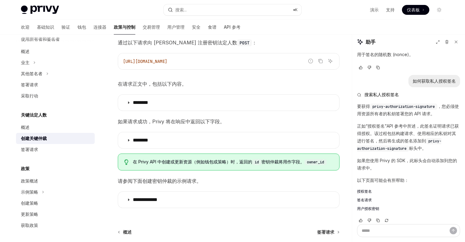
scroll to position [103, 0]
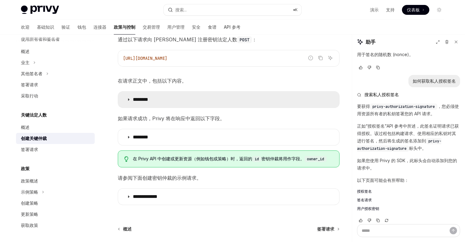
click at [174, 102] on summary "********" at bounding box center [228, 99] width 221 height 16
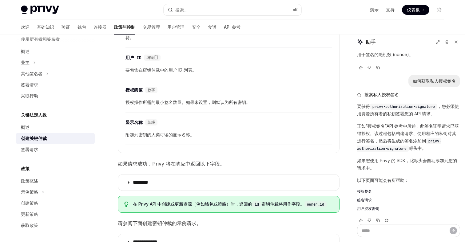
scroll to position [249, 0]
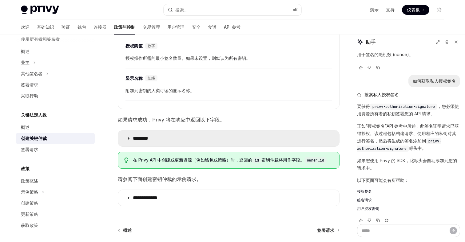
click at [199, 140] on summary "********" at bounding box center [228, 138] width 221 height 16
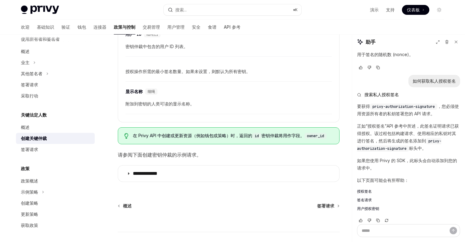
scroll to position [448, 0]
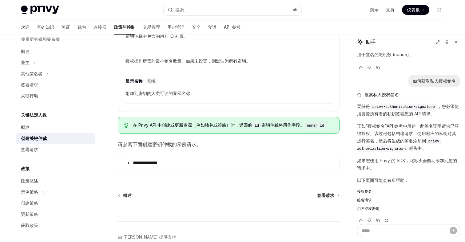
click at [54, 24] on div "欢迎 基础知识 验证 钱包 连接器 政策与控制 交易管理 用户管理 安全 食谱 API 参考" at bounding box center [131, 27] width 220 height 15
click at [78, 26] on font "钱包" at bounding box center [82, 26] width 9 height 5
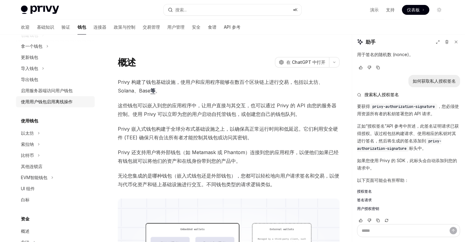
scroll to position [73, 0]
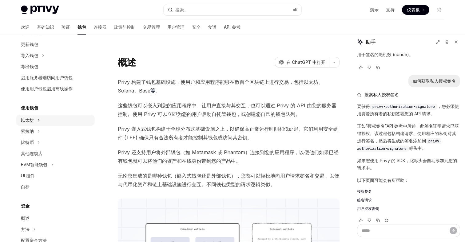
click at [35, 120] on button "以太坊" at bounding box center [55, 119] width 79 height 11
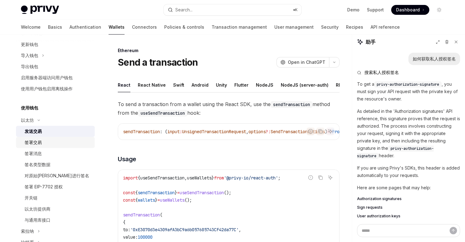
scroll to position [798, 0]
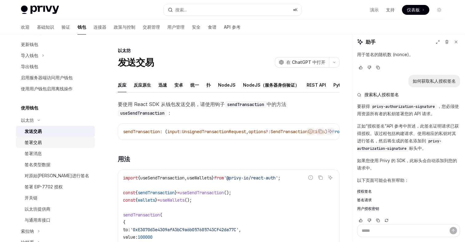
click at [48, 145] on div "签署交易" at bounding box center [58, 141] width 66 height 7
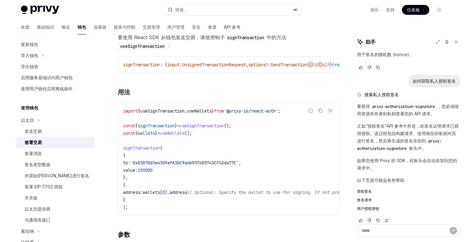
scroll to position [89, 0]
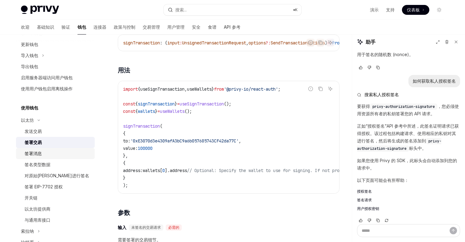
click at [42, 154] on div "签署消息" at bounding box center [58, 153] width 66 height 7
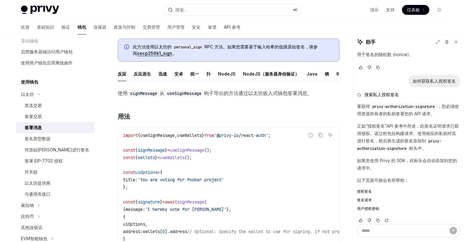
scroll to position [34, 0]
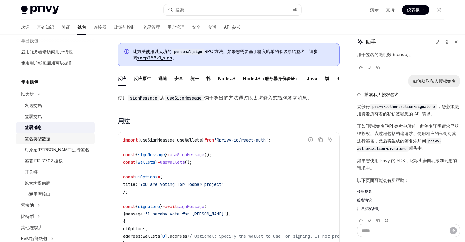
click at [46, 141] on div "签名类型数据" at bounding box center [38, 138] width 26 height 7
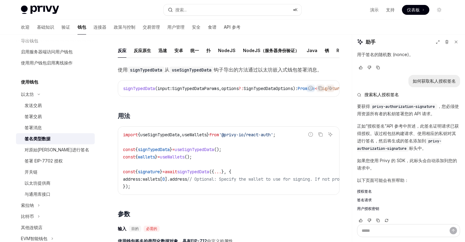
scroll to position [14, 0]
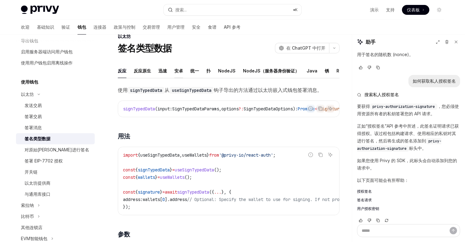
click at [178, 71] on font "[PERSON_NAME]" at bounding box center [179, 70] width 9 height 5
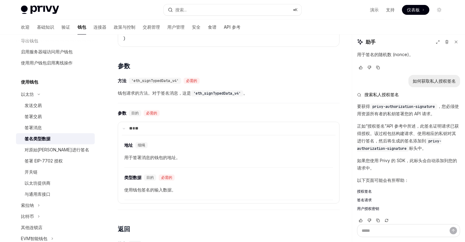
scroll to position [92, 0]
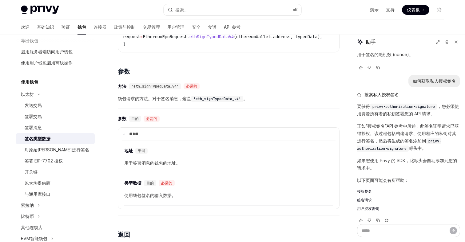
click at [160, 89] on font "'eth_signTypedData_v4'" at bounding box center [154, 86] width 47 height 5
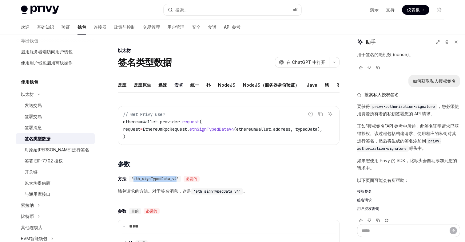
scroll to position [0, 0]
click at [49, 150] on font "对原始[PERSON_NAME]进行签名" at bounding box center [57, 149] width 65 height 5
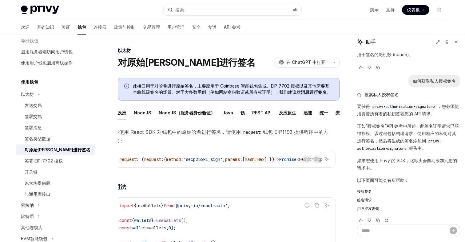
scroll to position [0, 13]
click at [323, 112] on font "[PERSON_NAME]" at bounding box center [327, 112] width 9 height 5
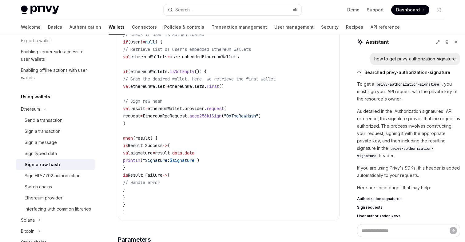
scroll to position [168, 0]
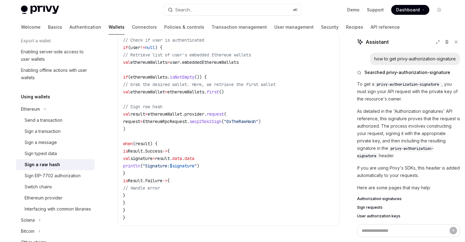
click at [239, 68] on code "// Get Privy user val user = privy. getUser () // Check if user is authenticate…" at bounding box center [228, 117] width 211 height 207
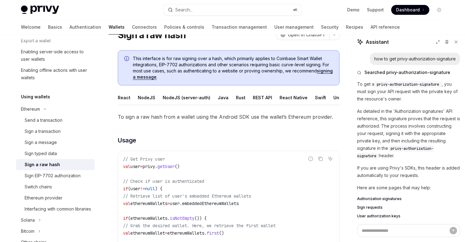
scroll to position [0, 0]
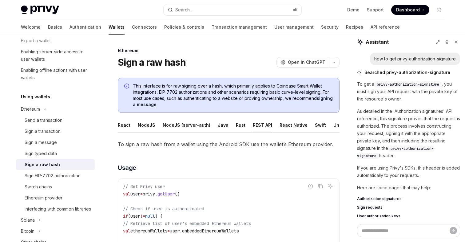
click at [260, 123] on div "REST API" at bounding box center [262, 125] width 19 height 14
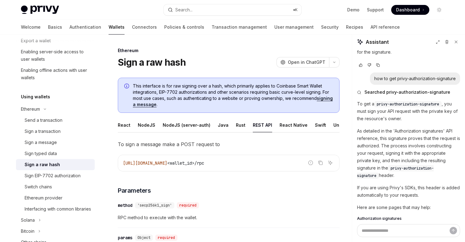
scroll to position [930, 0]
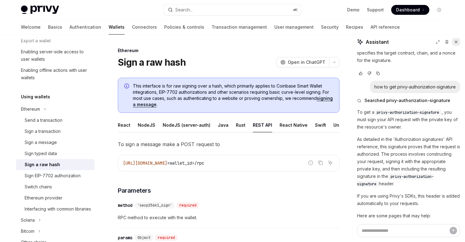
click at [458, 42] on icon at bounding box center [456, 42] width 4 height 4
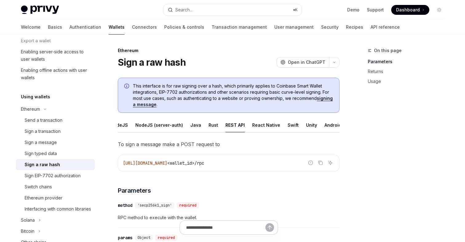
scroll to position [0, 42]
click at [310, 122] on div "Android" at bounding box center [318, 125] width 17 height 14
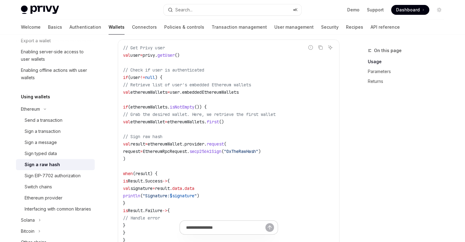
scroll to position [161, 0]
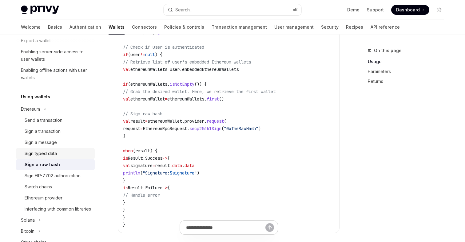
click at [46, 155] on div "Sign typed data" at bounding box center [41, 153] width 32 height 7
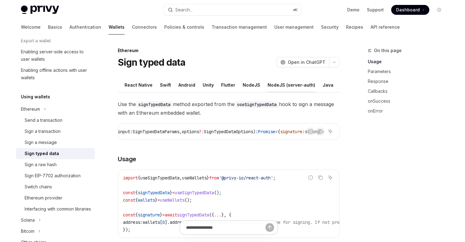
scroll to position [0, 21]
click at [174, 84] on div "Android" at bounding box center [179, 85] width 17 height 14
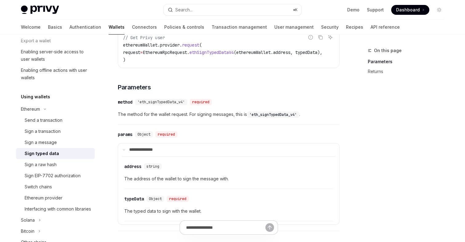
scroll to position [62, 0]
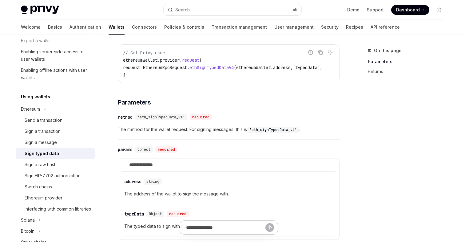
click at [167, 119] on span "'eth_signTypedData_v4'" at bounding box center [161, 116] width 47 height 5
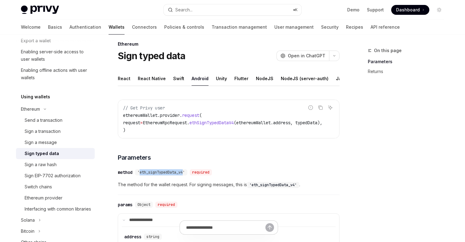
scroll to position [5, 0]
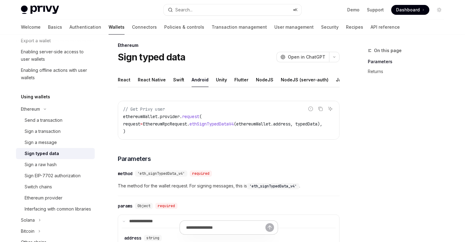
click at [233, 123] on span "ethSignTypedDataV4" at bounding box center [212, 124] width 44 height 6
click at [183, 120] on code "// Get Privy user ethereumWallet.provider. request ( request = EthereumRpcReque…" at bounding box center [230, 120] width 214 height 30
click at [216, 124] on span "ethSignTypedDataV4" at bounding box center [212, 124] width 44 height 6
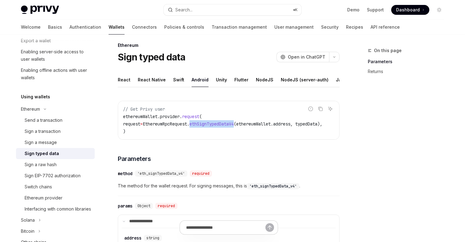
click at [216, 124] on span "ethSignTypedDataV4" at bounding box center [212, 124] width 44 height 6
click at [166, 123] on span "EthereumRpcRequest." at bounding box center [166, 124] width 47 height 6
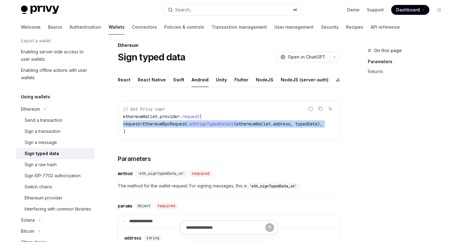
click at [166, 123] on span "EthereumRpcRequest." at bounding box center [166, 124] width 47 height 6
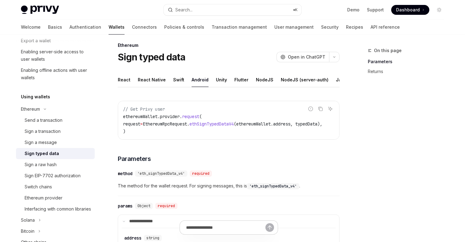
click at [234, 121] on span "ethSignTypedDataV4" at bounding box center [212, 124] width 44 height 6
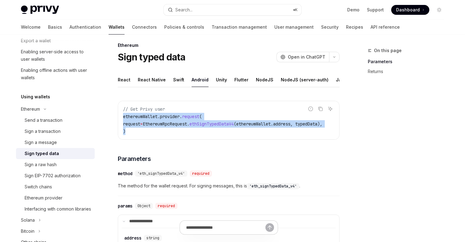
drag, startPoint x: 132, startPoint y: 132, endPoint x: 120, endPoint y: 115, distance: 20.6
click at [120, 115] on div "// Get Privy user ethereumWallet.provider. request ( request = EthereumRpcReque…" at bounding box center [228, 120] width 221 height 38
click at [322, 107] on icon "Copy the contents from the code block" at bounding box center [320, 108] width 5 height 5
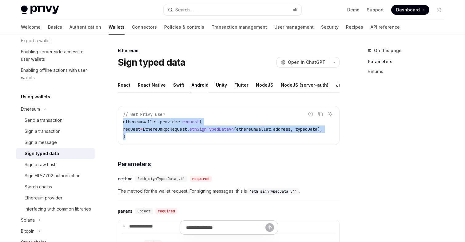
click at [155, 136] on code "// Get Privy user ethereumWallet.provider. request ( request = EthereumRpcReque…" at bounding box center [230, 125] width 214 height 30
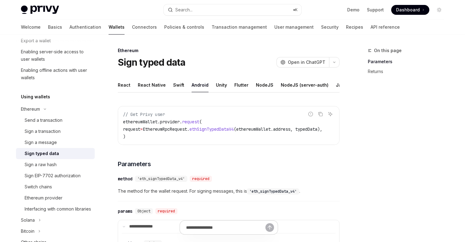
click at [216, 130] on span "ethSignTypedDataV4" at bounding box center [212, 129] width 44 height 6
click at [47, 129] on div "Sign a transaction" at bounding box center [43, 130] width 36 height 7
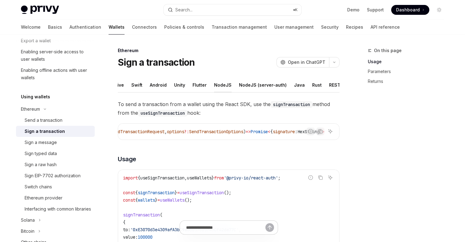
scroll to position [0, 42]
click at [150, 82] on div "Android" at bounding box center [158, 85] width 17 height 14
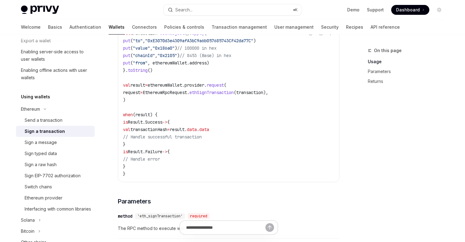
scroll to position [147, 0]
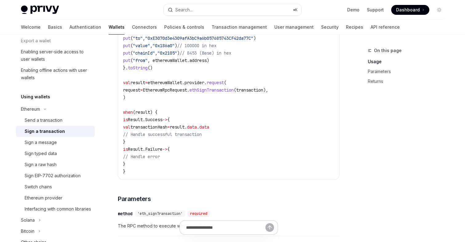
click at [232, 93] on span "ethSignTransaction" at bounding box center [212, 90] width 44 height 6
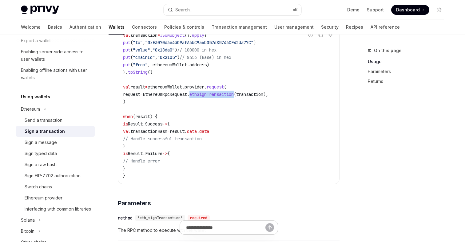
scroll to position [132, 0]
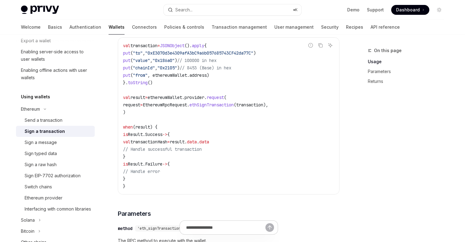
click at [190, 107] on span "EthereumRpcRequest." at bounding box center [166, 105] width 47 height 6
click at [226, 107] on span "ethSignTransaction" at bounding box center [212, 105] width 44 height 6
click at [225, 122] on code "val transaction = JSONObject (). apply { put ( "to" , "0xE3070d3e4309afA3bC9a6b…" at bounding box center [228, 116] width 211 height 148
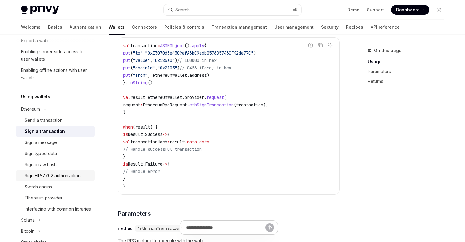
click at [50, 171] on link "Sign EIP-7702 authorization" at bounding box center [55, 175] width 79 height 11
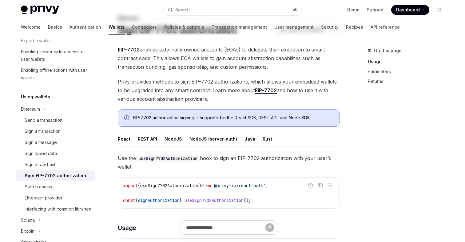
scroll to position [37, 0]
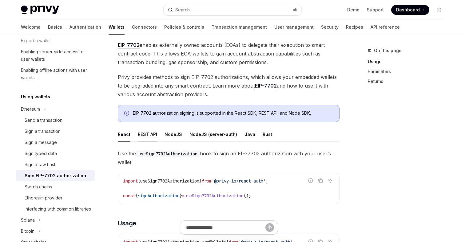
click at [149, 134] on div "REST API" at bounding box center [147, 134] width 19 height 14
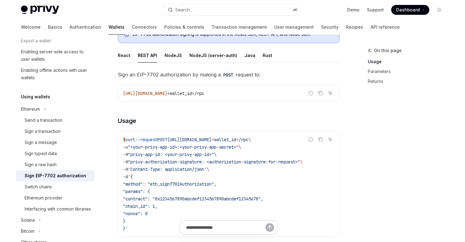
scroll to position [144, 0]
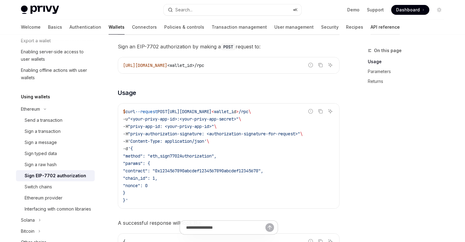
click at [371, 29] on link "API reference" at bounding box center [385, 27] width 29 height 15
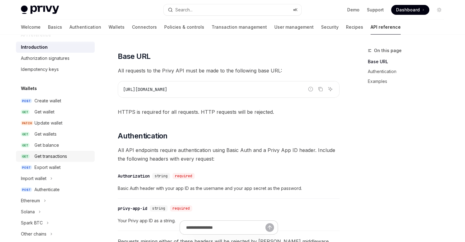
scroll to position [38, 0]
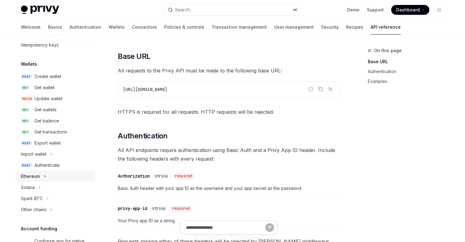
click at [36, 175] on div "Ethereum" at bounding box center [30, 175] width 19 height 7
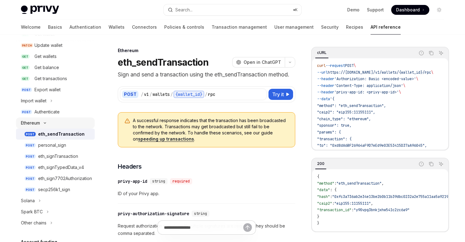
scroll to position [99, 0]
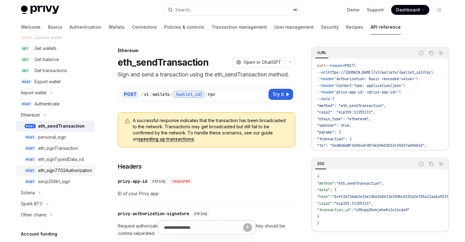
click at [72, 171] on div "eth_sign7702Authorization" at bounding box center [65, 170] width 54 height 7
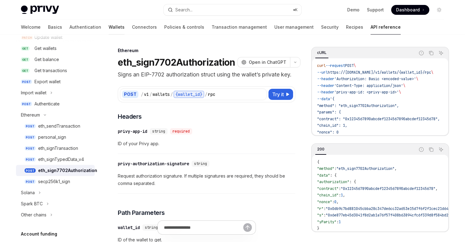
click at [109, 28] on link "Wallets" at bounding box center [117, 27] width 16 height 15
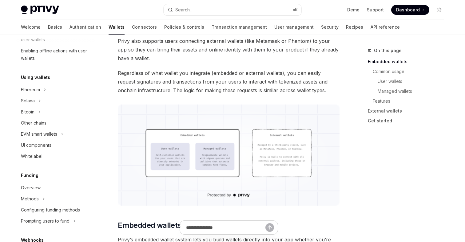
scroll to position [100, 0]
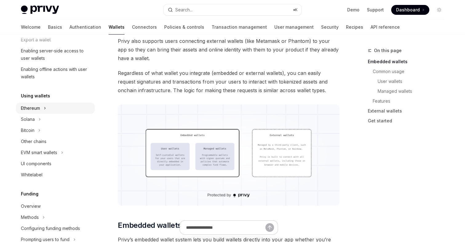
click at [33, 106] on div "Ethereum" at bounding box center [30, 107] width 19 height 7
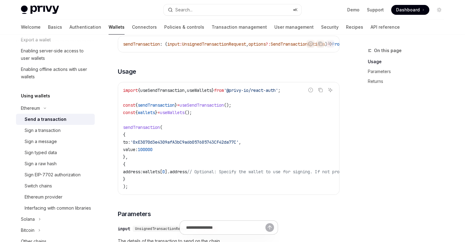
scroll to position [118, 0]
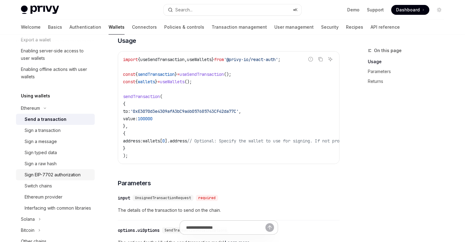
click at [58, 171] on div "Sign EIP-7702 authorization" at bounding box center [53, 174] width 56 height 7
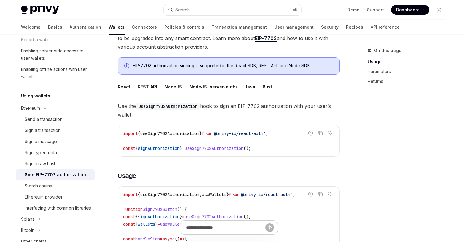
scroll to position [98, 0]
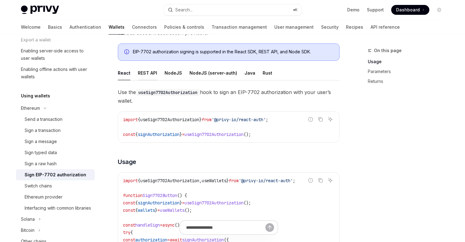
click at [153, 73] on div "REST API" at bounding box center [147, 73] width 19 height 14
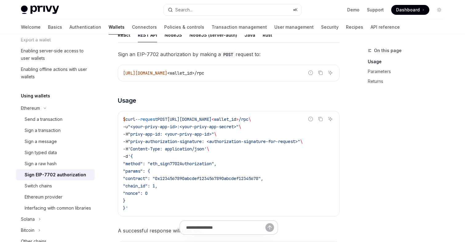
scroll to position [139, 0]
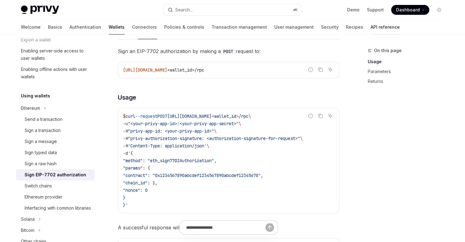
click at [371, 28] on link "API reference" at bounding box center [385, 27] width 29 height 15
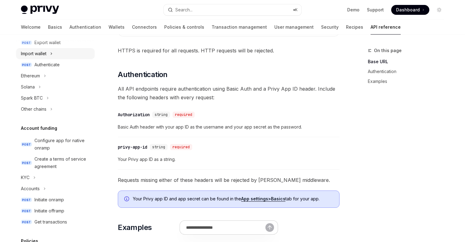
scroll to position [127, 0]
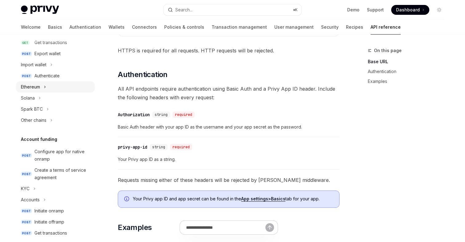
click at [37, 86] on div "Ethereum" at bounding box center [30, 86] width 19 height 7
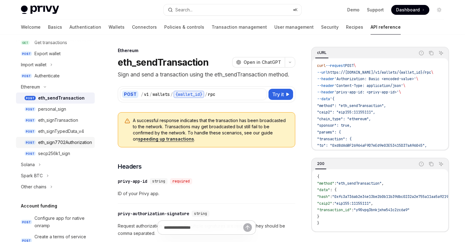
click at [60, 143] on div "eth_sign7702Authorization" at bounding box center [65, 141] width 54 height 7
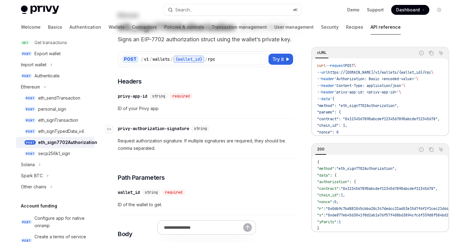
scroll to position [39, 0]
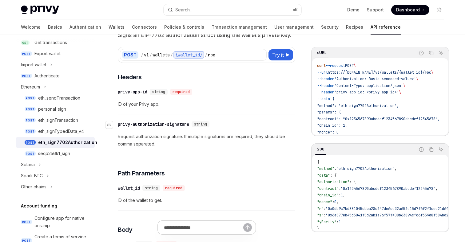
click at [156, 127] on div "privy-authorization-signature" at bounding box center [153, 124] width 71 height 6
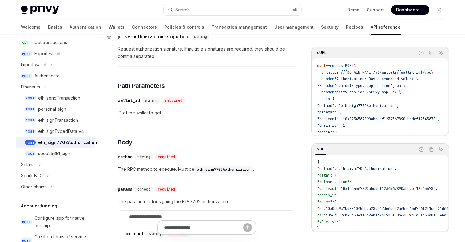
scroll to position [128, 0]
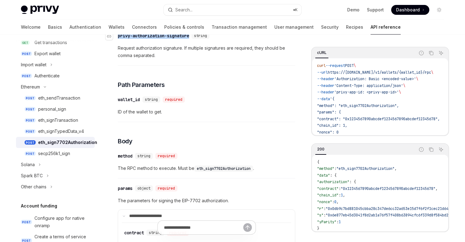
drag, startPoint x: 193, startPoint y: 45, endPoint x: 119, endPoint y: 45, distance: 73.6
click at [119, 39] on div "privy-authorization-signature" at bounding box center [153, 36] width 71 height 6
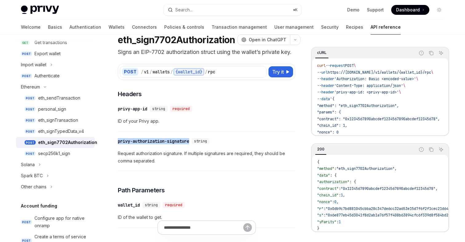
scroll to position [10, 0]
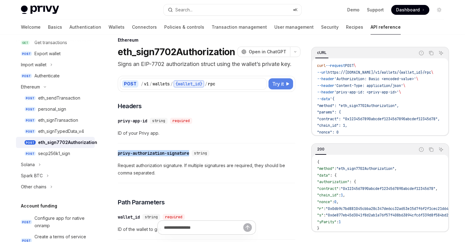
click at [276, 87] on span "Try it" at bounding box center [278, 83] width 12 height 7
type textarea "*"
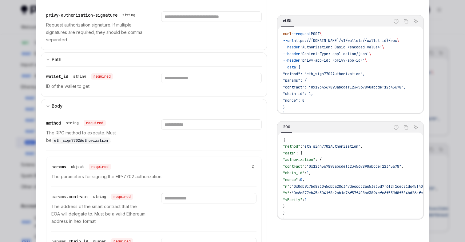
scroll to position [181, 0]
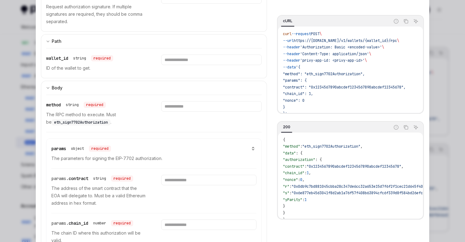
click at [58, 122] on span "eth_sign7702Authorization" at bounding box center [81, 122] width 54 height 5
click at [201, 107] on input "Enter method" at bounding box center [211, 106] width 100 height 10
paste input "**********"
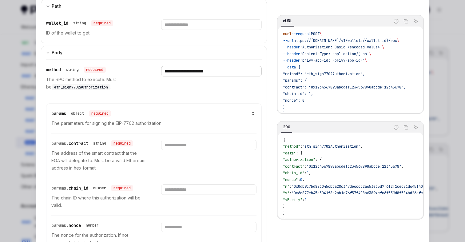
scroll to position [223, 0]
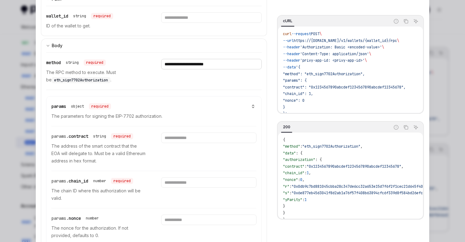
type input "**********"
click at [186, 138] on input "Enter contract" at bounding box center [208, 137] width 95 height 10
paste input "**********"
type input "**********"
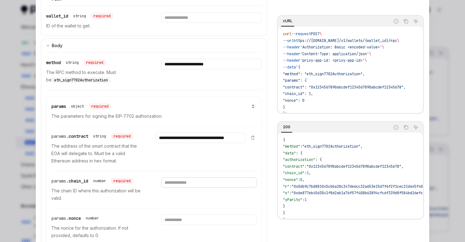
scroll to position [0, 0]
click at [178, 184] on input "Enter chain_id" at bounding box center [208, 182] width 95 height 10
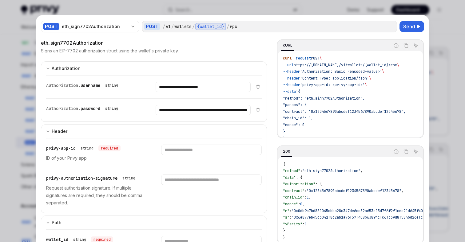
type input "**"
click at [203, 151] on input "Enter privy-app-id" at bounding box center [211, 149] width 100 height 10
click at [198, 87] on input "**********" at bounding box center [203, 87] width 95 height 10
click at [176, 150] on input "Enter privy-app-id" at bounding box center [211, 149] width 100 height 10
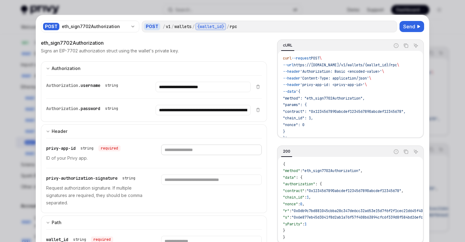
paste input "**********"
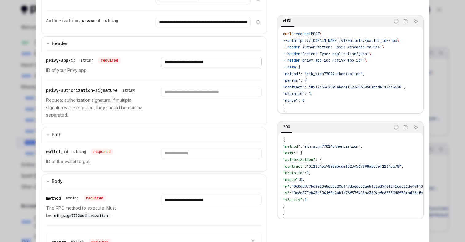
scroll to position [92, 0]
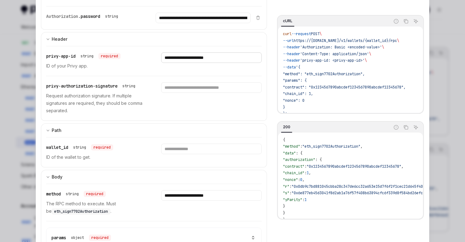
type input "**********"
click at [179, 150] on input "Enter wallet_id" at bounding box center [211, 148] width 100 height 10
paste input "**********"
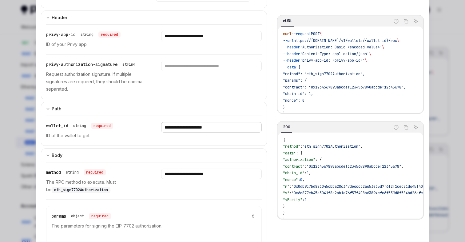
scroll to position [8, 0]
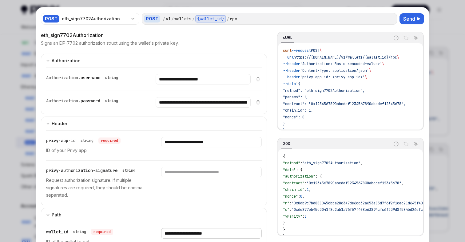
type input "**********"
click at [191, 104] on input "**********" at bounding box center [203, 102] width 95 height 10
paste input "Enter password"
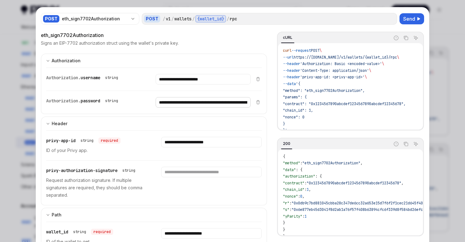
scroll to position [0, 144]
type input "**********"
click at [410, 19] on span "Send" at bounding box center [409, 18] width 12 height 7
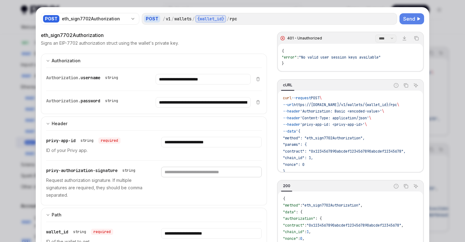
click at [205, 174] on input "Enter privy-authorization-signature" at bounding box center [211, 172] width 100 height 10
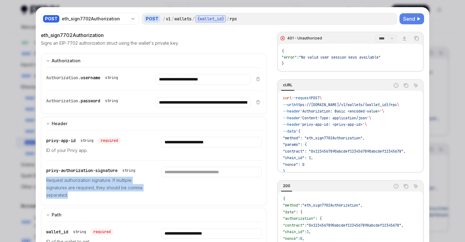
drag, startPoint x: 71, startPoint y: 195, endPoint x: 46, endPoint y: 180, distance: 29.7
click at [46, 180] on div "**********" at bounding box center [154, 167] width 226 height 75
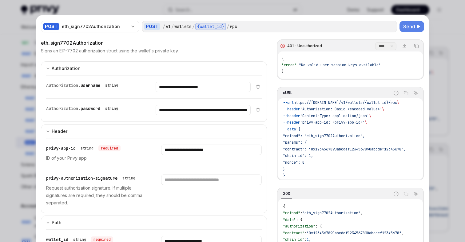
click at [211, 8] on div at bounding box center [232, 121] width 465 height 242
type textarea "*"
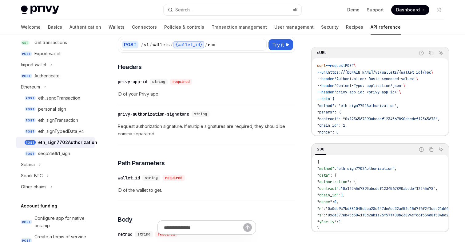
scroll to position [71, 0]
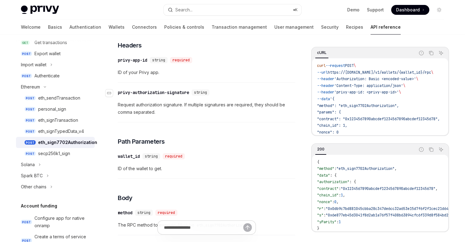
click at [167, 95] on div "privy-authorization-signature" at bounding box center [153, 92] width 71 height 6
click at [188, 96] on div "​ privy-authorization-signature string" at bounding box center [203, 92] width 171 height 7
drag, startPoint x: 192, startPoint y: 100, endPoint x: 118, endPoint y: 102, distance: 73.9
click at [118, 95] on div "privy-authorization-signature" at bounding box center [153, 92] width 71 height 6
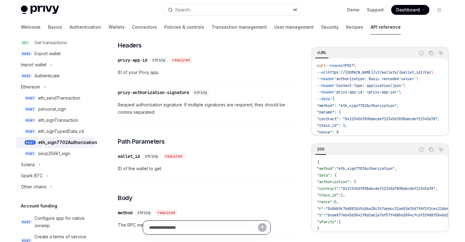
click at [172, 226] on input "Ask a question..." at bounding box center [203, 227] width 109 height 14
paste input "**********"
type input "**********"
click at [260, 225] on icon "Send message" at bounding box center [262, 227] width 6 height 6
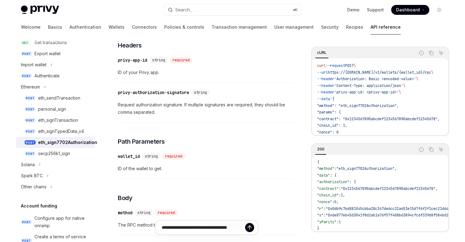
type textarea "*"
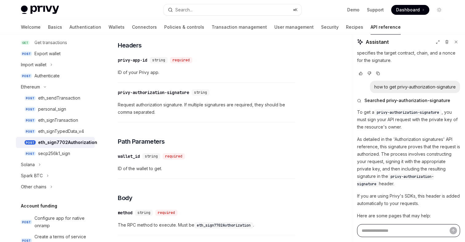
scroll to position [986, 0]
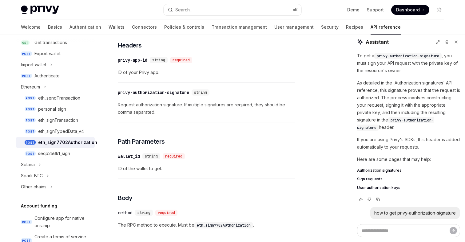
click at [381, 168] on span "Authorization signatures" at bounding box center [379, 170] width 45 height 5
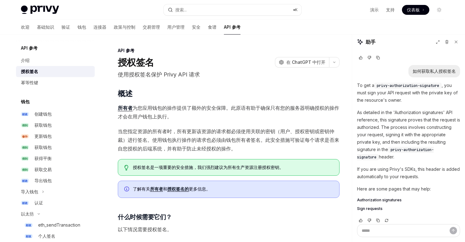
click at [238, 117] on span "所有者 为您应用钱包的操作提供了额外的安全保障。此原语有助于确保只有您的服务器明确授权的操作才会在用户钱包上执行。" at bounding box center [229, 111] width 222 height 17
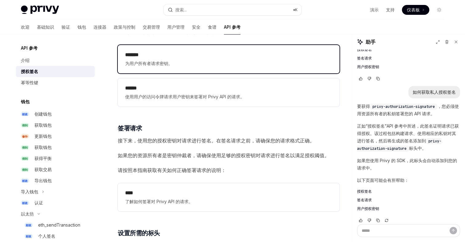
scroll to position [754, 0]
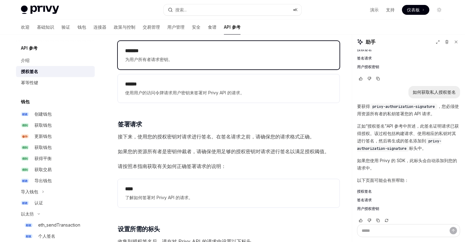
click at [222, 66] on div "******* 为用户所有者请求密钥。" at bounding box center [229, 55] width 222 height 28
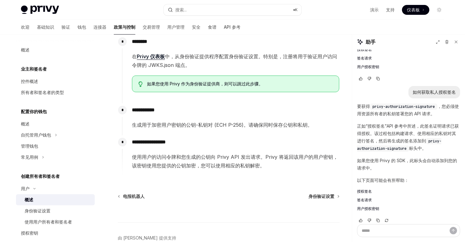
scroll to position [207, 0]
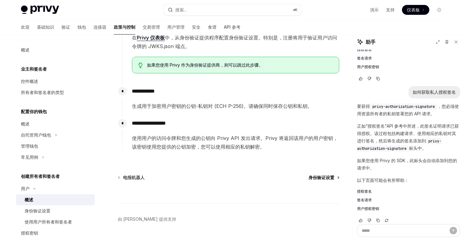
click at [320, 175] on font "身份验证设置" at bounding box center [322, 177] width 26 height 5
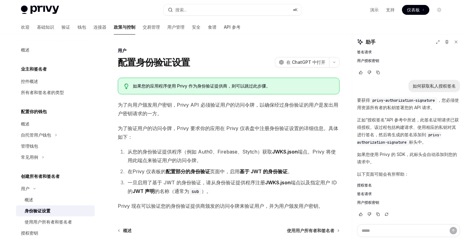
scroll to position [940, 0]
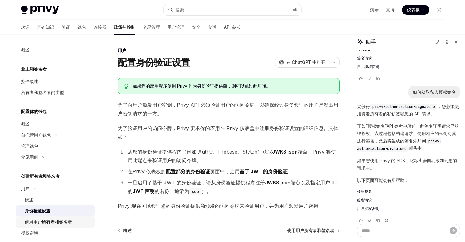
click at [51, 222] on font "使用用户所有者和签名者" at bounding box center [48, 221] width 47 height 5
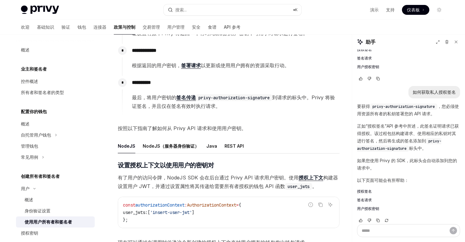
scroll to position [126, 0]
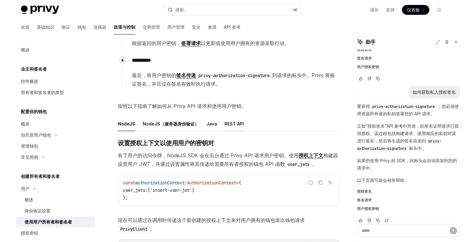
click at [226, 124] on font "REST API" at bounding box center [234, 123] width 19 height 5
type textarea "*"
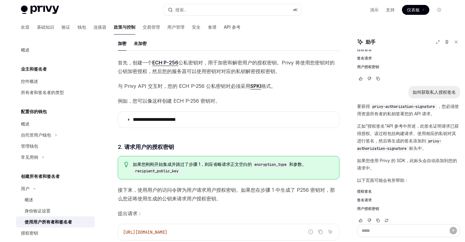
scroll to position [330, 0]
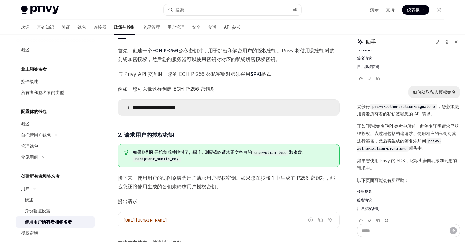
click at [127, 106] on icon at bounding box center [129, 108] width 4 height 4
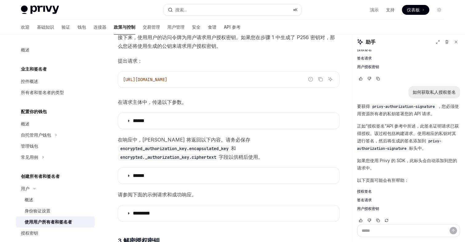
scroll to position [749, 0]
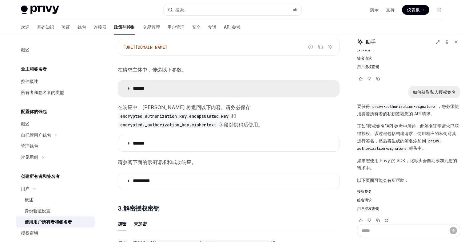
click at [183, 86] on summary "******" at bounding box center [228, 88] width 221 height 16
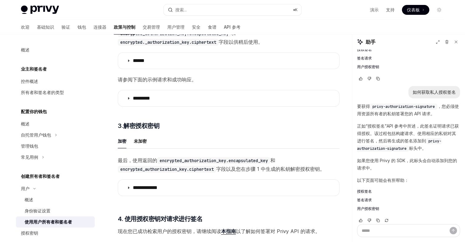
scroll to position [1007, 0]
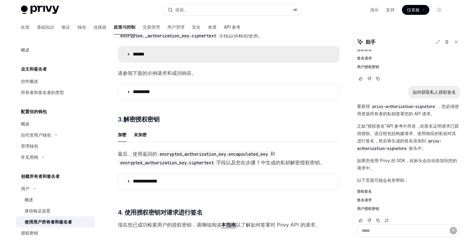
click at [187, 55] on summary "******" at bounding box center [228, 54] width 221 height 16
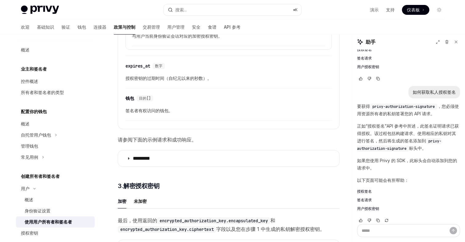
scroll to position [1205, 0]
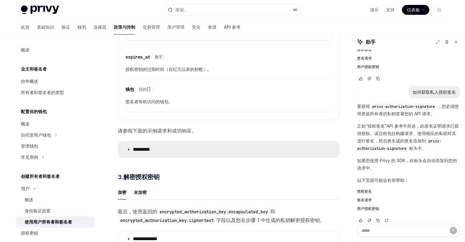
click at [150, 151] on font "*********" at bounding box center [141, 149] width 17 height 5
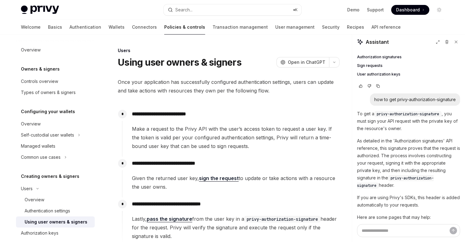
scroll to position [940, 0]
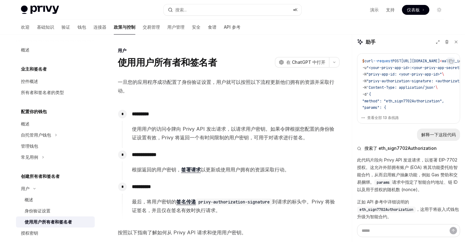
scroll to position [940, 0]
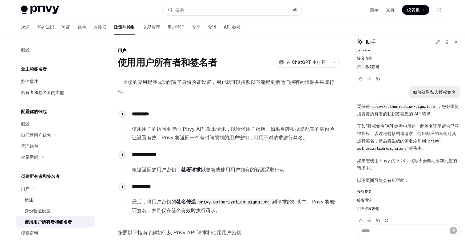
click at [193, 171] on font "签署请求" at bounding box center [191, 169] width 20 height 6
click at [190, 170] on font "签署请求" at bounding box center [191, 169] width 20 height 6
click at [192, 171] on font "签署请求" at bounding box center [191, 169] width 20 height 6
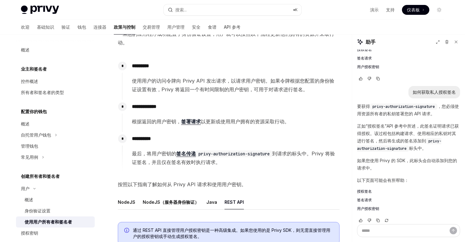
scroll to position [77, 0]
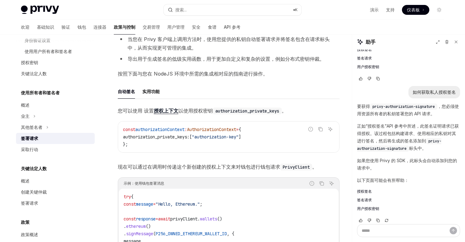
scroll to position [122, 0]
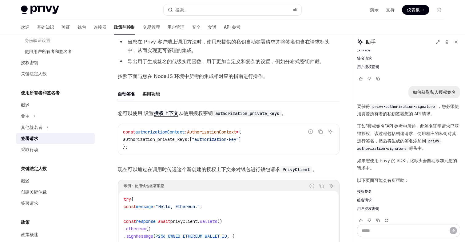
click at [196, 115] on font "以使用授权密钥" at bounding box center [196, 113] width 34 height 6
click at [210, 115] on font "以使用授权密钥" at bounding box center [196, 113] width 34 height 6
click at [206, 114] on font "以使用授权密钥" at bounding box center [196, 113] width 34 height 6
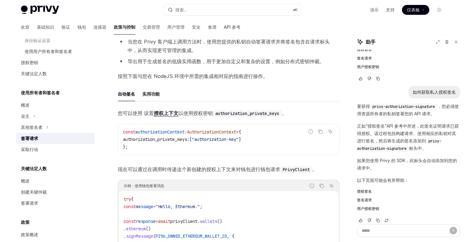
click at [198, 113] on font "以使用授权密钥" at bounding box center [196, 113] width 34 height 6
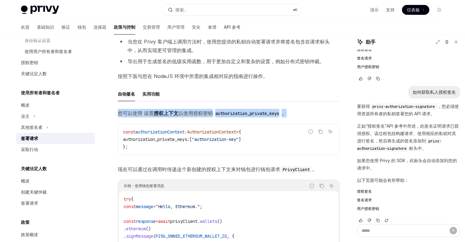
click at [198, 113] on font "以使用授权密钥" at bounding box center [196, 113] width 34 height 6
click at [203, 113] on font "以使用授权密钥" at bounding box center [196, 113] width 34 height 6
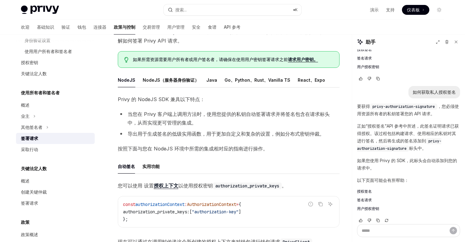
scroll to position [14, 0]
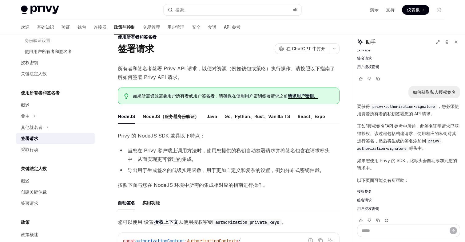
click at [364, 206] on font "用户授权密钥" at bounding box center [368, 208] width 22 height 5
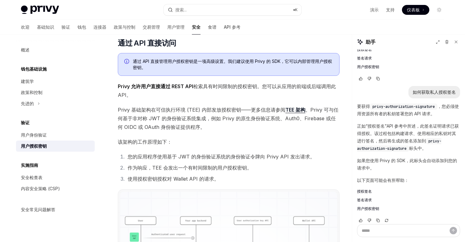
scroll to position [235, 0]
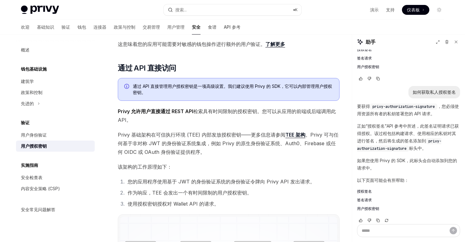
click at [149, 204] on font "使用授权密钥授权对 Wallet API 的请求。" at bounding box center [173, 203] width 91 height 6
click at [171, 204] on font "使用授权密钥授权对 Wallet API 的请求。" at bounding box center [173, 203] width 91 height 6
click at [224, 25] on font "API 参考" at bounding box center [232, 26] width 17 height 5
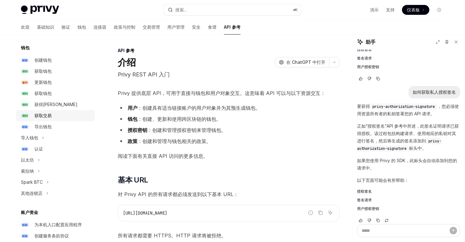
scroll to position [74, 0]
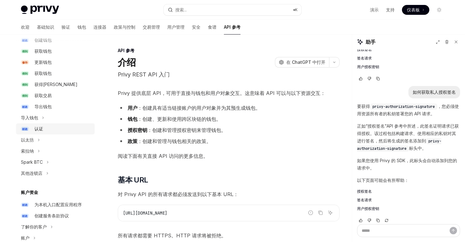
click at [42, 130] on font "认证" at bounding box center [38, 128] width 9 height 5
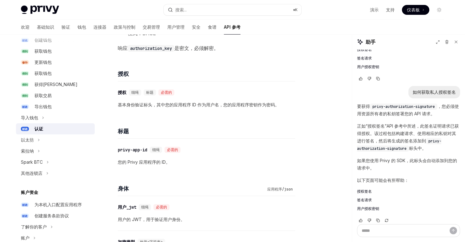
scroll to position [1070, 0]
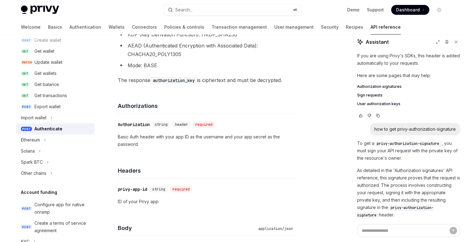
click at [253, 104] on h4 "Authorizations" at bounding box center [207, 106] width 178 height 8
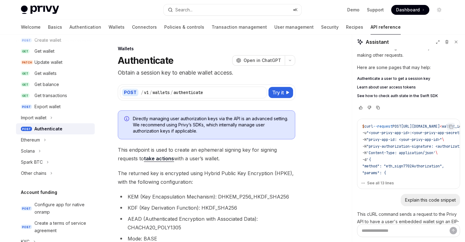
scroll to position [0, 0]
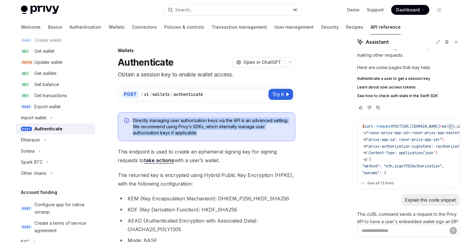
drag, startPoint x: 213, startPoint y: 134, endPoint x: 129, endPoint y: 119, distance: 85.8
click at [129, 119] on div "Directly managing user authorization keys via the API is an advanced setting. W…" at bounding box center [207, 126] width 178 height 29
copy span "Directly managing user authorization keys via the API is an advanced setting. W…"
click at [212, 135] on span "Directly managing user authorization keys via the API is an advanced setting. W…" at bounding box center [211, 126] width 156 height 18
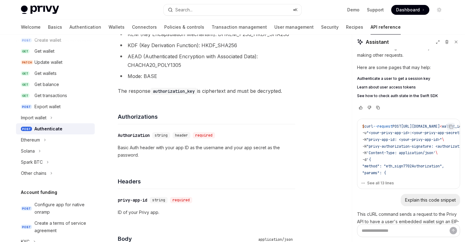
scroll to position [172, 0]
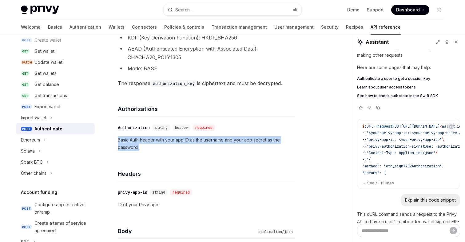
drag, startPoint x: 118, startPoint y: 141, endPoint x: 147, endPoint y: 145, distance: 29.5
click at [147, 145] on p "Basic Auth header with your app ID as the username and your app secret as the p…" at bounding box center [207, 143] width 178 height 15
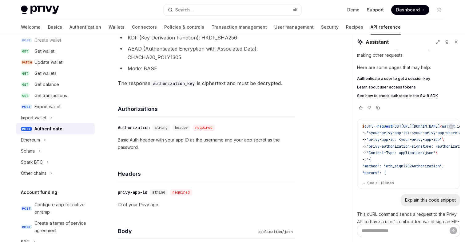
click at [379, 11] on link "Support" at bounding box center [375, 10] width 17 height 6
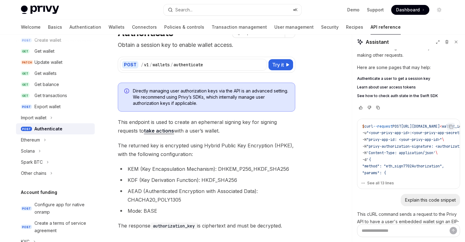
scroll to position [19, 0]
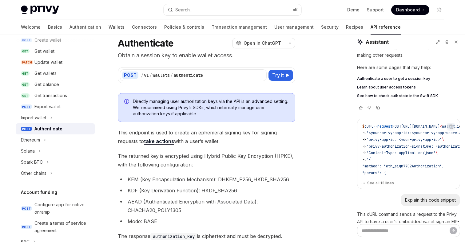
click at [226, 160] on span "The returned key is encrypted using Hybrid Public Key Encryption (HPKE), with t…" at bounding box center [207, 159] width 178 height 17
click at [238, 143] on span "This endpoint is used to create an ephemeral signing key for signing requests t…" at bounding box center [207, 136] width 178 height 17
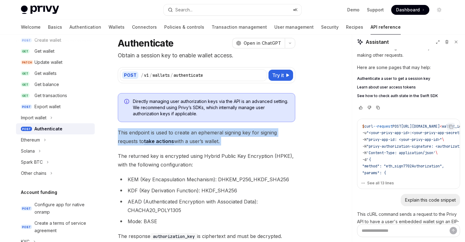
click at [238, 143] on span "This endpoint is used to create an ephemeral signing key for signing requests t…" at bounding box center [207, 136] width 178 height 17
click at [239, 144] on span "This endpoint is used to create an ephemeral signing key for signing requests t…" at bounding box center [207, 136] width 178 height 17
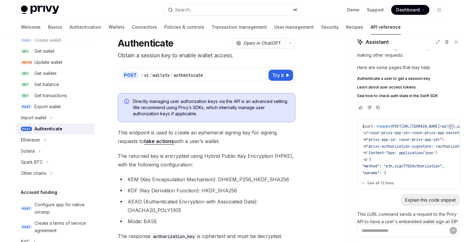
scroll to position [604, 0]
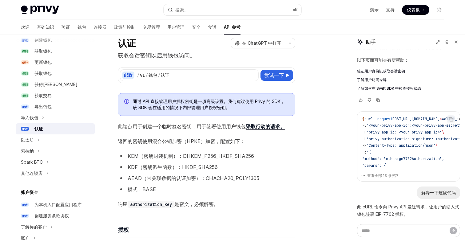
click at [267, 126] on font "采取行动的请求。" at bounding box center [265, 126] width 39 height 6
click at [263, 127] on font "采取行动的请求。" at bounding box center [265, 126] width 39 height 6
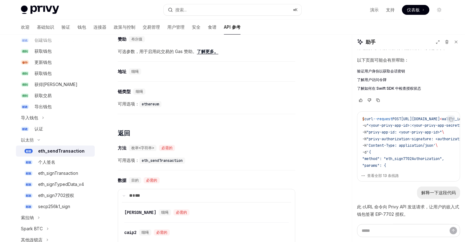
scroll to position [623, 0]
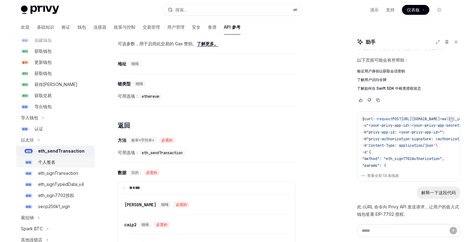
click at [57, 159] on div "个人签名" at bounding box center [64, 161] width 53 height 7
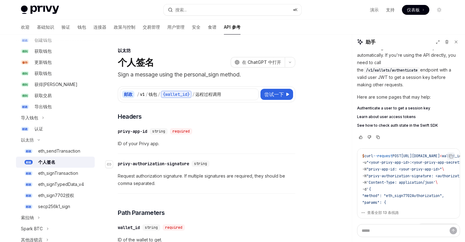
scroll to position [604, 0]
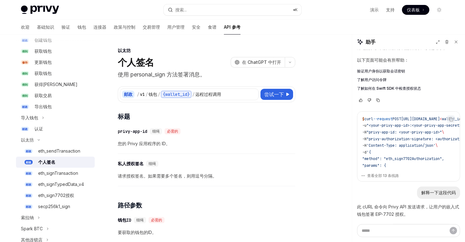
click at [214, 146] on span "您的 Privy 应用程序的 ID。" at bounding box center [207, 143] width 178 height 7
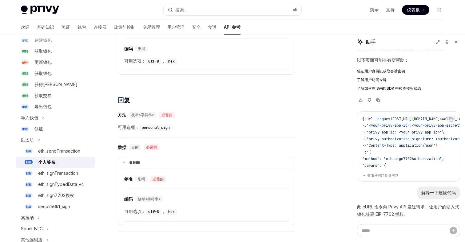
scroll to position [317, 0]
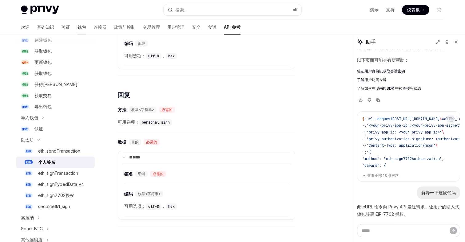
click at [78, 28] on font "钱包" at bounding box center [82, 26] width 9 height 5
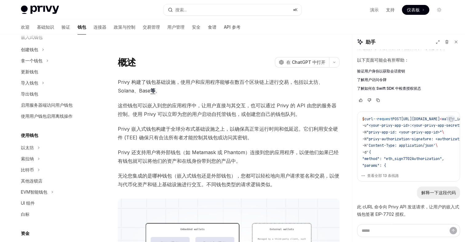
scroll to position [60, 0]
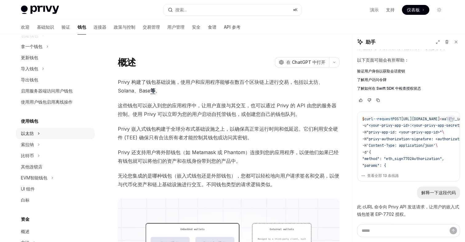
click at [38, 134] on icon "切换以太坊部分" at bounding box center [39, 133] width 2 height 7
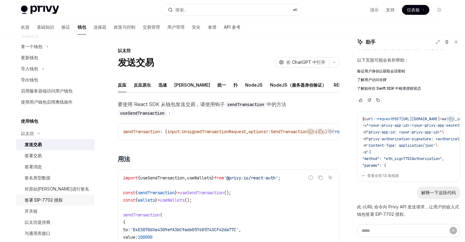
scroll to position [63, 0]
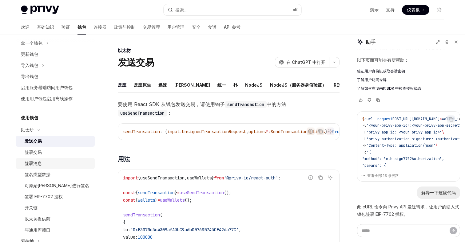
click at [35, 165] on font "签署消息" at bounding box center [33, 162] width 17 height 5
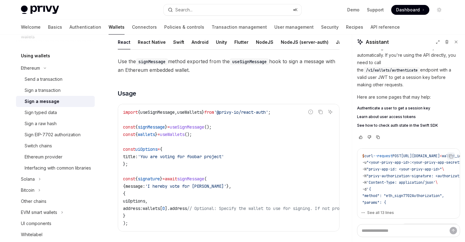
scroll to position [66, 0]
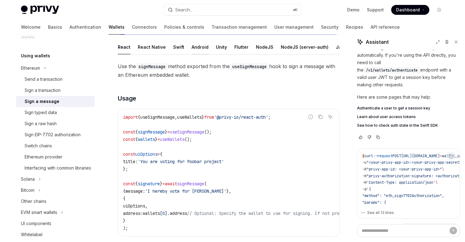
click at [196, 47] on div "Android" at bounding box center [200, 47] width 17 height 14
type textarea "*"
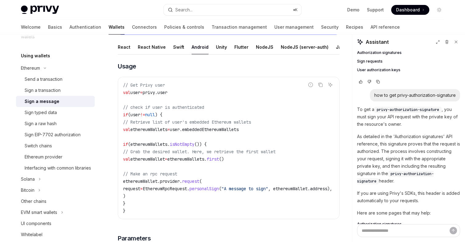
scroll to position [1129, 0]
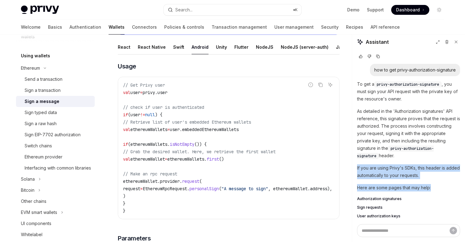
drag, startPoint x: 439, startPoint y: 173, endPoint x: 356, endPoint y: 154, distance: 84.6
click at [356, 154] on div "Copy $ curl --request POST [URL][DOMAIN_NAME] < wallet_i d > /rpc \ -u "<your-p…" at bounding box center [408, 137] width 113 height 174
copy div "If you are using Privy's SDKs, this header is added automatically to your reque…"
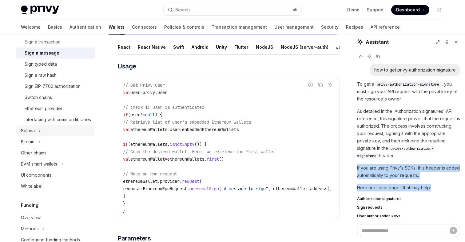
scroll to position [200, 0]
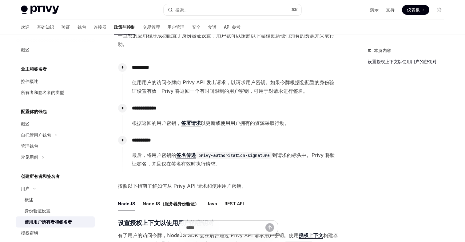
scroll to position [56, 0]
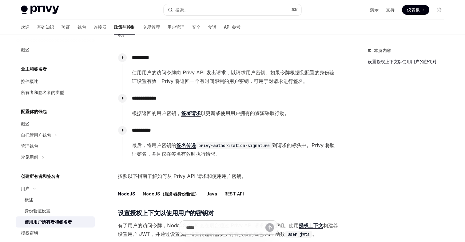
click at [190, 114] on font "签署请求" at bounding box center [191, 113] width 20 height 6
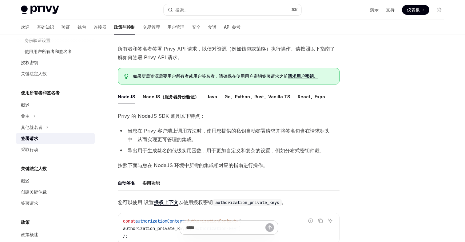
scroll to position [10, 0]
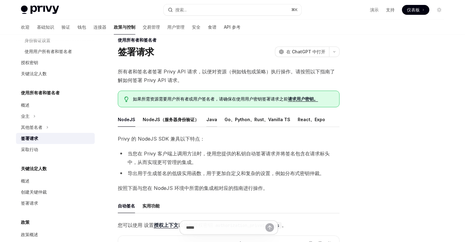
click at [207, 122] on font "Java" at bounding box center [212, 119] width 11 height 5
click at [158, 116] on font "NodeJS（服务器身份验证）" at bounding box center [171, 119] width 56 height 7
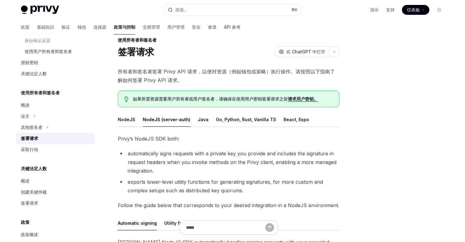
click at [118, 121] on div "NodeJS" at bounding box center [127, 119] width 18 height 14
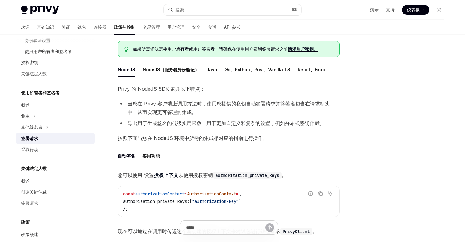
scroll to position [48, 0]
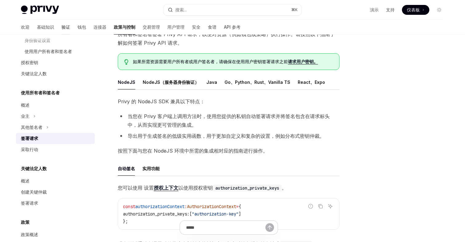
click at [62, 27] on font "验证" at bounding box center [66, 26] width 9 height 5
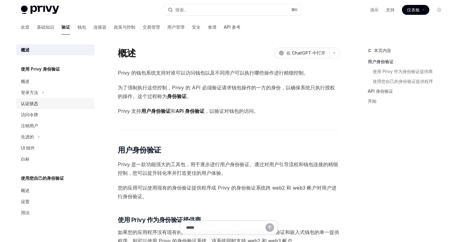
click at [35, 102] on font "认证状态" at bounding box center [29, 103] width 17 height 5
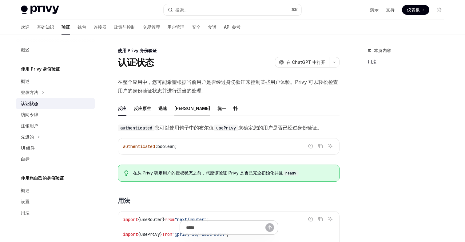
click at [177, 107] on font "[PERSON_NAME]" at bounding box center [193, 108] width 36 height 5
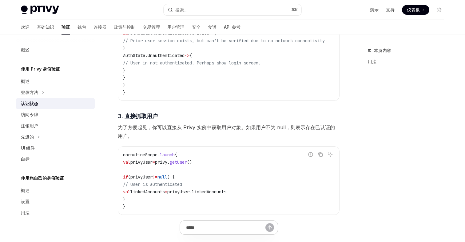
scroll to position [706, 0]
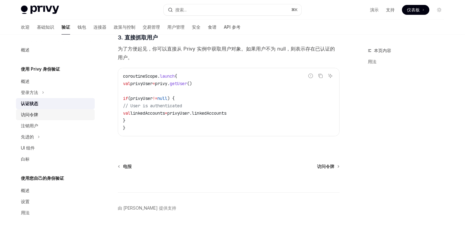
click at [34, 111] on div "访问令牌" at bounding box center [29, 114] width 17 height 7
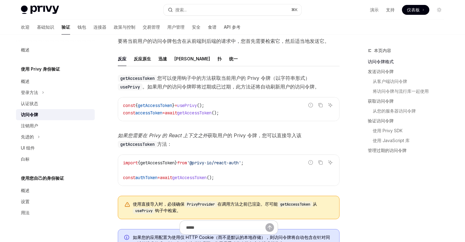
scroll to position [278, 0]
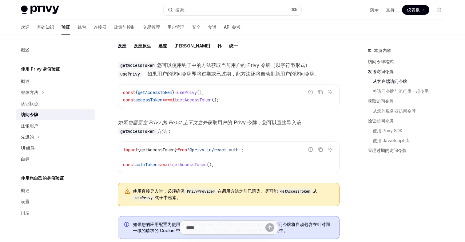
click at [179, 44] on font "[PERSON_NAME]" at bounding box center [193, 45] width 36 height 5
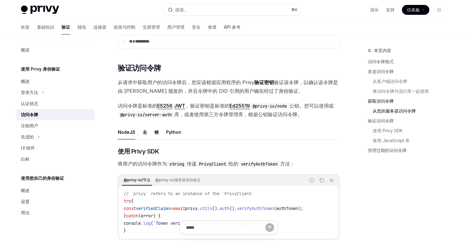
scroll to position [845, 0]
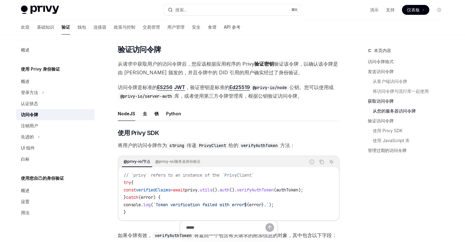
click at [224, 56] on div "当用户登录您的应用并通过 身份验证 时，Privy 会向用户发出应用 访问令牌 。此令牌由 Privy 签名，无法伪造。 当前端向后端发出请求时，您应该在请求…" at bounding box center [229, 67] width 222 height 1669
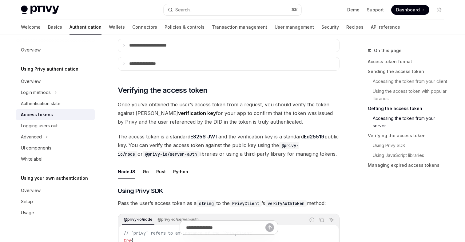
click at [256, 138] on span "The access token is a standard ES256 JWT and the verification key is a standard…" at bounding box center [229, 145] width 222 height 26
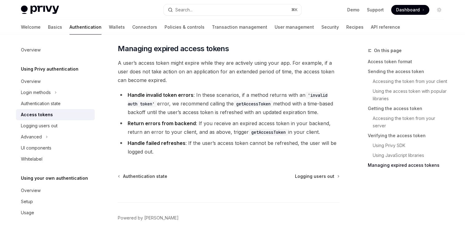
scroll to position [1716, 0]
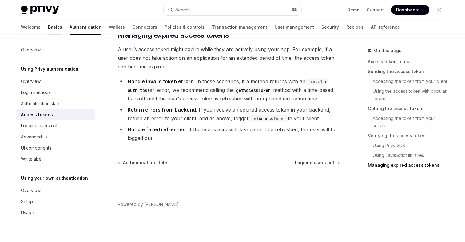
click at [48, 27] on link "Basics" at bounding box center [55, 27] width 14 height 15
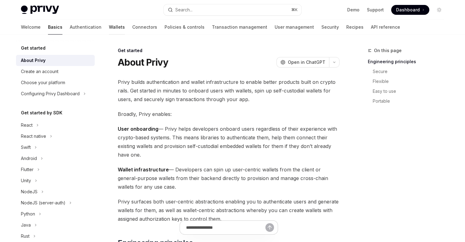
click at [109, 25] on link "Wallets" at bounding box center [117, 27] width 16 height 15
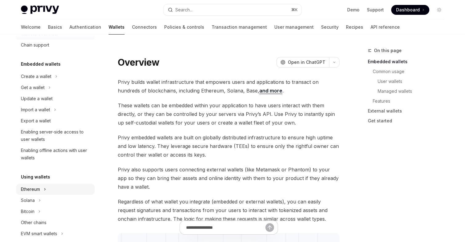
scroll to position [3, 0]
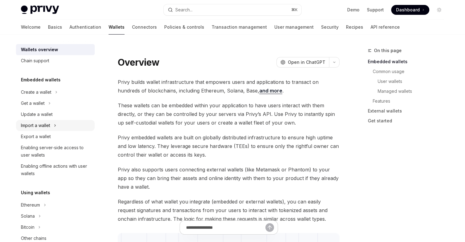
click at [47, 127] on div "Import a wallet" at bounding box center [35, 125] width 29 height 7
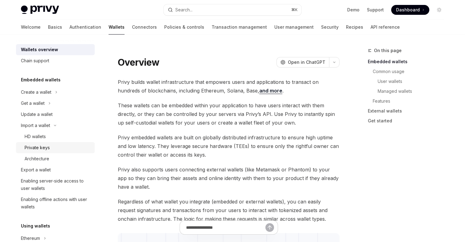
click at [39, 147] on div "Private keys" at bounding box center [37, 147] width 25 height 7
click at [39, 137] on div "HD wallets" at bounding box center [35, 136] width 21 height 7
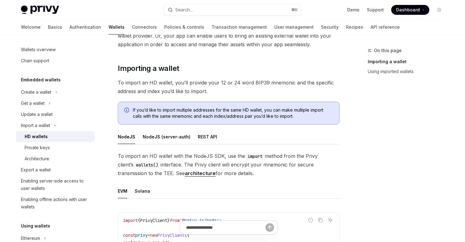
scroll to position [95, 0]
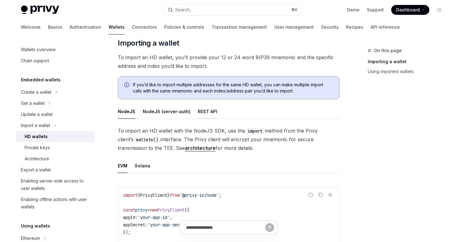
click at [206, 110] on div "REST API" at bounding box center [207, 111] width 19 height 14
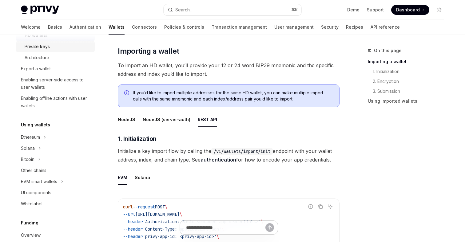
scroll to position [121, 0]
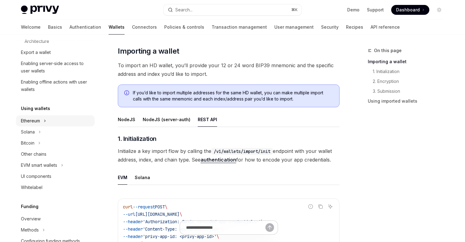
click at [43, 123] on button "Ethereum" at bounding box center [55, 120] width 79 height 11
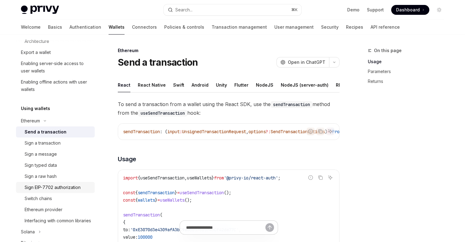
click at [52, 186] on div "Sign EIP-7702 authorization" at bounding box center [53, 186] width 56 height 7
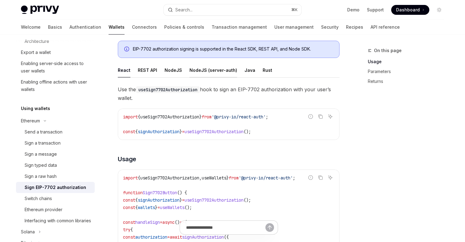
scroll to position [130, 0]
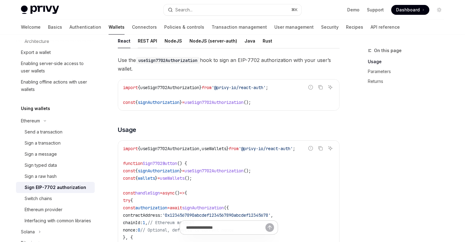
click at [148, 38] on div "REST API" at bounding box center [147, 41] width 19 height 14
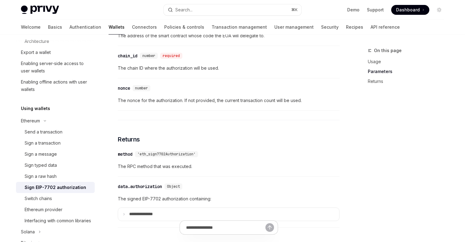
scroll to position [556, 0]
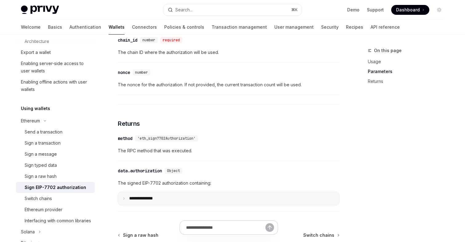
click at [123, 197] on icon at bounding box center [123, 198] width 3 height 3
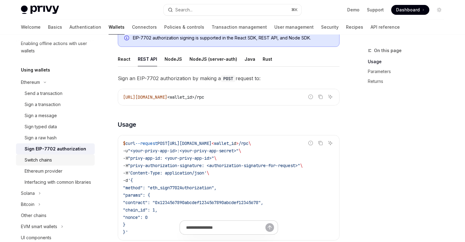
scroll to position [167, 0]
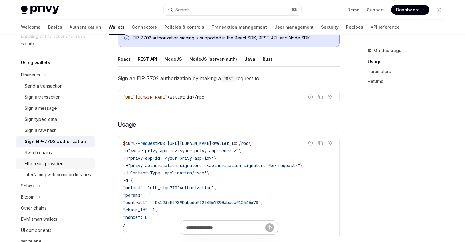
click at [51, 164] on div "Ethereum provider" at bounding box center [44, 163] width 38 height 7
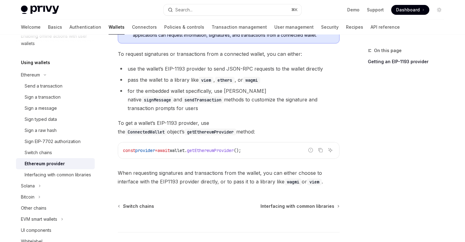
scroll to position [138, 0]
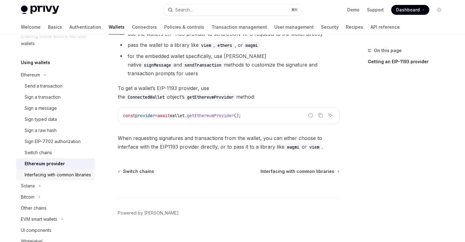
click at [48, 176] on div "Interfacing with common libraries" at bounding box center [58, 174] width 66 height 7
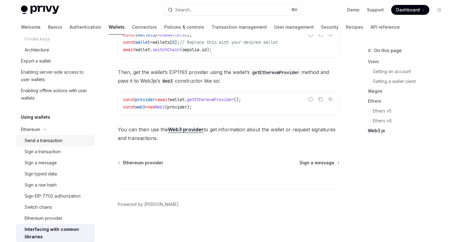
scroll to position [41, 0]
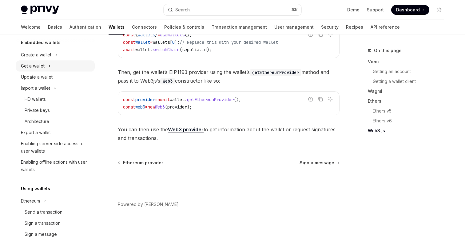
click at [43, 64] on div "Get a wallet" at bounding box center [33, 65] width 24 height 7
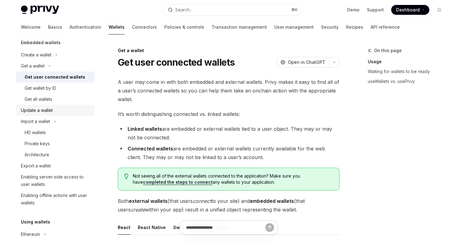
click at [47, 110] on div "Update a wallet" at bounding box center [37, 109] width 32 height 7
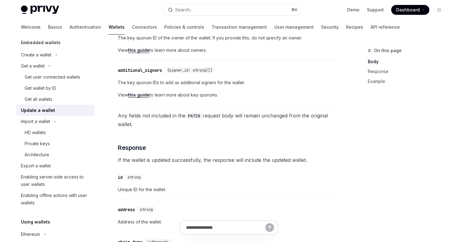
scroll to position [296, 0]
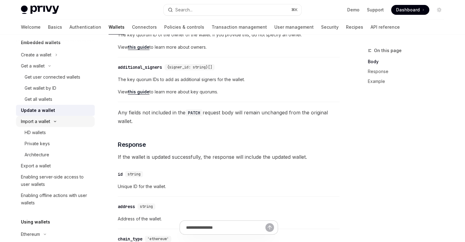
click at [46, 122] on div "Import a wallet" at bounding box center [35, 121] width 29 height 7
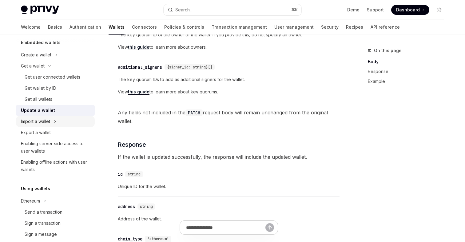
click at [46, 122] on div "Import a wallet" at bounding box center [35, 121] width 29 height 7
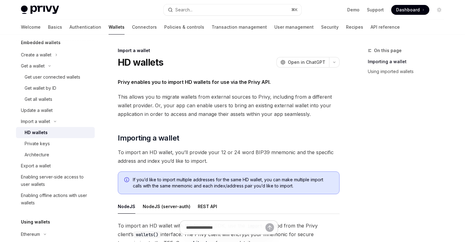
click at [45, 135] on div "HD wallets" at bounding box center [36, 132] width 23 height 7
click at [42, 144] on div "Private keys" at bounding box center [37, 143] width 25 height 7
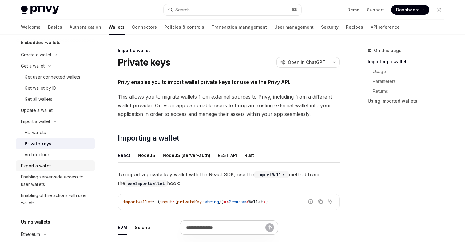
click at [44, 164] on div "Export a wallet" at bounding box center [36, 165] width 30 height 7
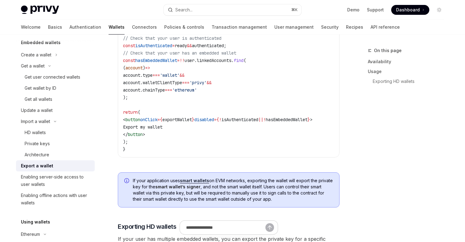
scroll to position [437, 0]
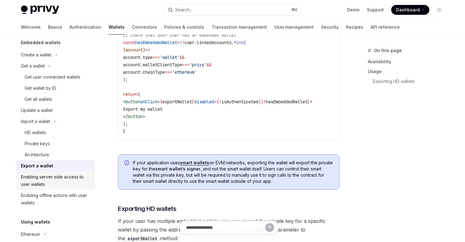
click at [48, 175] on div "Enabling server-side access to user wallets" at bounding box center [56, 180] width 70 height 15
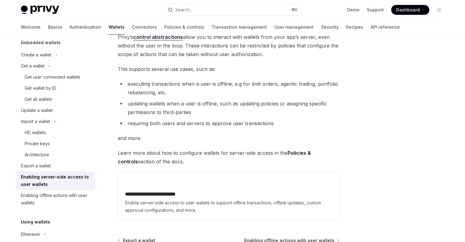
scroll to position [134, 0]
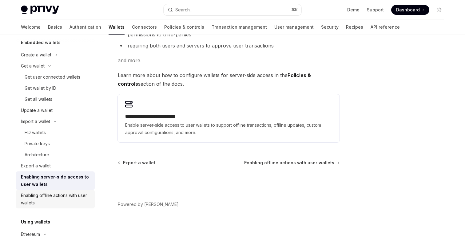
click at [56, 198] on div "Enabling offline actions with user wallets" at bounding box center [56, 198] width 70 height 15
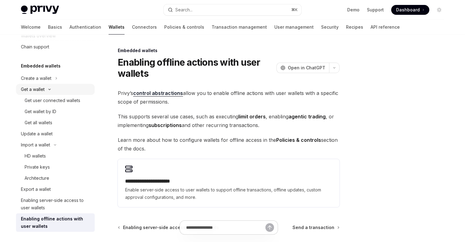
scroll to position [6, 0]
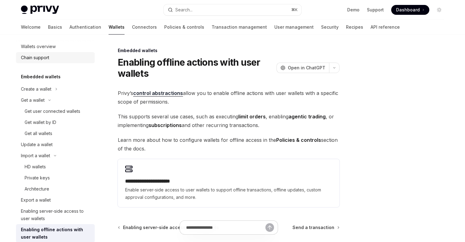
click at [40, 56] on div "Chain support" at bounding box center [35, 57] width 28 height 7
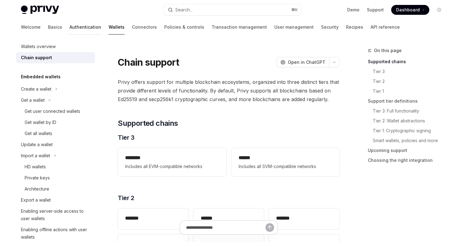
click at [70, 26] on link "Authentication" at bounding box center [86, 27] width 32 height 15
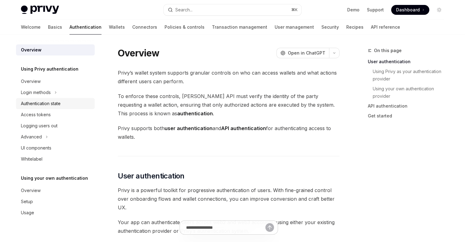
click at [42, 105] on div "Authentication state" at bounding box center [41, 103] width 40 height 7
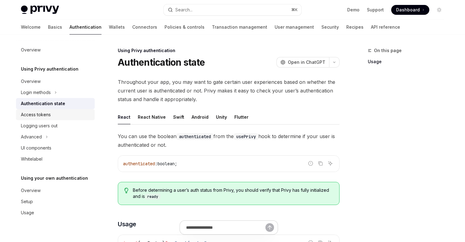
click at [47, 117] on div "Access tokens" at bounding box center [36, 114] width 30 height 7
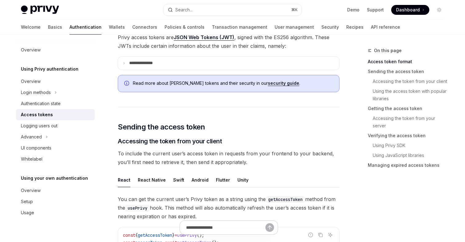
scroll to position [185, 0]
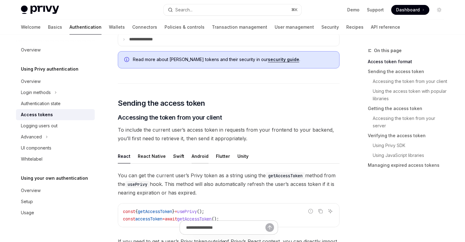
click at [192, 157] on div "Android" at bounding box center [200, 156] width 17 height 14
type textarea "*"
